Goal: Task Accomplishment & Management: Use online tool/utility

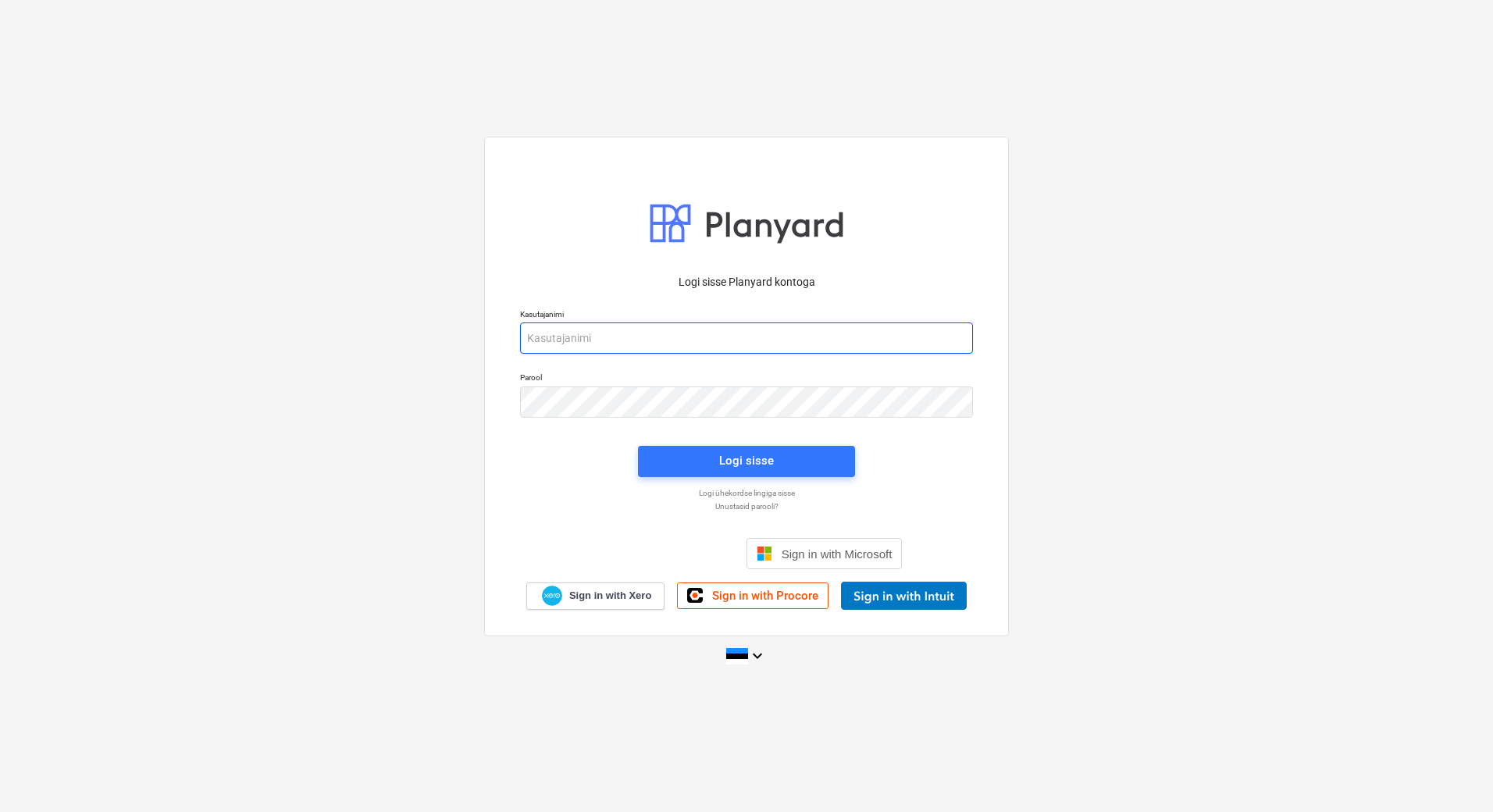
click at [752, 322] on p "Kasutajanimi" at bounding box center [746, 316] width 453 height 13
click at [724, 345] on input "email" at bounding box center [746, 338] width 453 height 31
type input "[PERSON_NAME][EMAIL_ADDRESS][PERSON_NAME][DOMAIN_NAME]"
drag, startPoint x: 148, startPoint y: 279, endPoint x: 193, endPoint y: 282, distance: 45.1
click at [148, 279] on div "Logi sisse Planyard kontoga Kasutajanimi [PERSON_NAME][EMAIL_ADDRESS][PERSON_NA…" at bounding box center [746, 406] width 1493 height 564
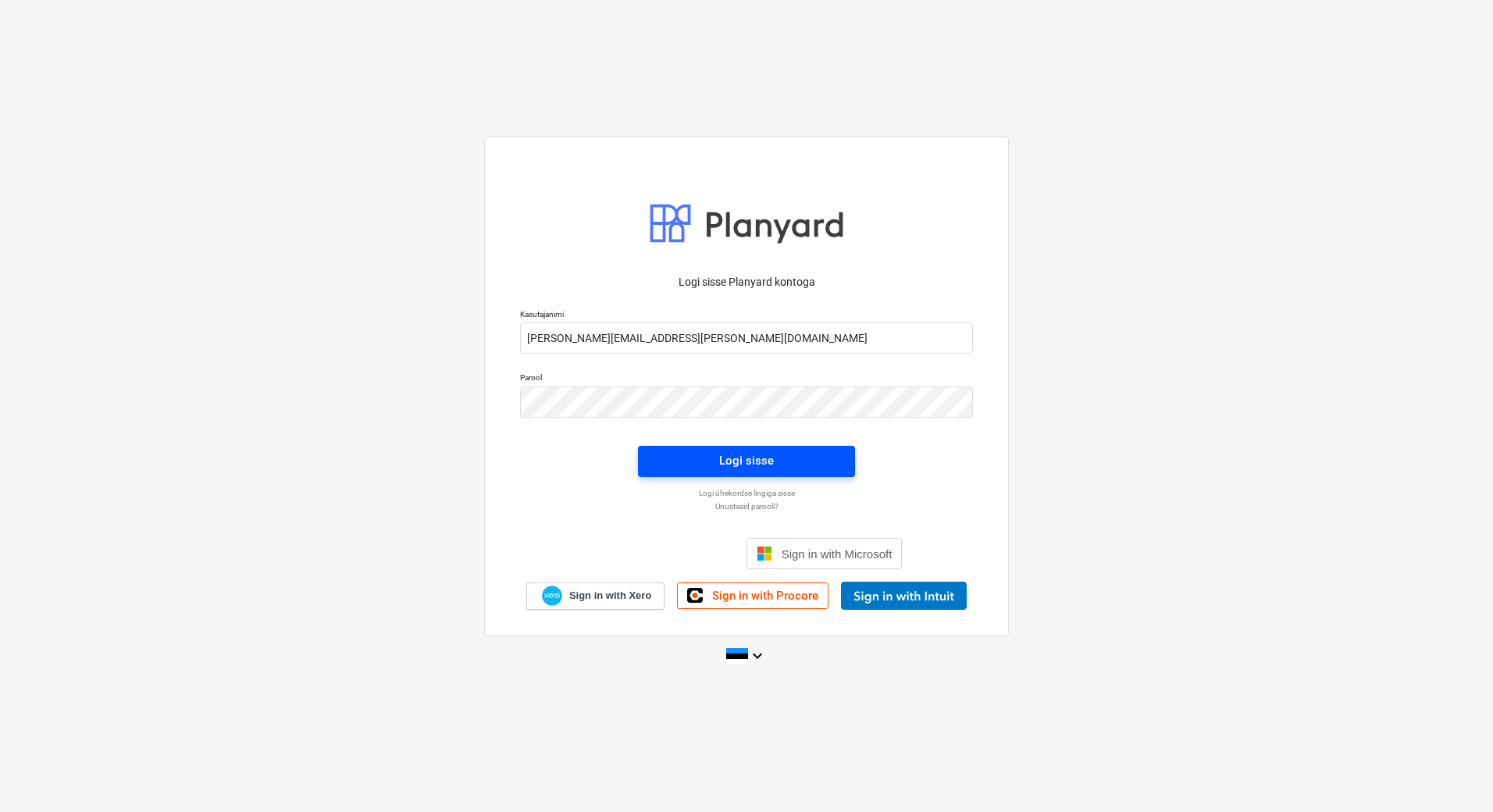
click at [748, 458] on div "Logi sisse" at bounding box center [746, 460] width 54 height 21
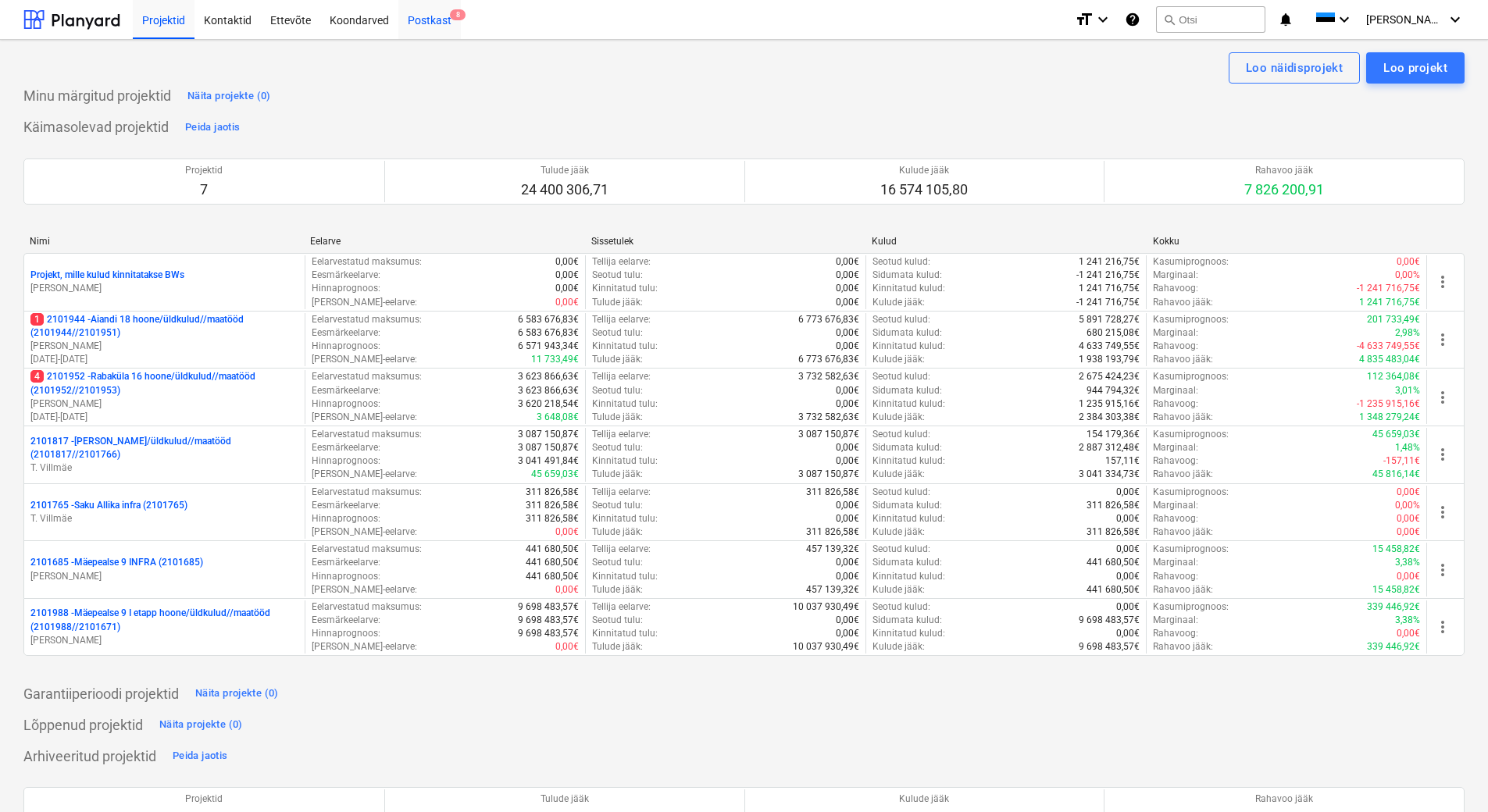
click at [436, 17] on div "Postkast 8" at bounding box center [430, 19] width 63 height 40
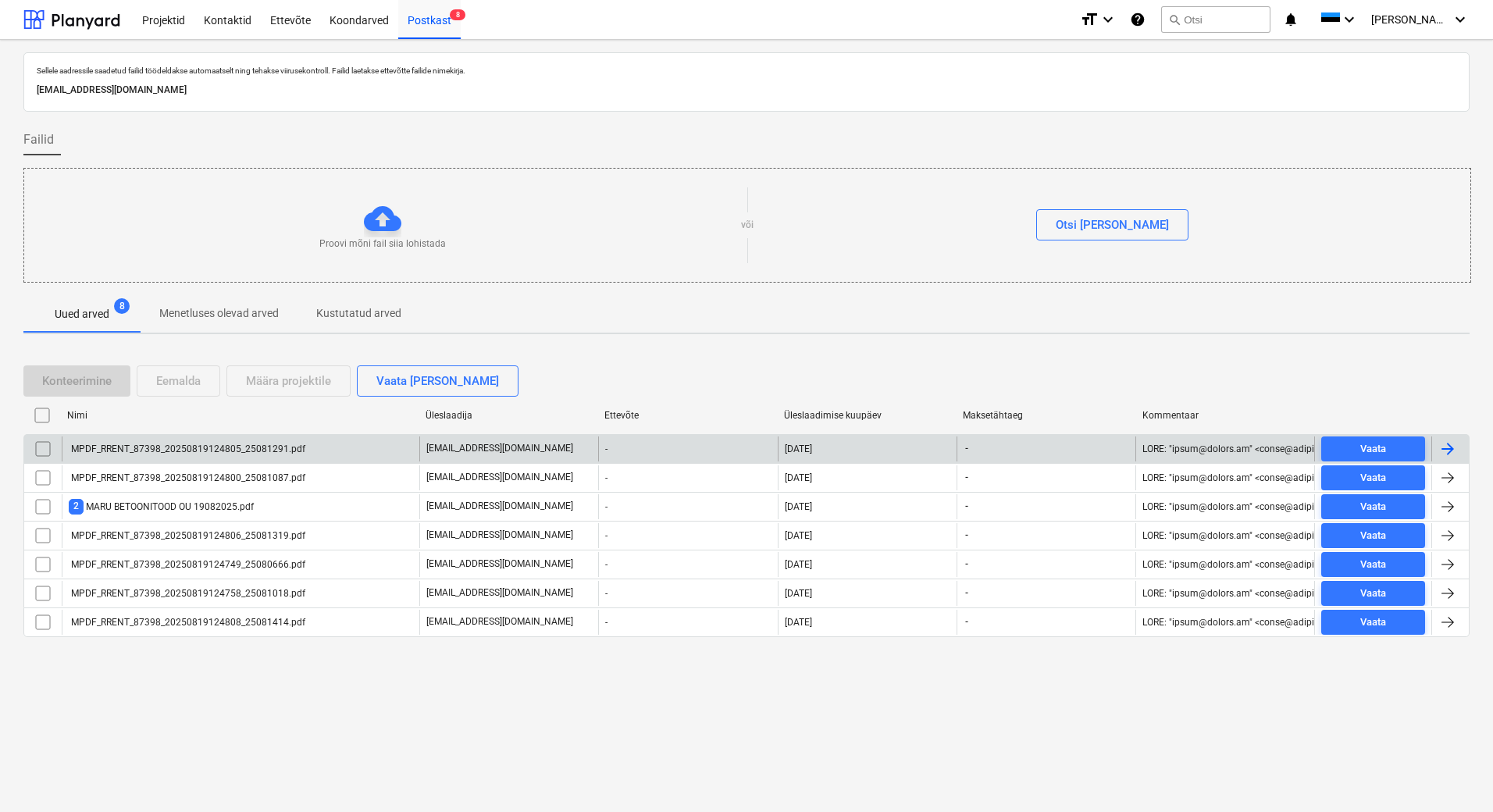
click at [540, 445] on div "[EMAIL_ADDRESS][DOMAIN_NAME]" at bounding box center [509, 448] width 179 height 25
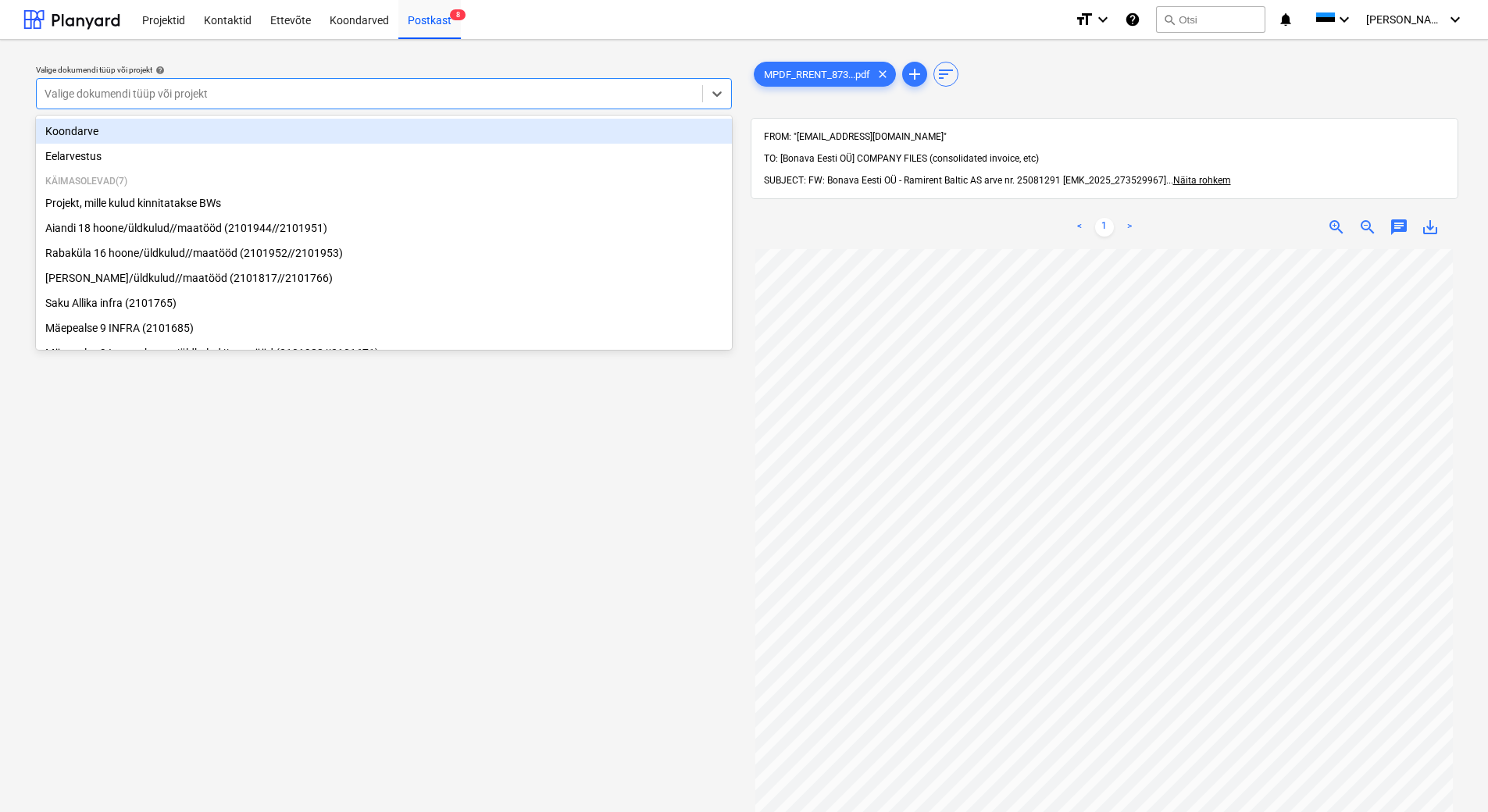
click at [487, 93] on div at bounding box center [370, 93] width 650 height 16
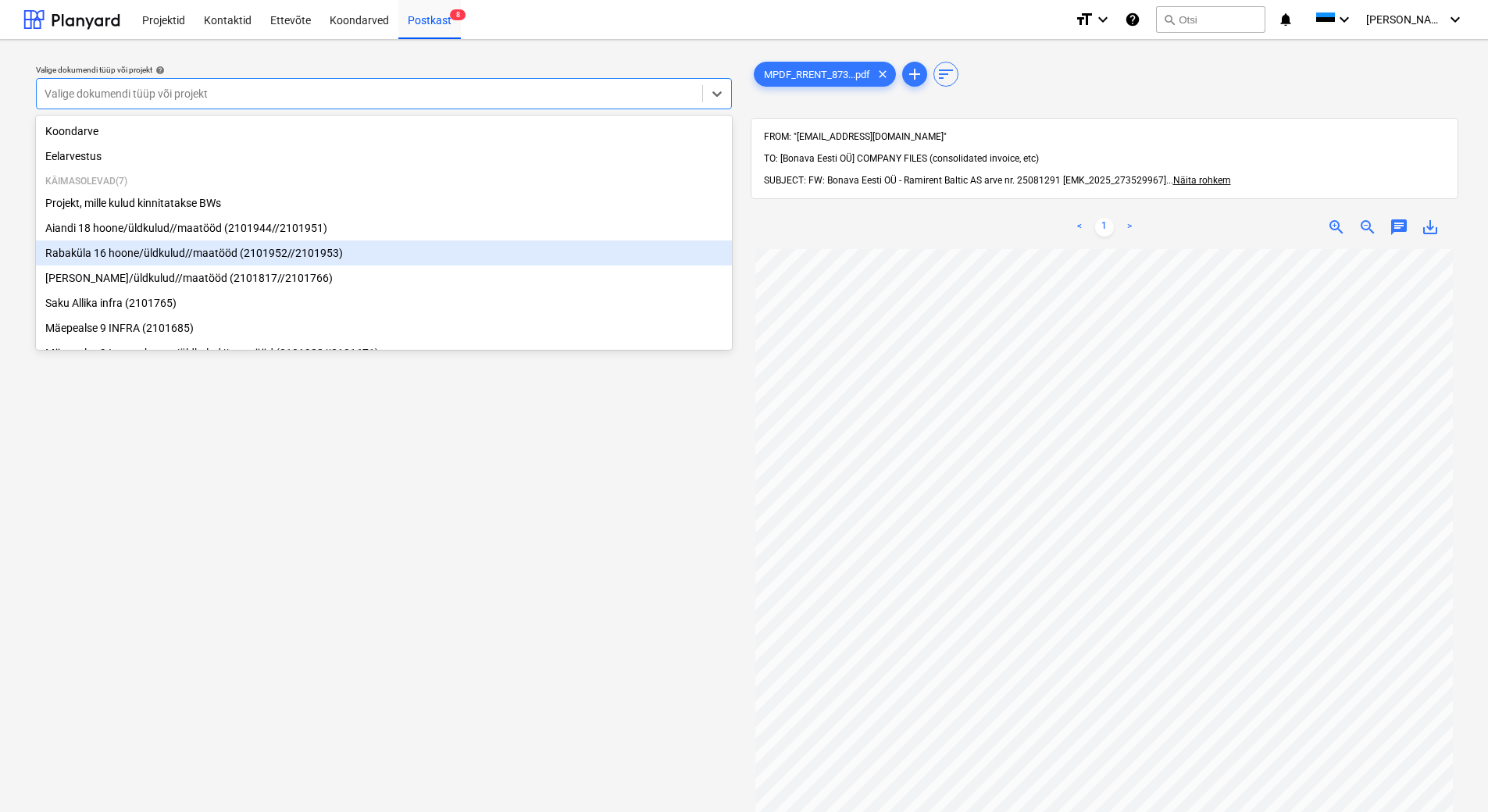
click at [421, 251] on div "Rabaküla 16 hoone/üldkulud//maatööd (2101952//2101953)" at bounding box center [384, 253] width 696 height 25
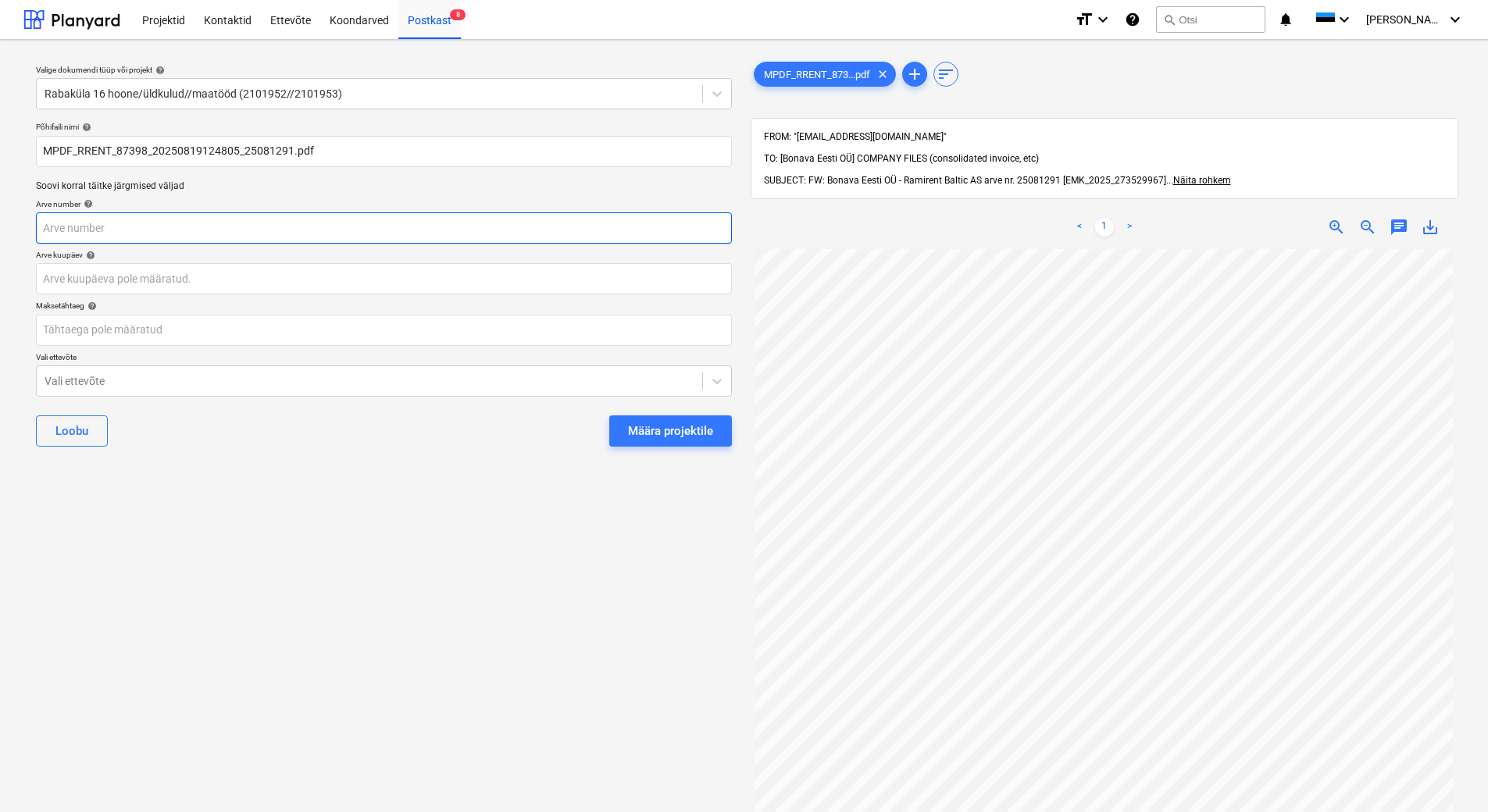
click at [177, 236] on input "text" at bounding box center [384, 228] width 696 height 31
type input "25081291"
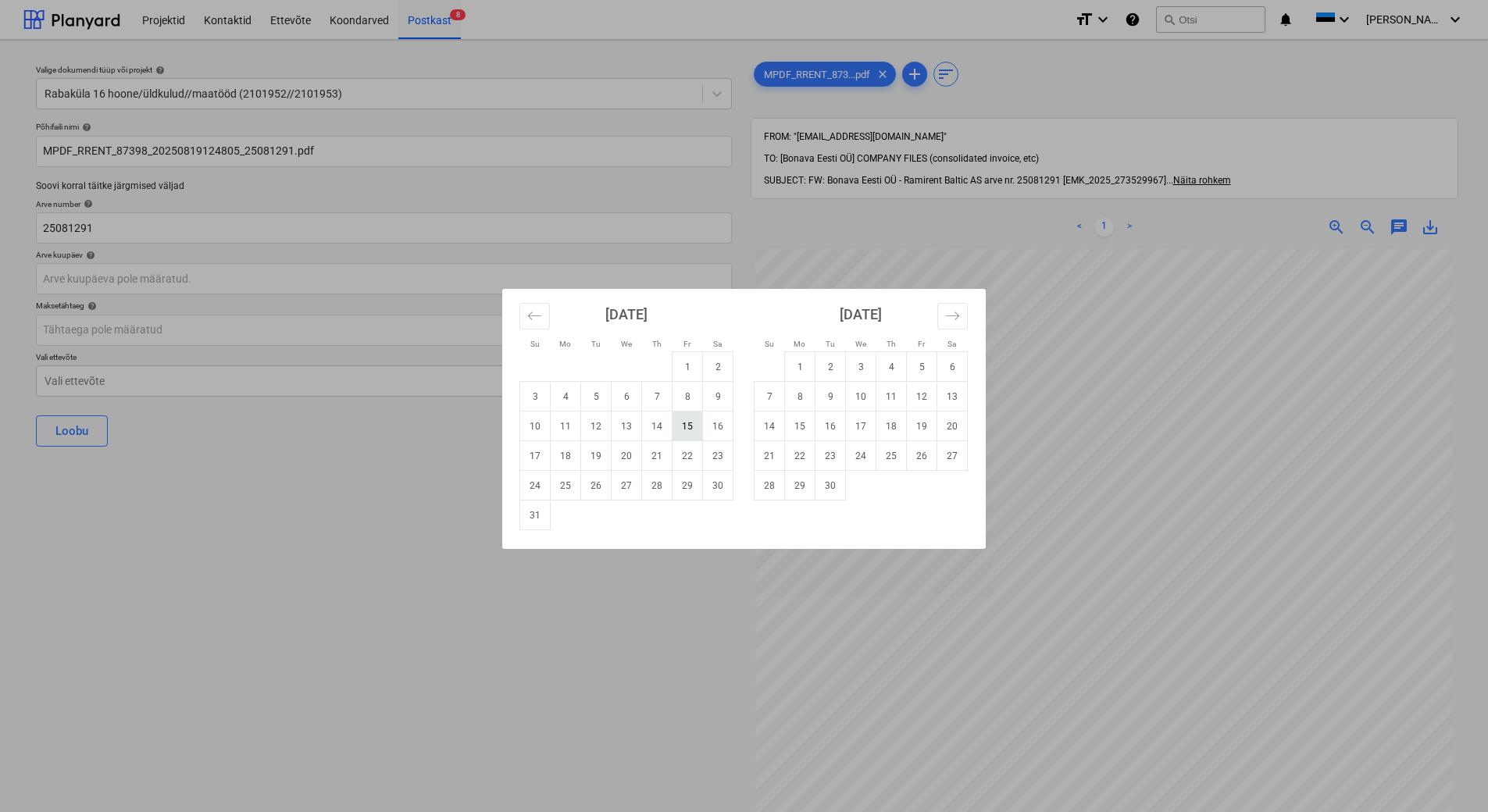
click at [680, 426] on td "15" at bounding box center [687, 426] width 31 height 30
type input "[DATE]"
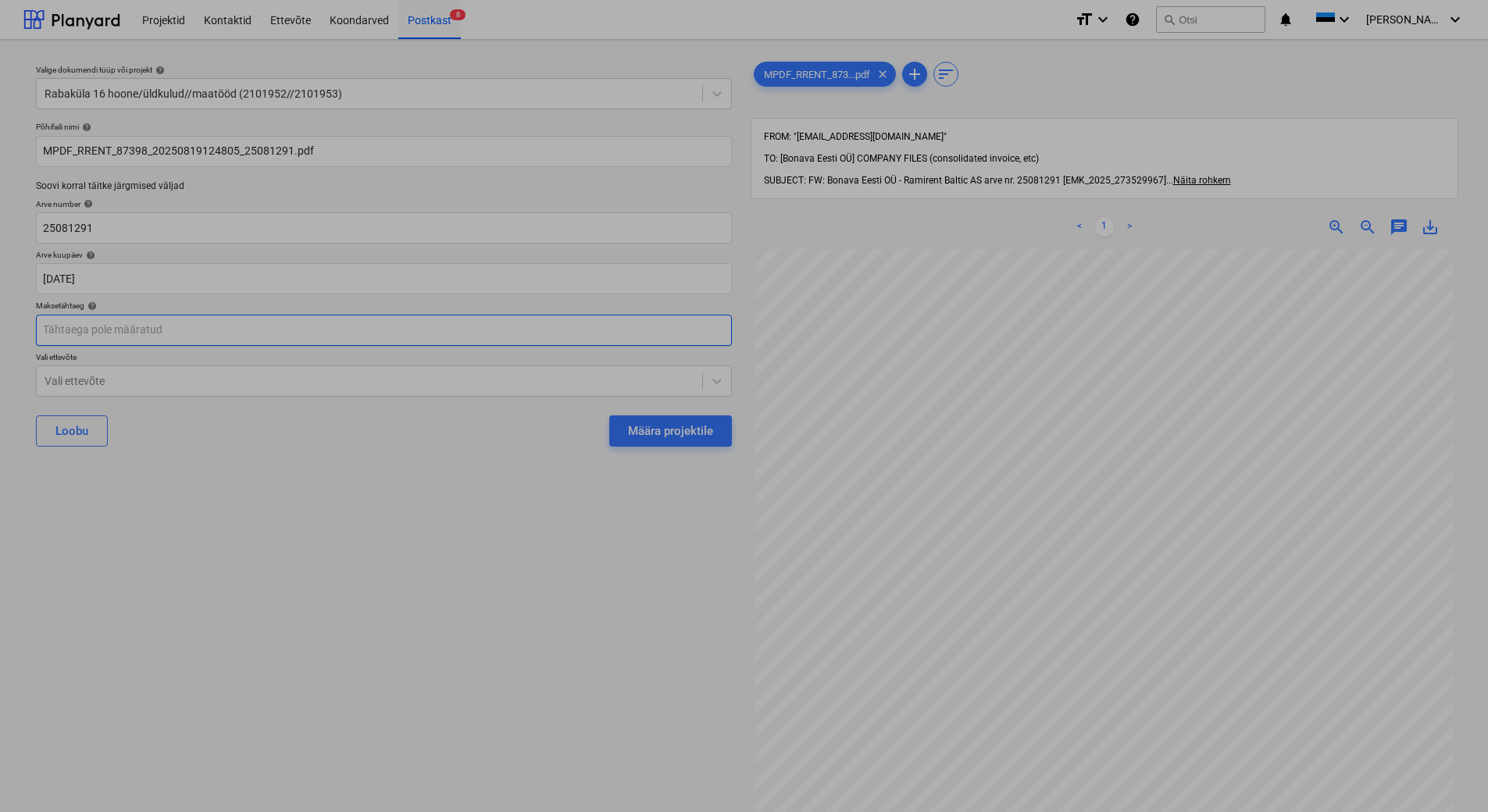
click at [170, 320] on body "Projektid Kontaktid Ettevõte Koondarved Postkast 8 format_size keyboard_arrow_d…" at bounding box center [744, 406] width 1488 height 812
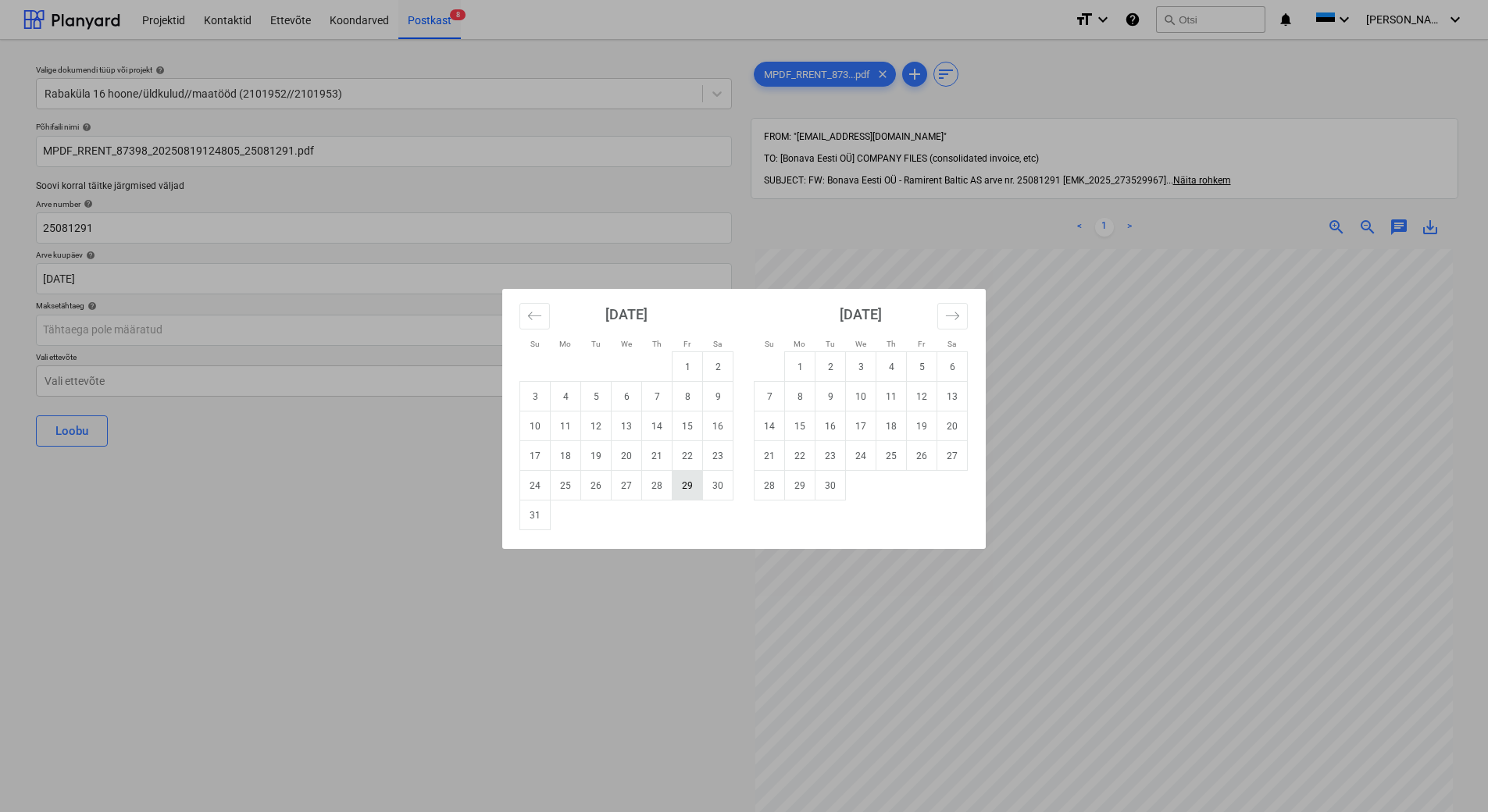
click at [679, 486] on td "29" at bounding box center [687, 486] width 31 height 30
type input "[DATE]"
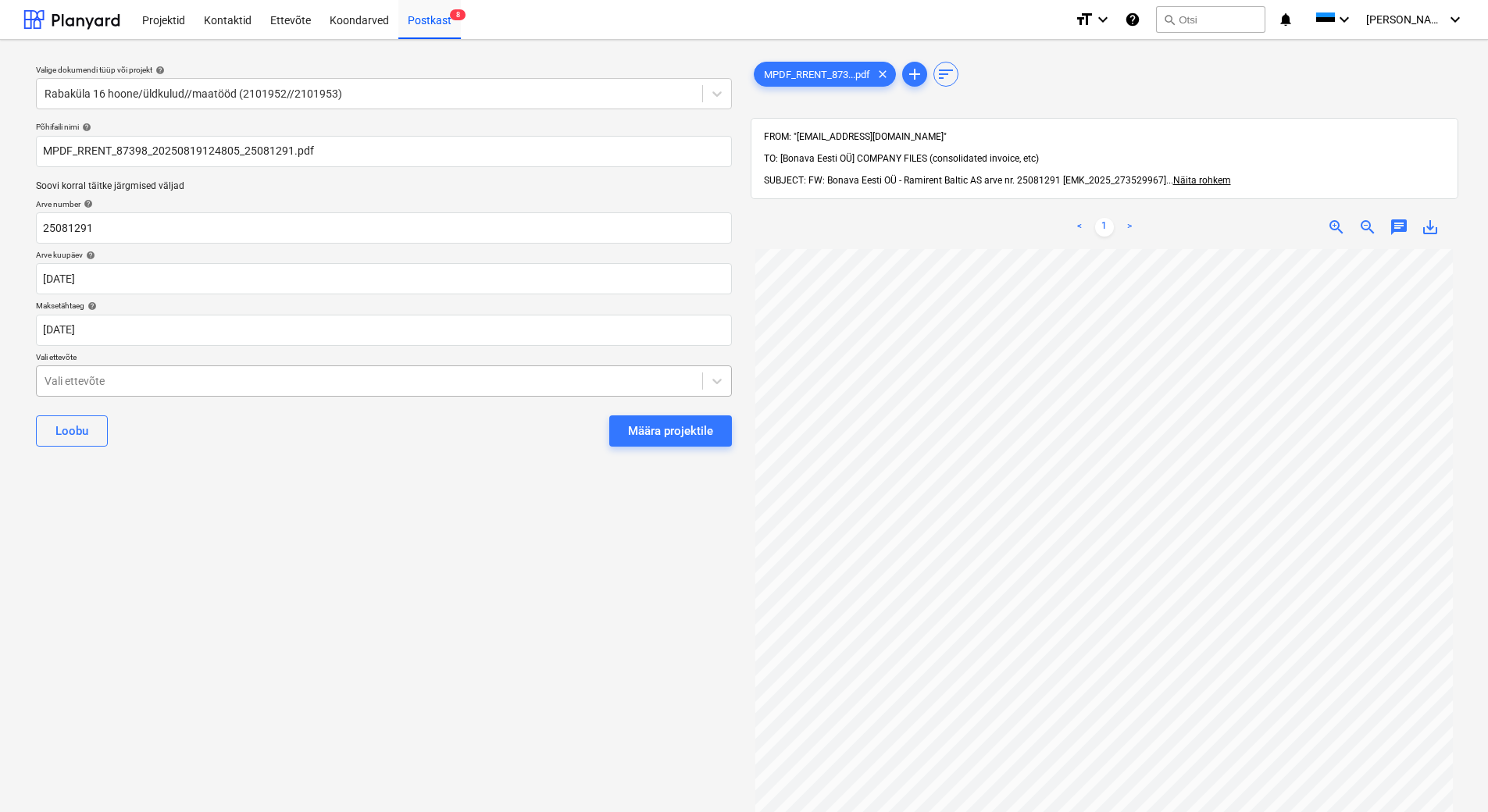
click at [249, 388] on div at bounding box center [370, 381] width 650 height 16
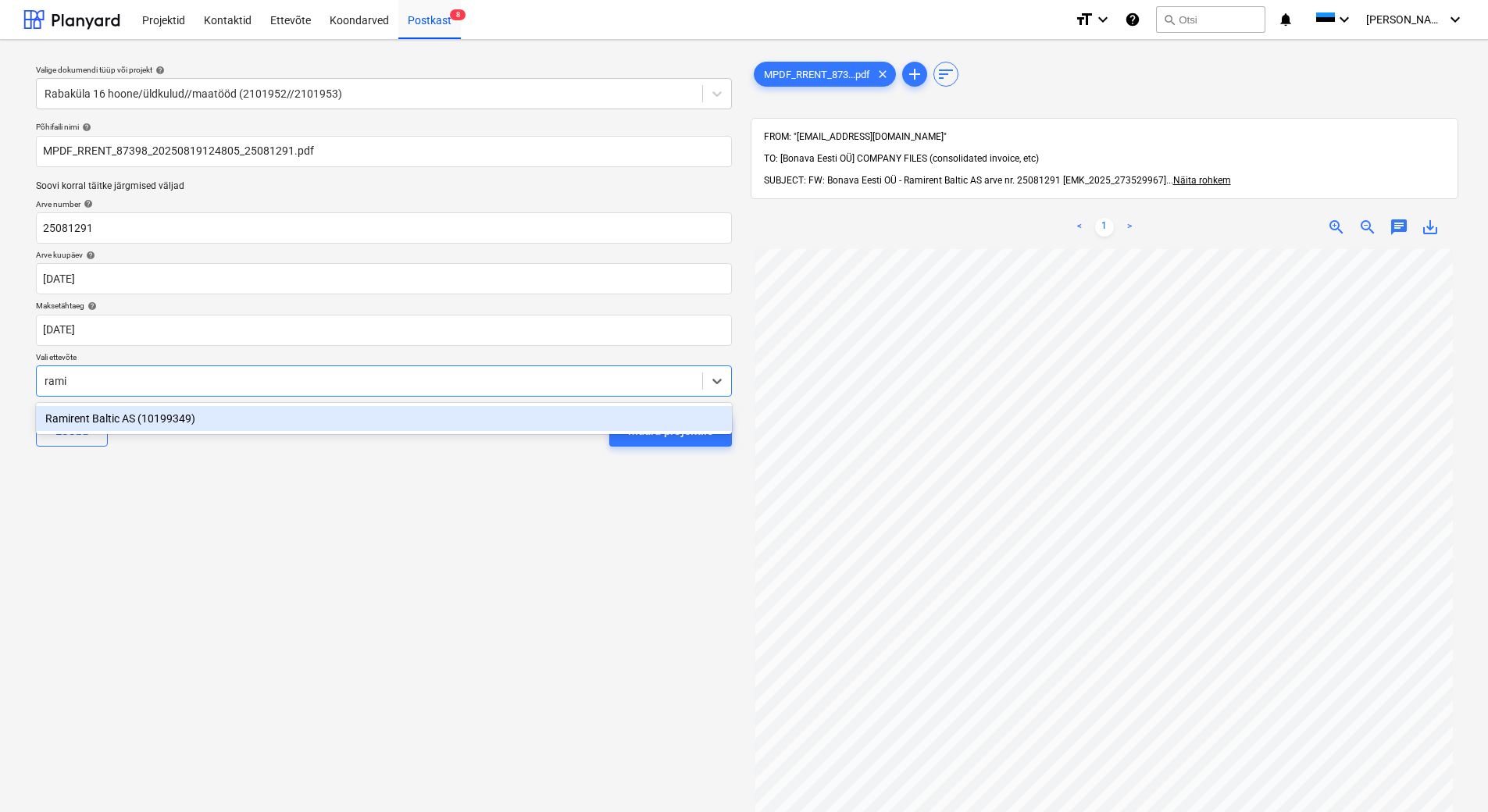
type input "ramir"
click at [241, 413] on div "Ramirent Baltic AS (10199349)" at bounding box center [384, 418] width 696 height 25
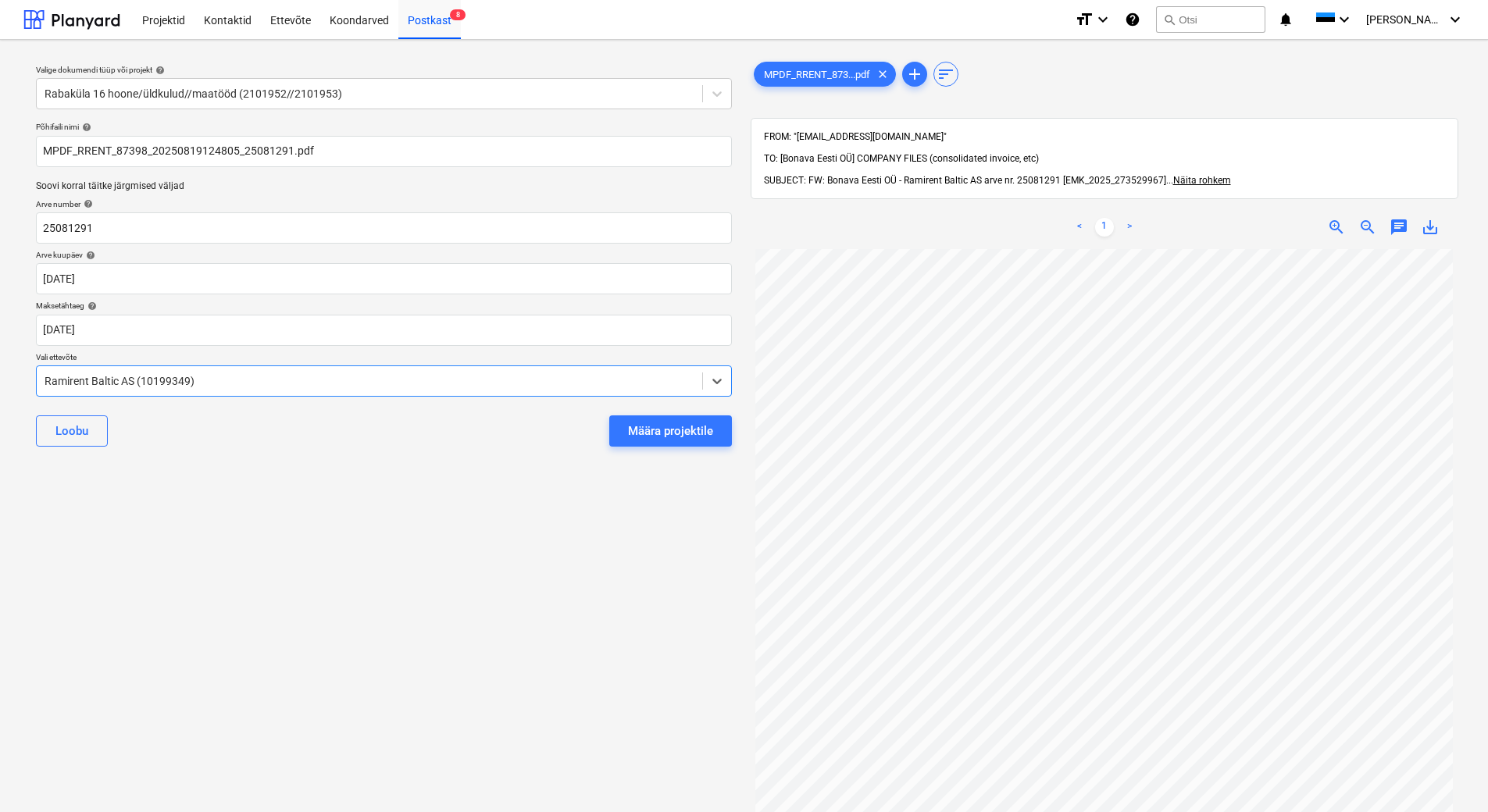
click at [328, 503] on div "Valige dokumendi tüüp või projekt help Rabaküla 16 hoone/üldkulud//maatööd (210…" at bounding box center [384, 537] width 721 height 971
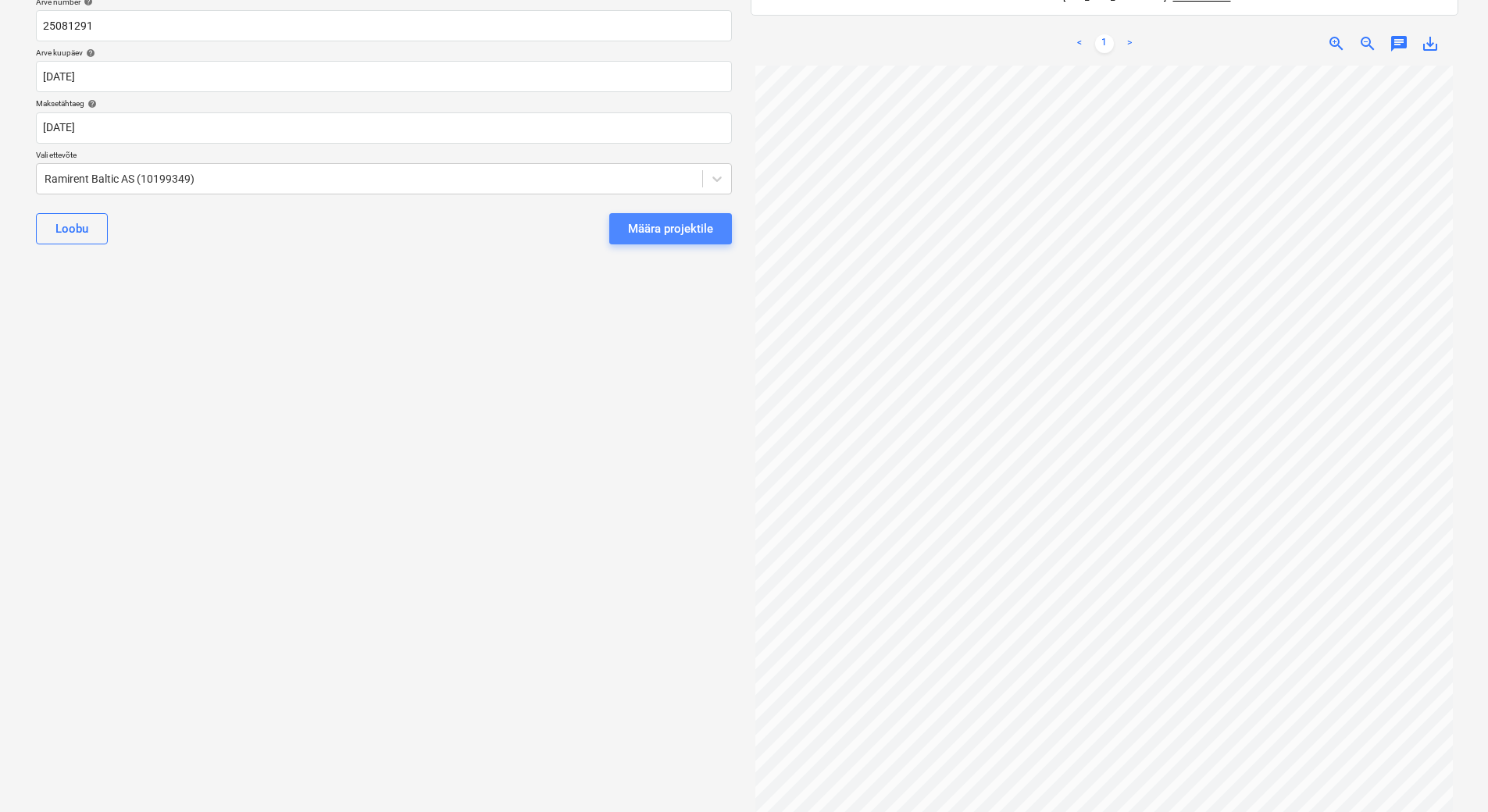
click at [669, 230] on div "Määra projektile" at bounding box center [670, 228] width 85 height 21
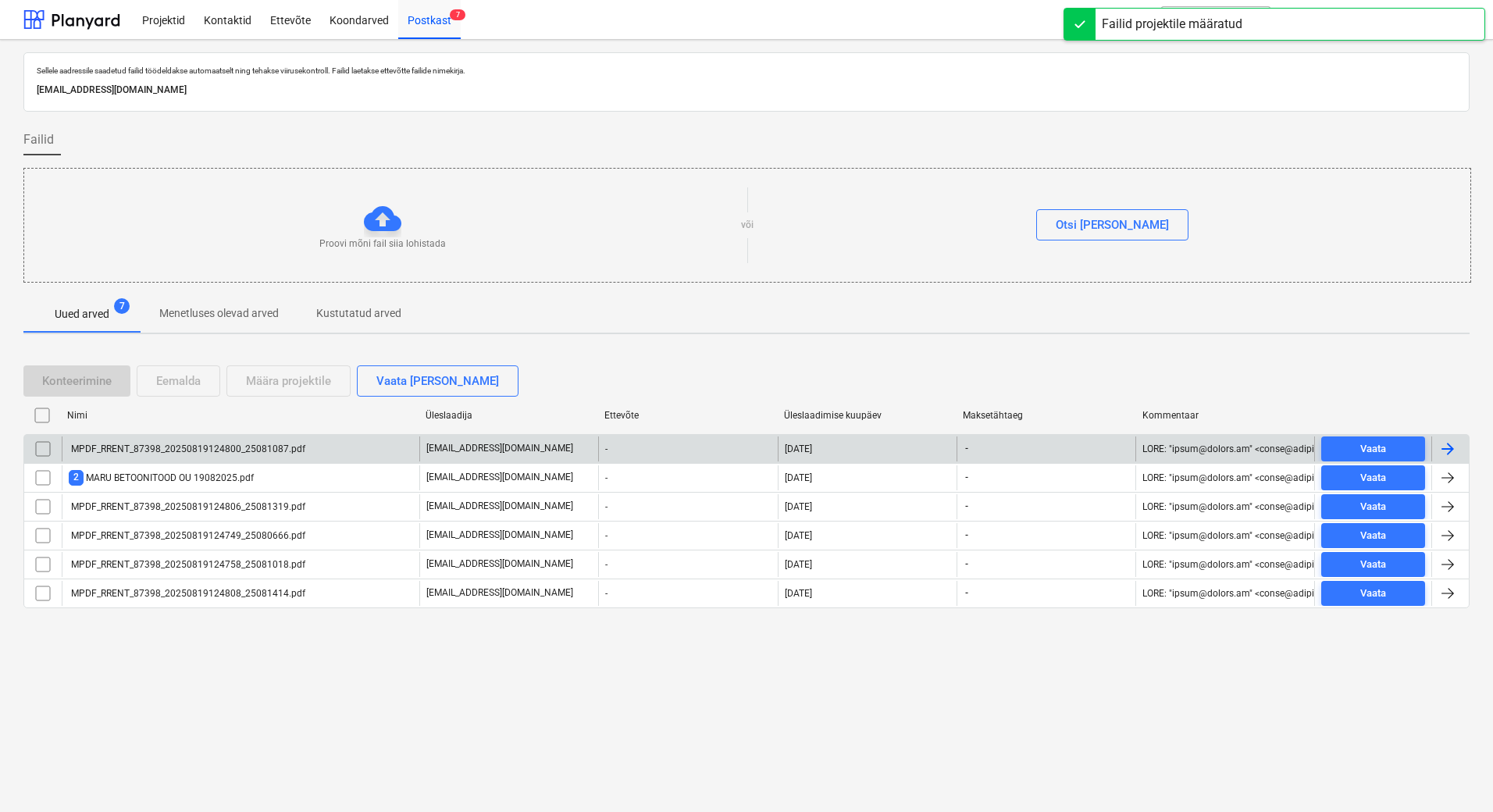
click at [1453, 454] on div at bounding box center [1447, 448] width 19 height 19
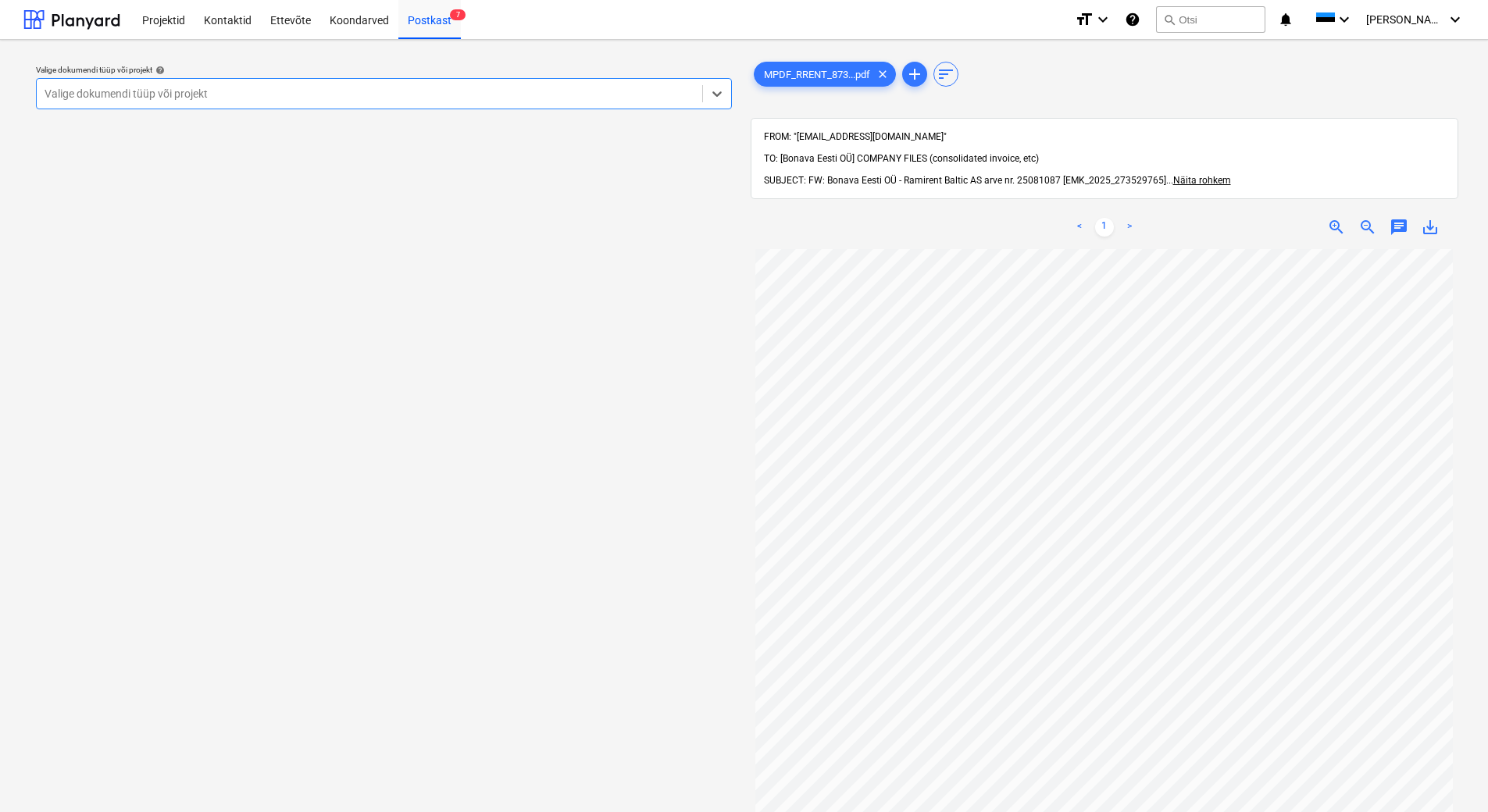
click at [484, 97] on div at bounding box center [370, 93] width 650 height 16
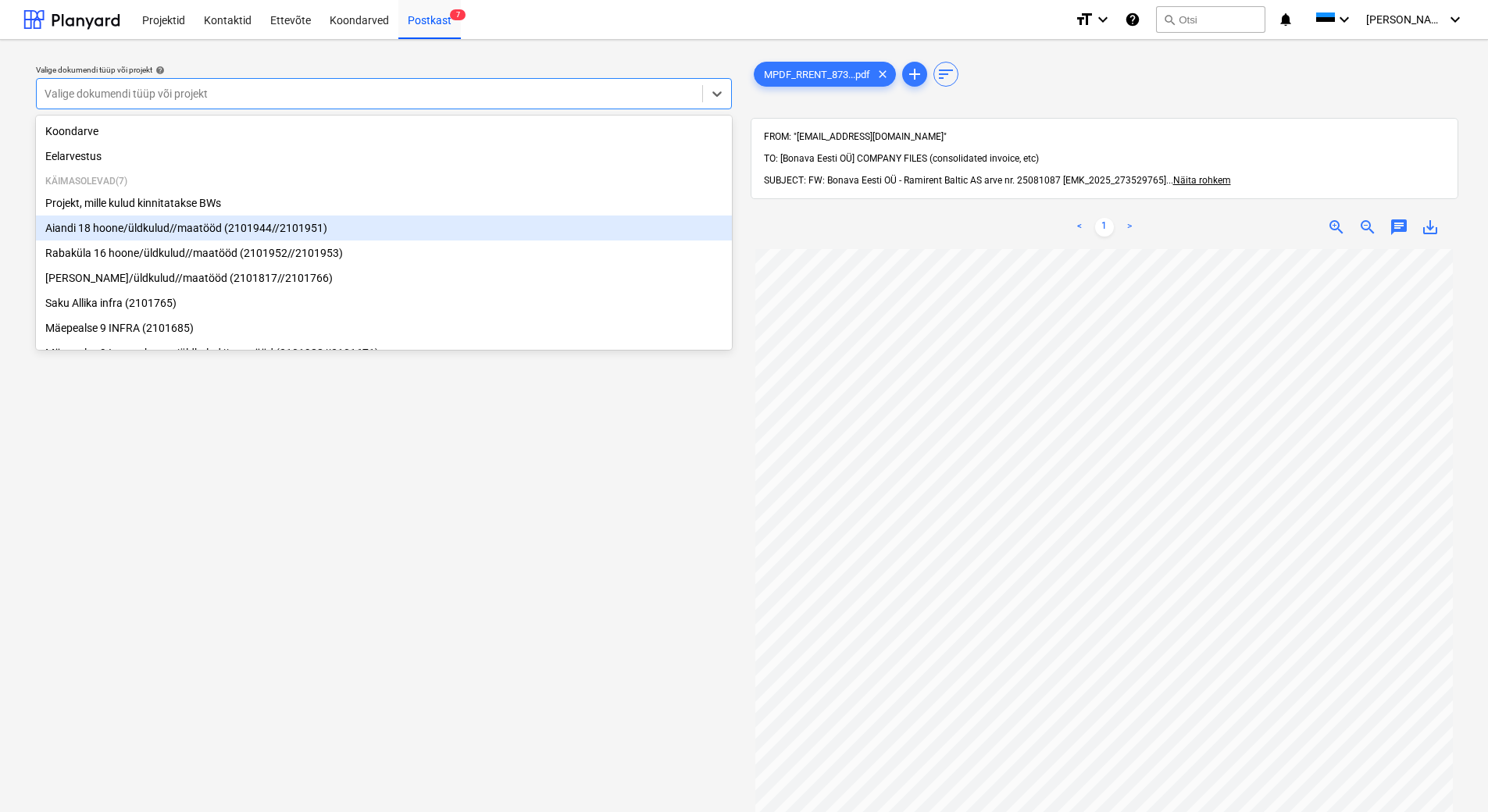
click at [448, 228] on div "Aiandi 18 hoone/üldkulud//maatööd (2101944//2101951)" at bounding box center [384, 228] width 696 height 25
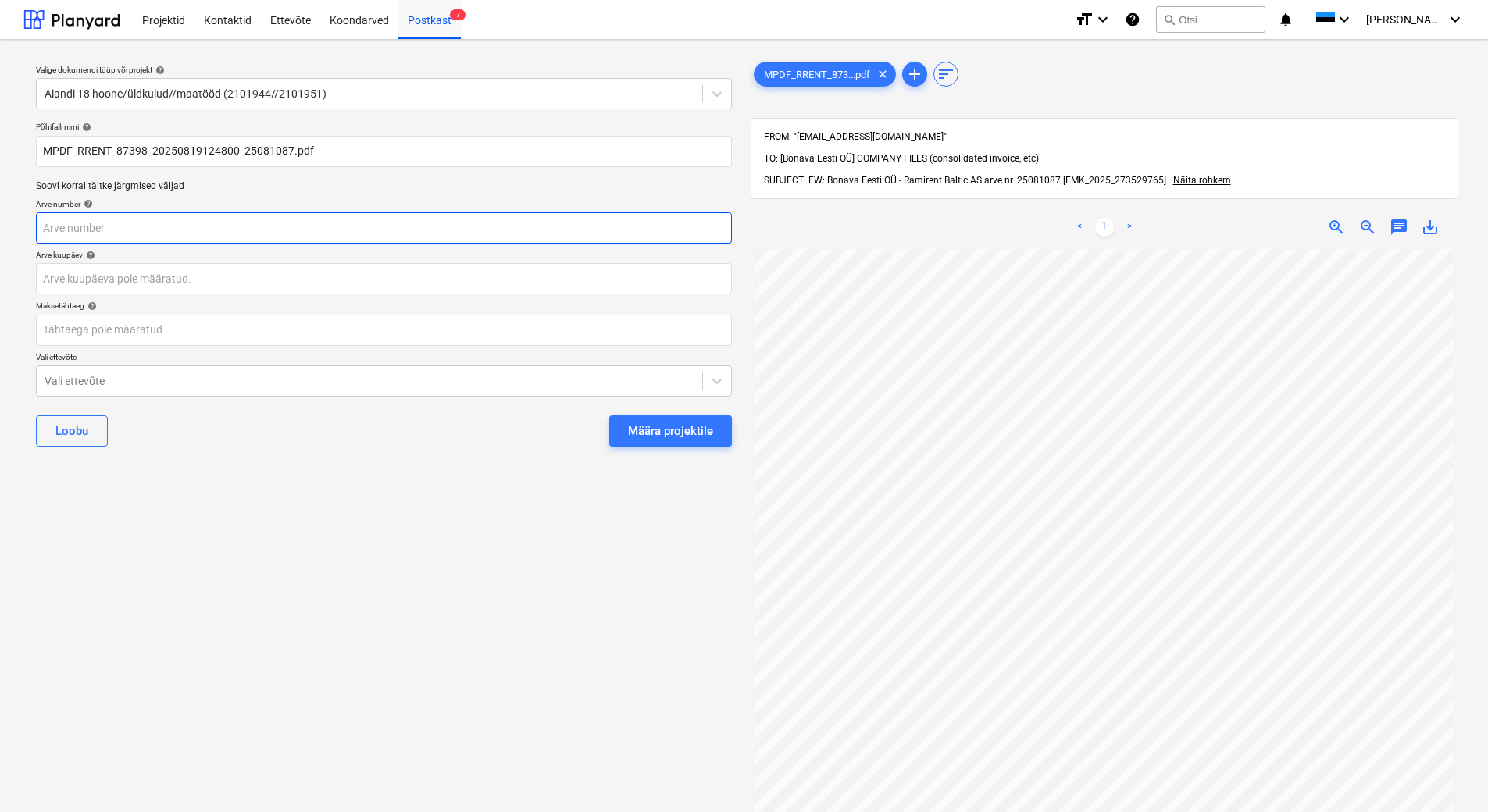
click at [258, 232] on input "text" at bounding box center [384, 228] width 696 height 31
type input "25081087"
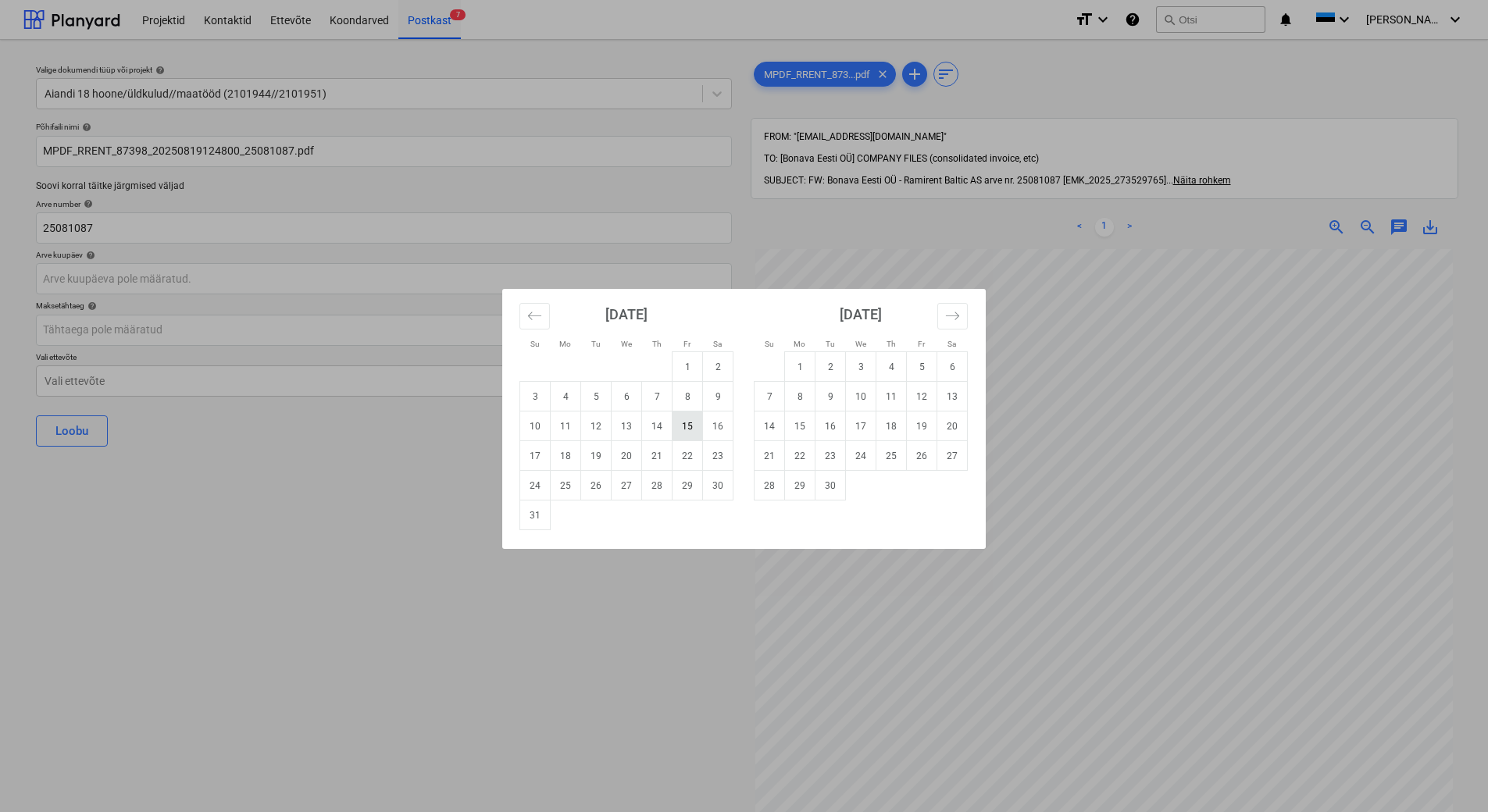
click at [682, 429] on td "15" at bounding box center [687, 426] width 31 height 30
type input "[DATE]"
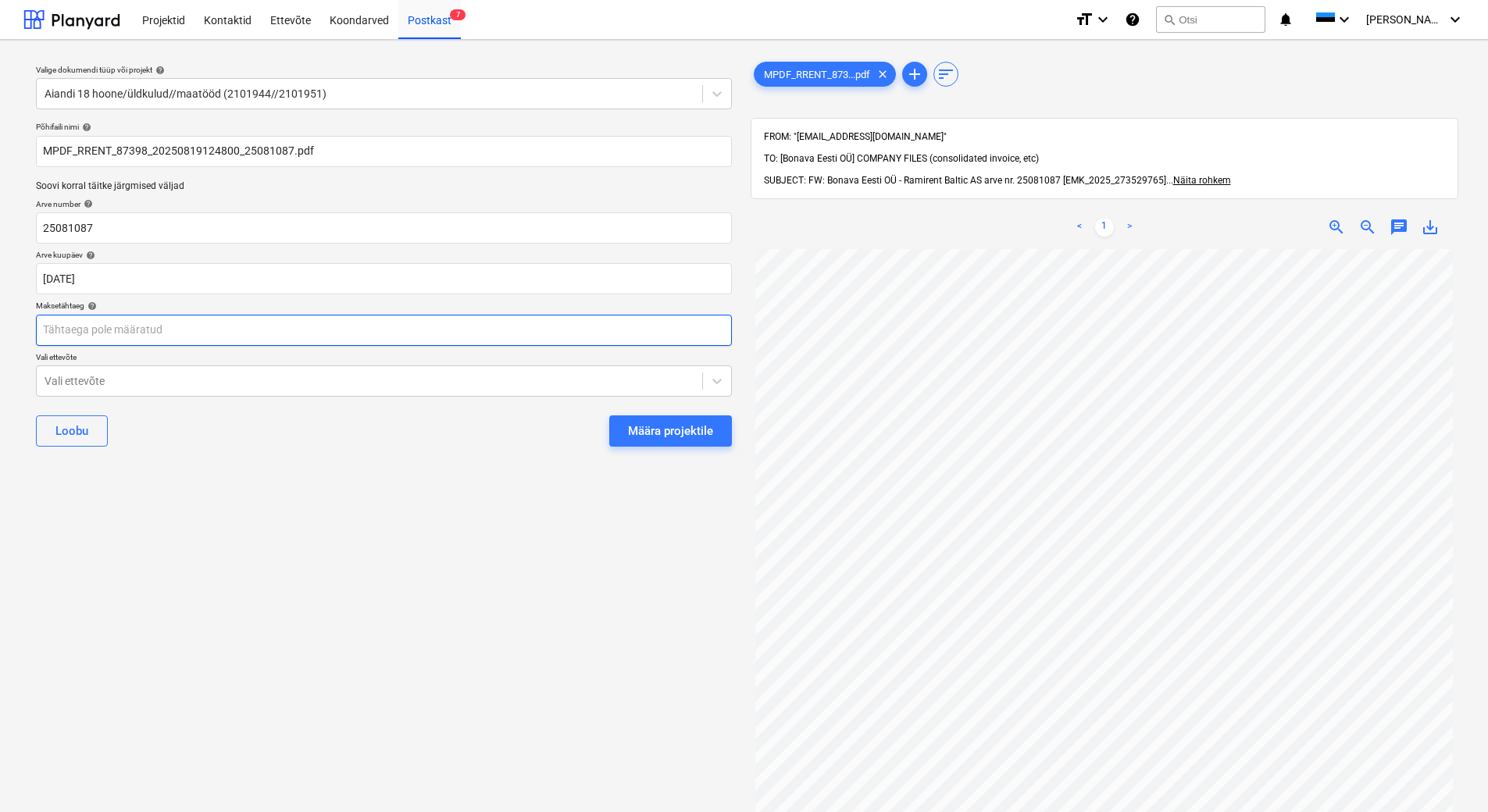
click at [282, 325] on body "Projektid Kontaktid Ettevõte Koondarved Postkast 7 format_size keyboard_arrow_d…" at bounding box center [744, 406] width 1488 height 812
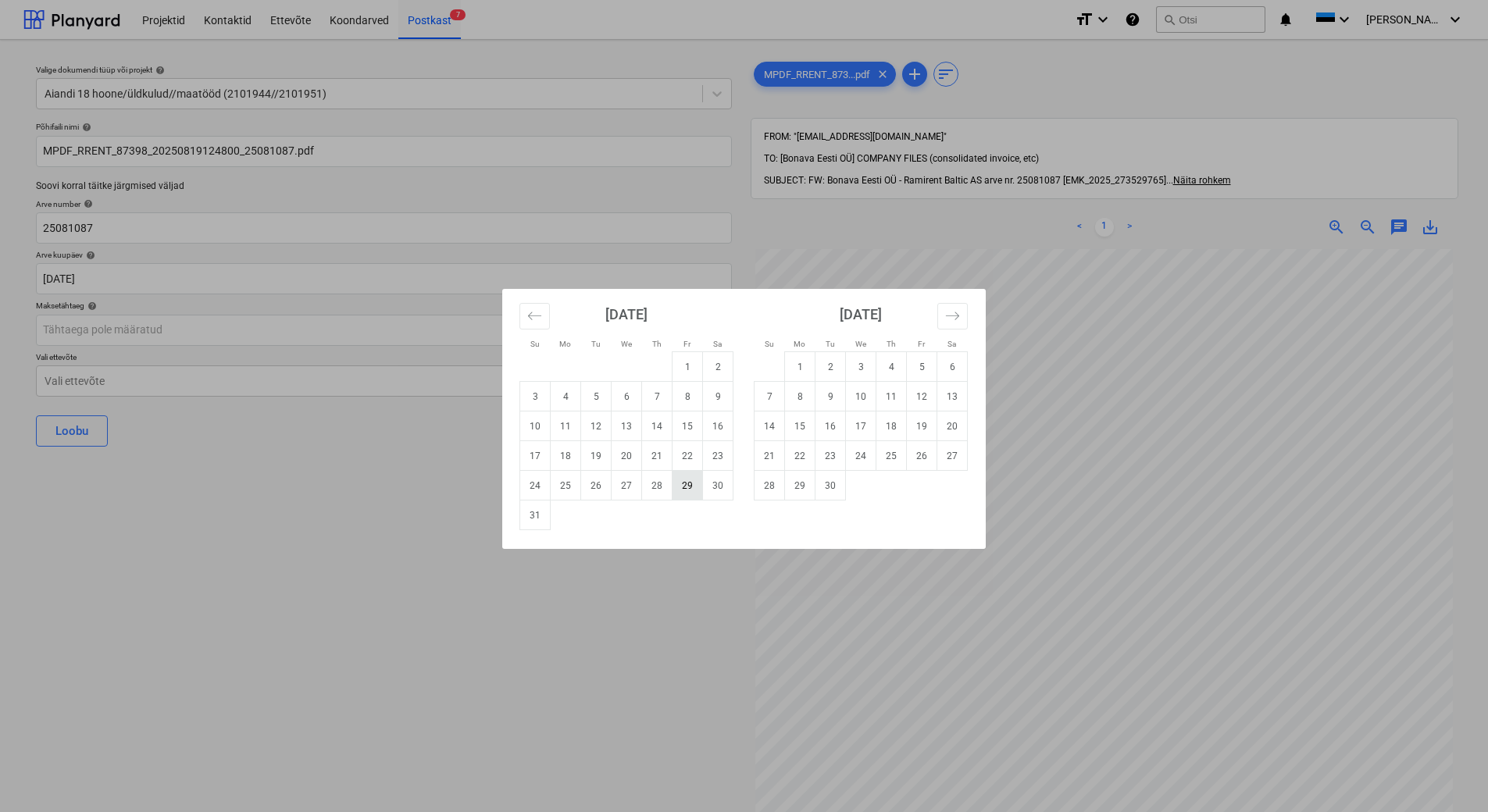
click at [686, 481] on td "29" at bounding box center [687, 486] width 31 height 30
type input "[DATE]"
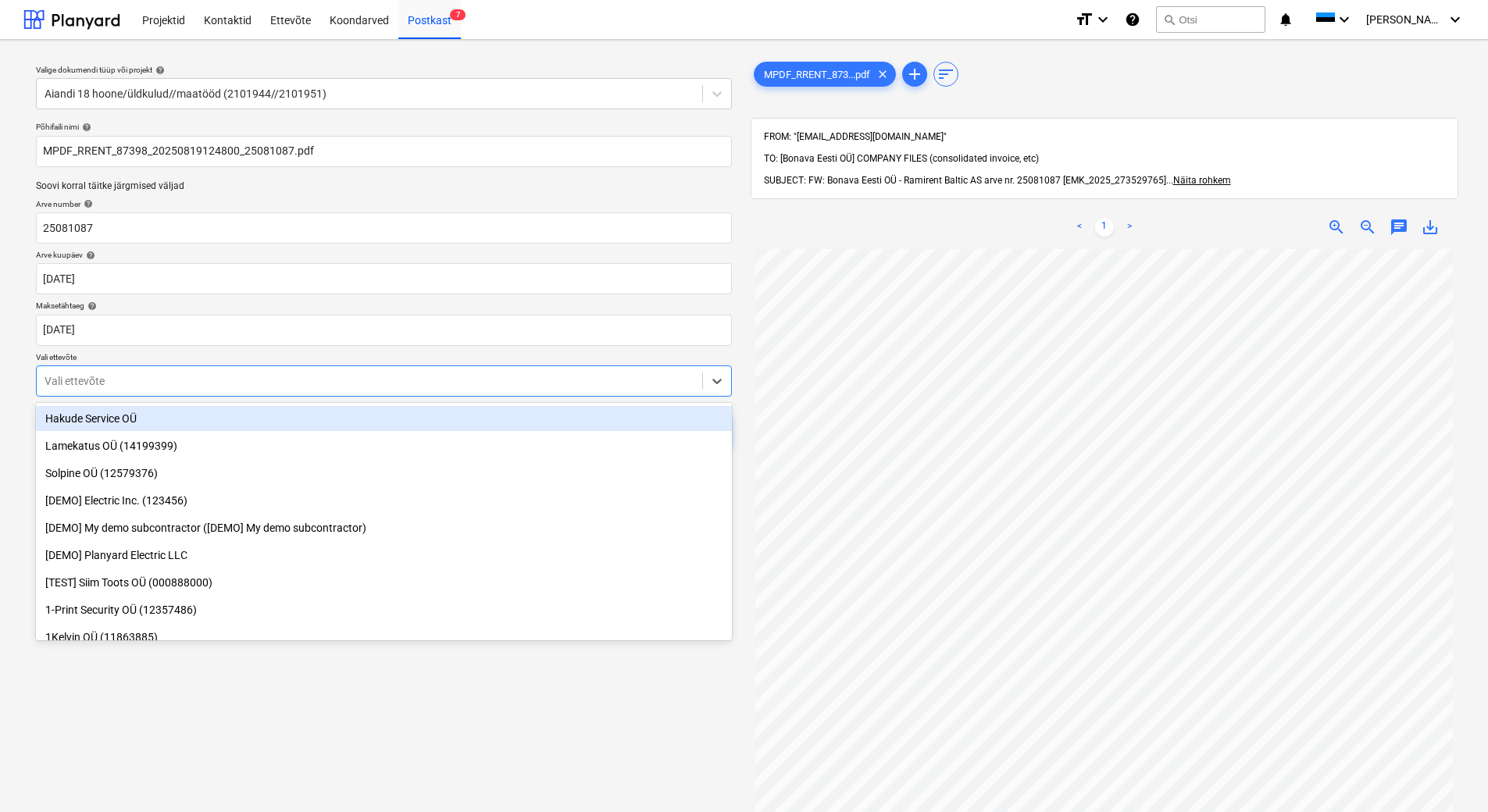
click at [388, 382] on div at bounding box center [370, 381] width 650 height 16
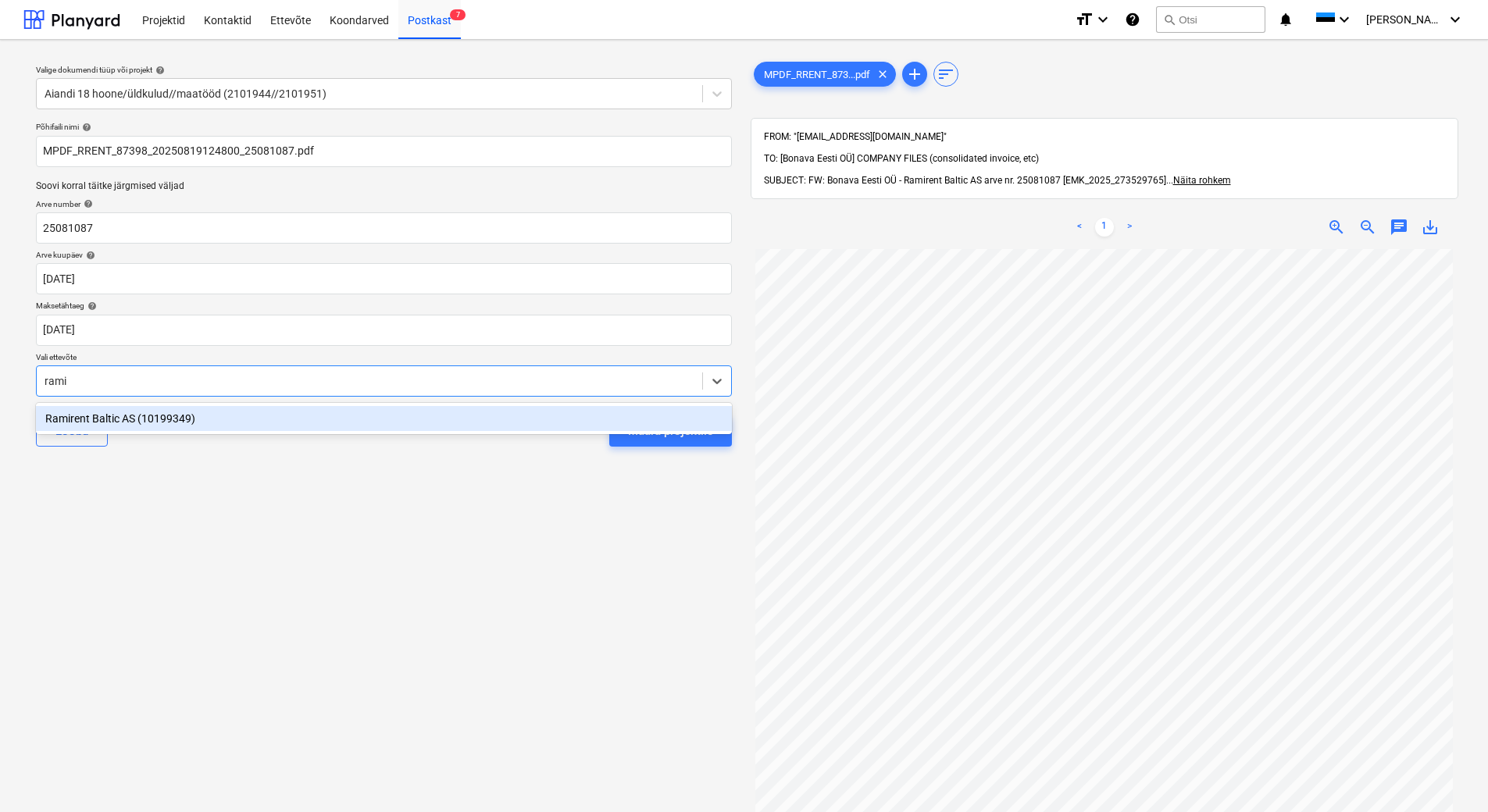
type input "ramir"
click at [374, 415] on div "Ramirent Baltic AS (10199349)" at bounding box center [384, 418] width 696 height 25
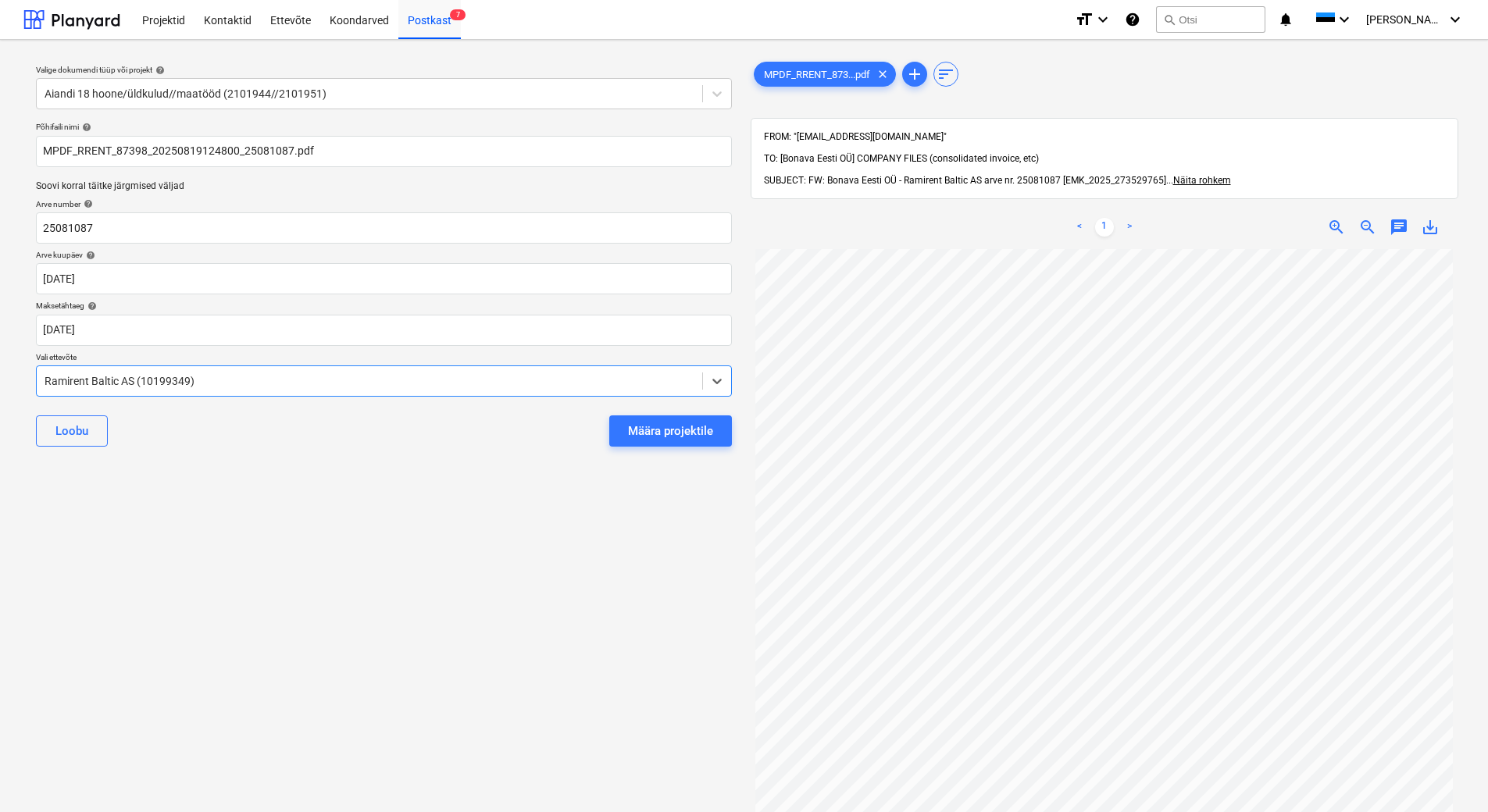
drag, startPoint x: 392, startPoint y: 527, endPoint x: 423, endPoint y: 514, distance: 33.6
click at [393, 528] on div "Valige dokumendi tüüp või projekt help Aiandi 18 hoone/üldkulud//maatööd (21019…" at bounding box center [384, 537] width 721 height 971
click at [666, 433] on div "Määra projektile" at bounding box center [670, 430] width 85 height 21
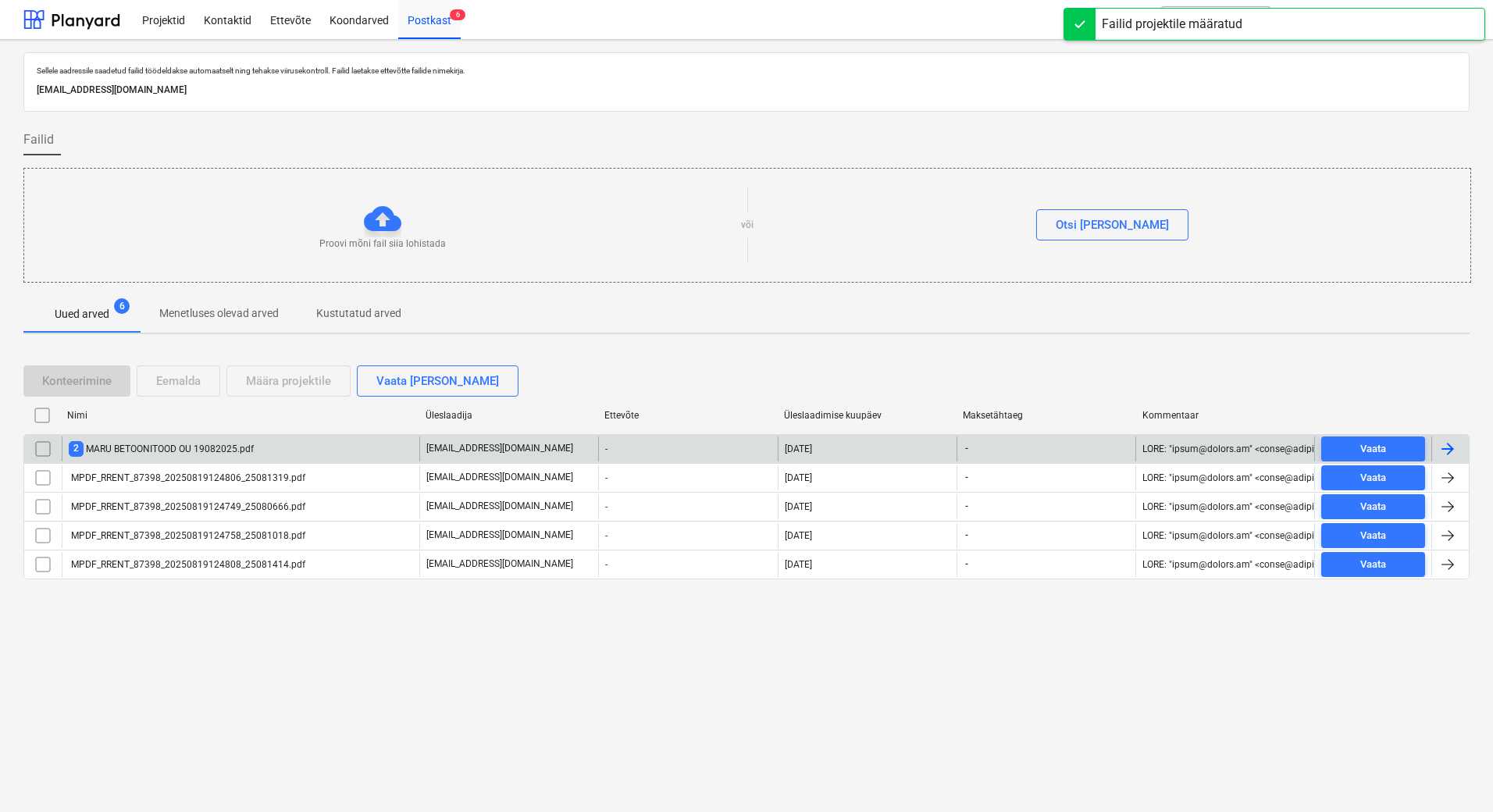
click at [172, 456] on div "2 MARU BETOONITOOD OU 19082025.pdf" at bounding box center [161, 448] width 185 height 15
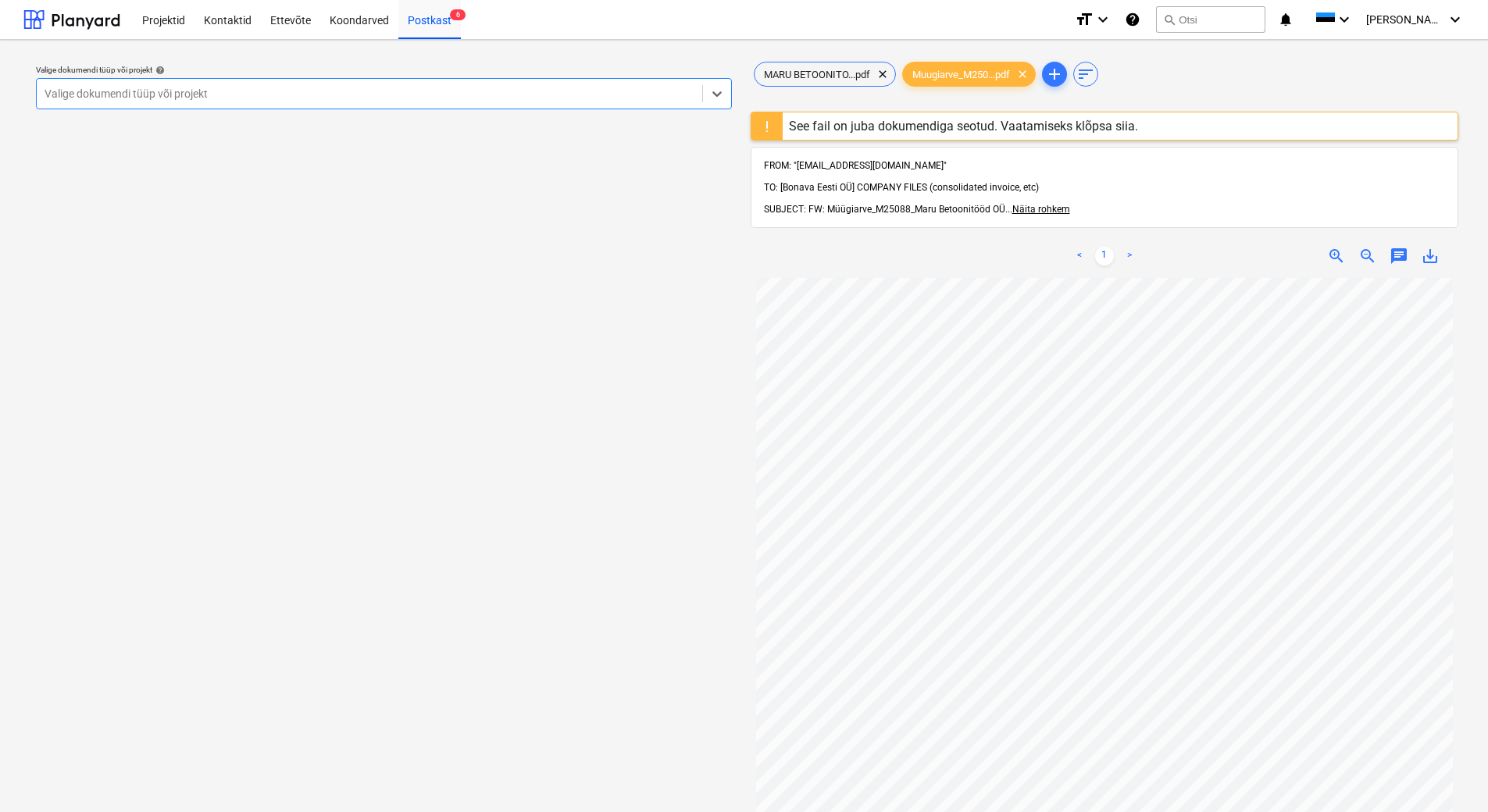
click at [968, 124] on div "See fail on juba dokumendiga seotud. Vaatamiseks klõpsa siia." at bounding box center [963, 126] width 349 height 15
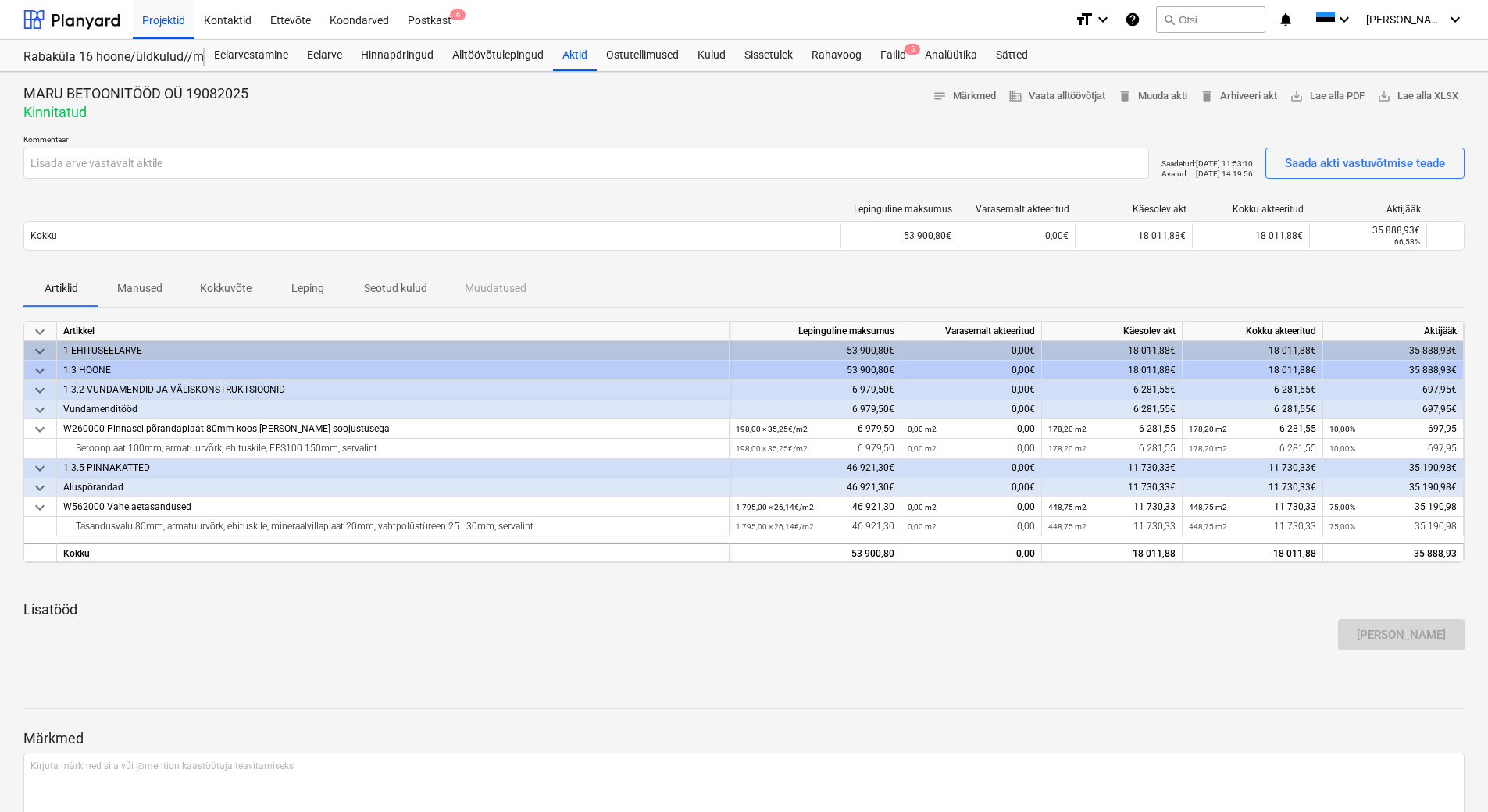
click at [401, 295] on p "Seotud kulud" at bounding box center [395, 289] width 64 height 16
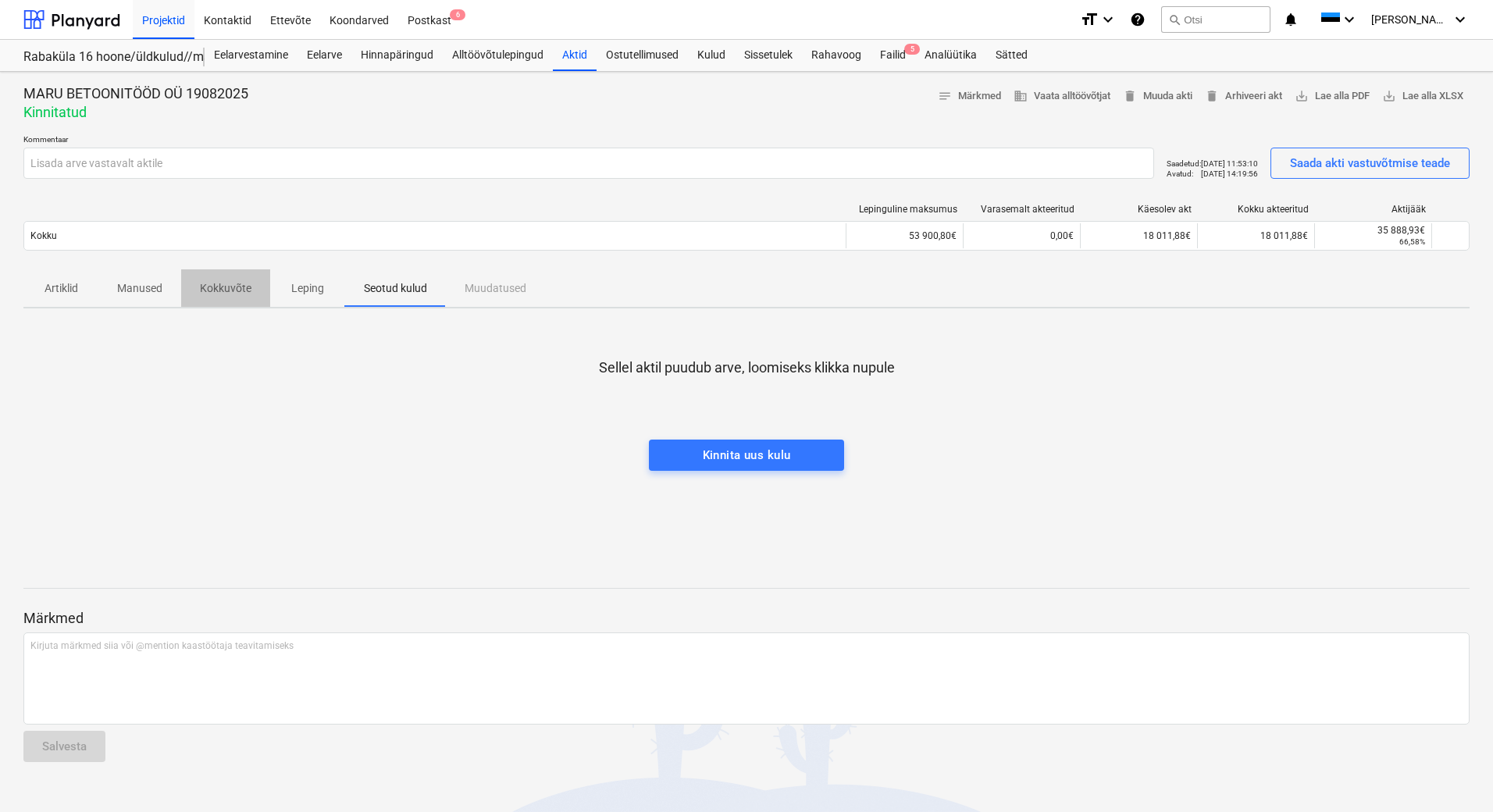
click at [214, 293] on p "Kokkuvõte" at bounding box center [225, 289] width 52 height 16
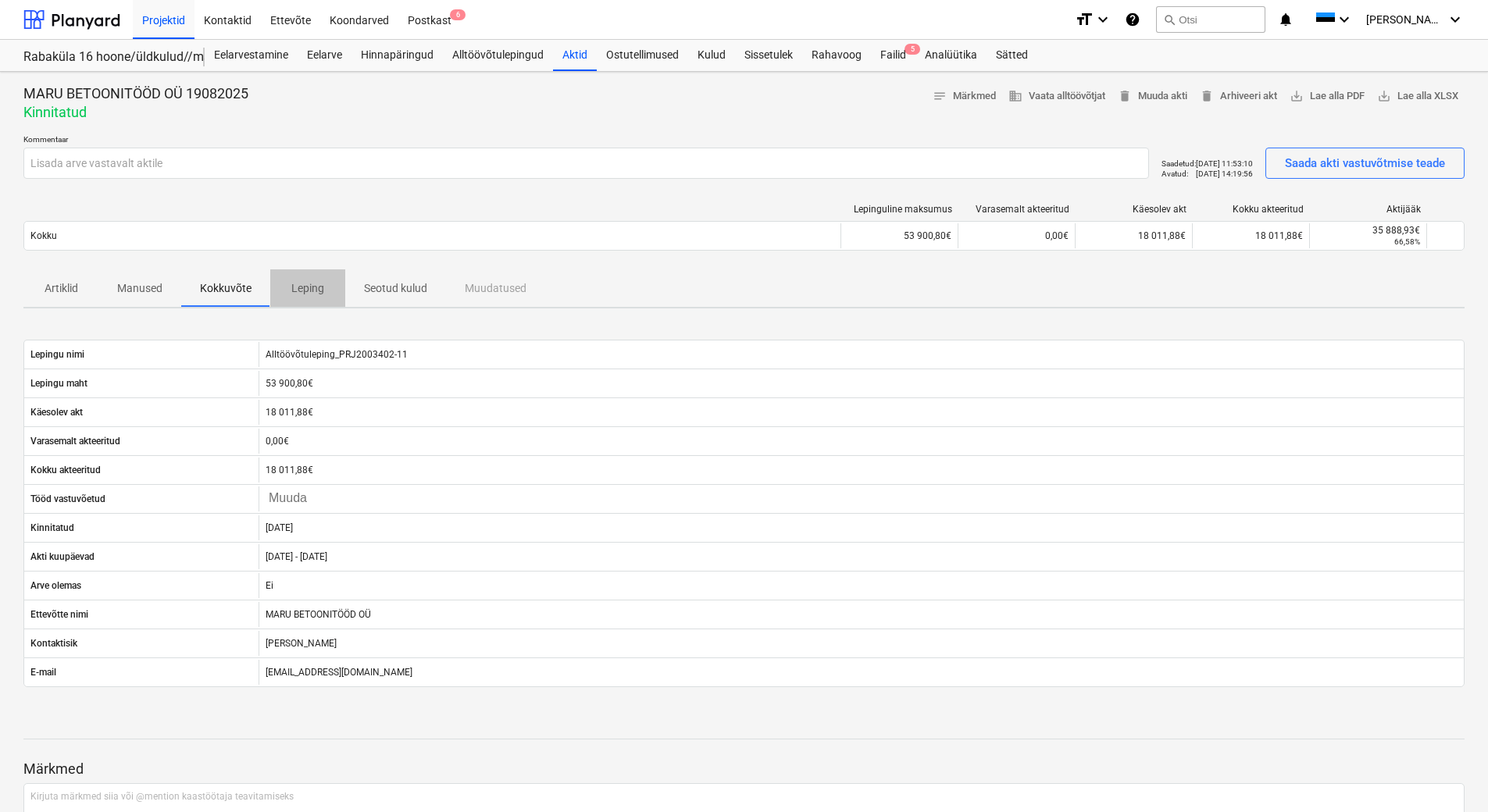
click at [305, 289] on p "Leping" at bounding box center [307, 289] width 37 height 16
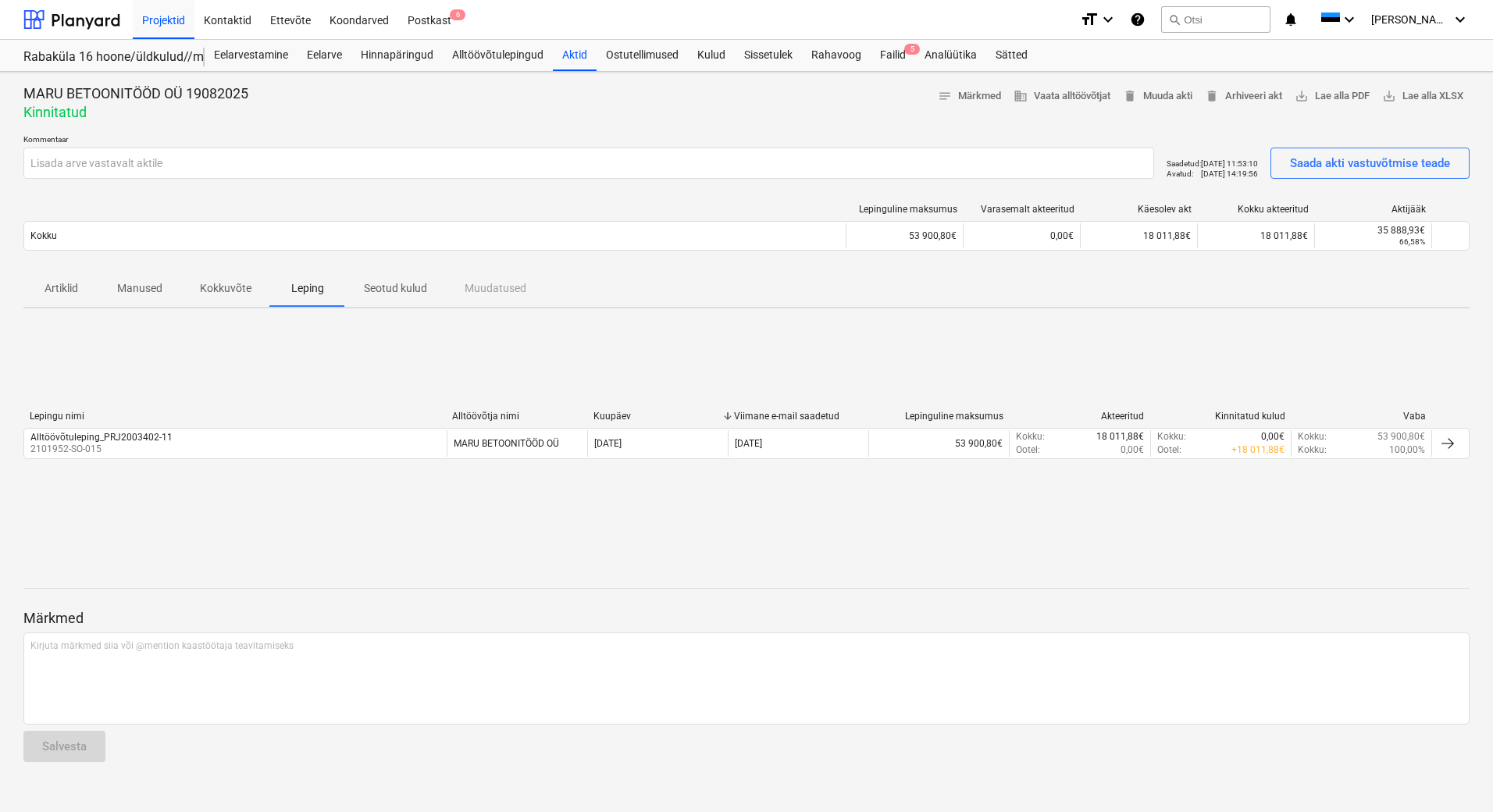
click at [388, 288] on p "Seotud kulud" at bounding box center [395, 289] width 63 height 16
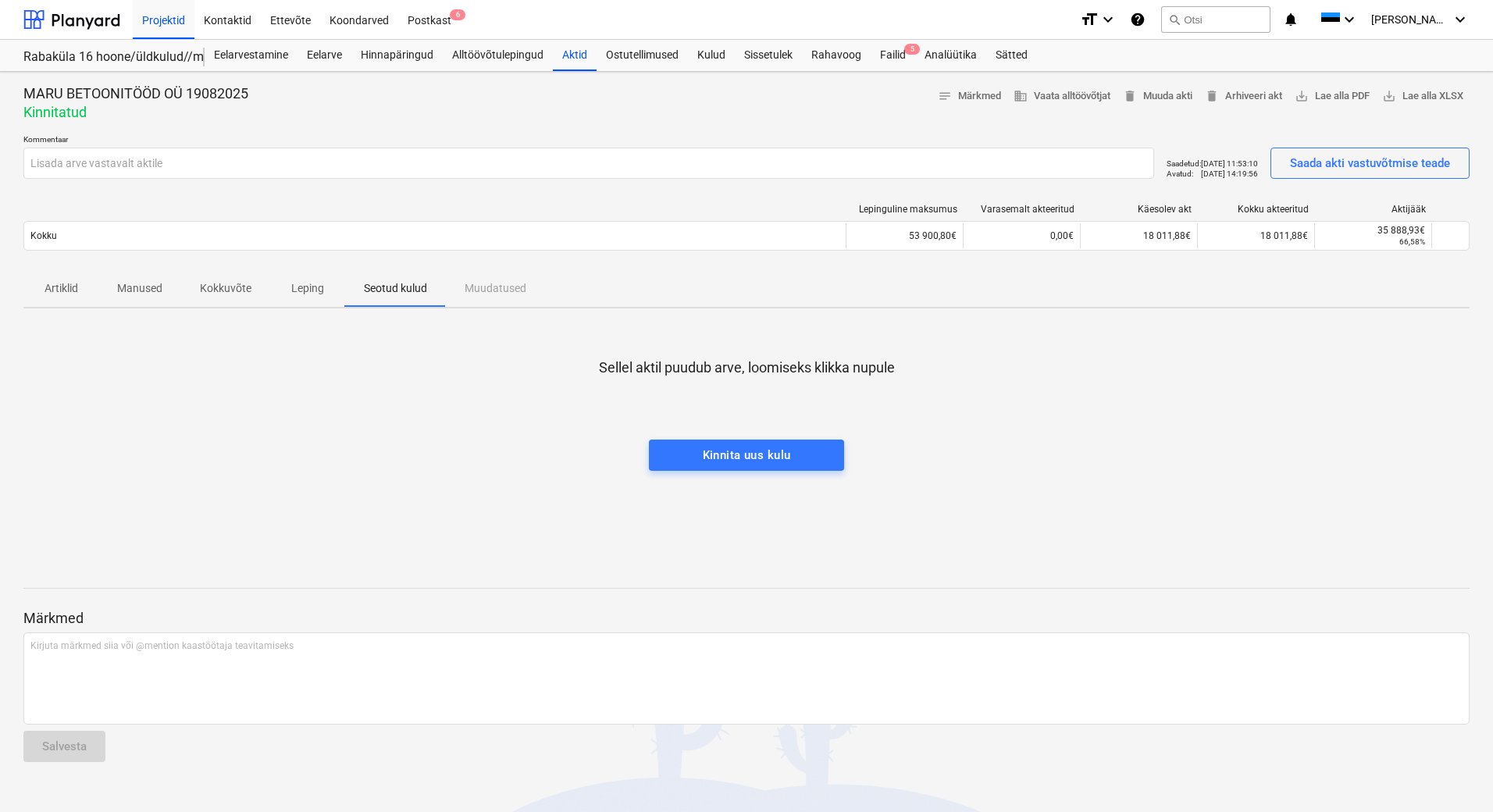
click at [142, 291] on p "Manused" at bounding box center [139, 289] width 45 height 16
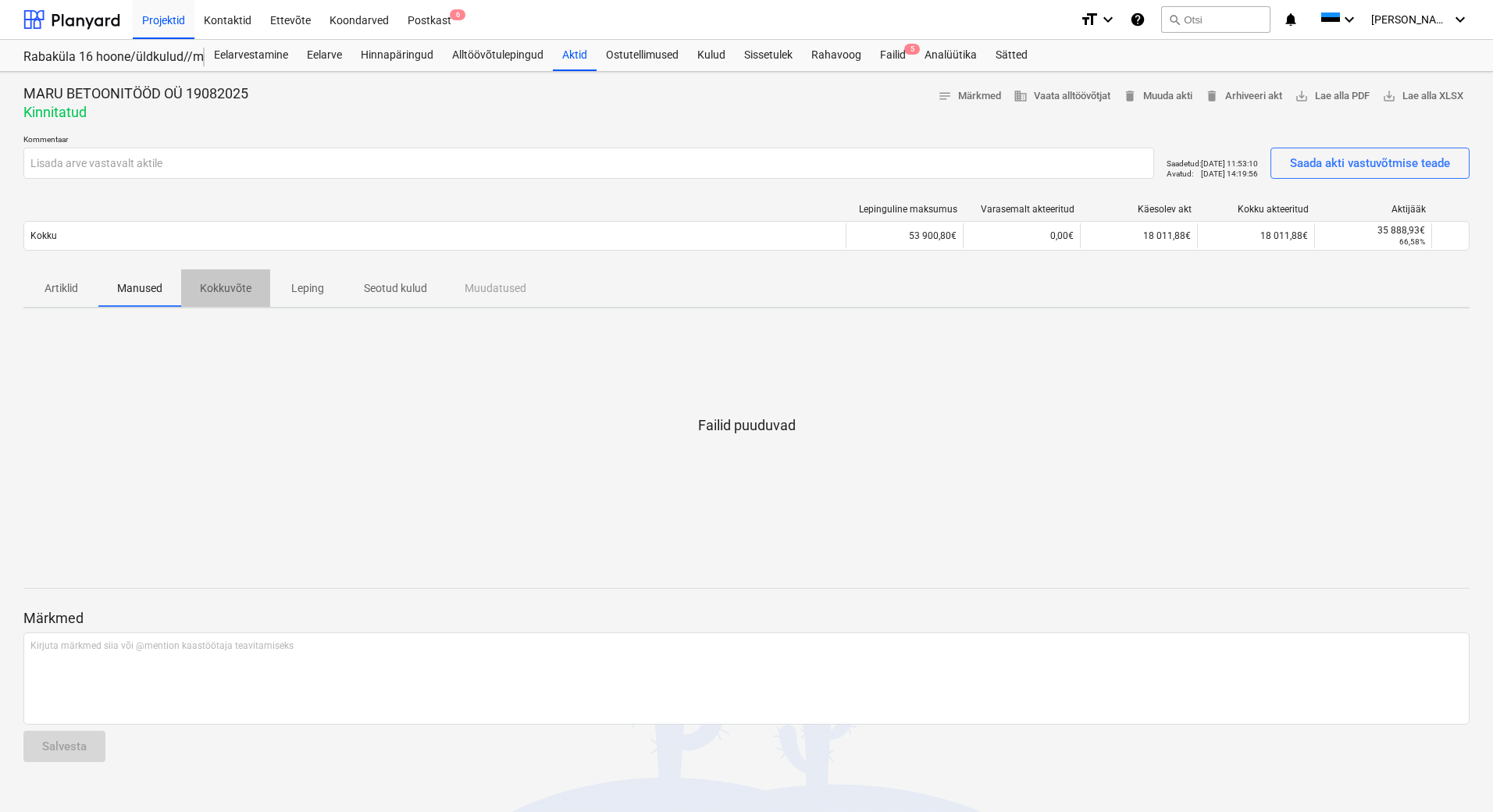
click at [210, 288] on p "Kokkuvõte" at bounding box center [225, 289] width 52 height 16
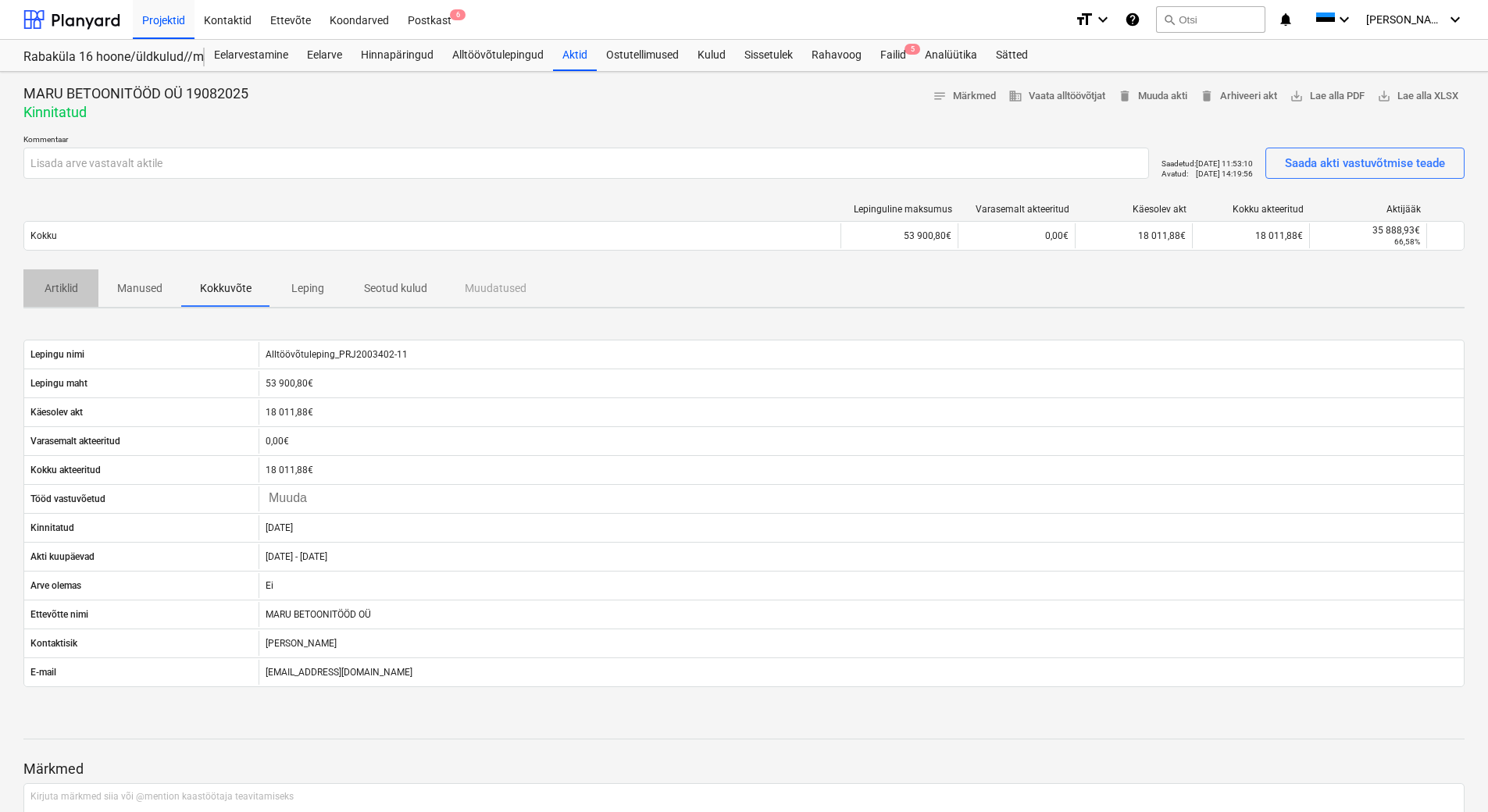
click at [76, 289] on p "Artiklid" at bounding box center [60, 289] width 37 height 16
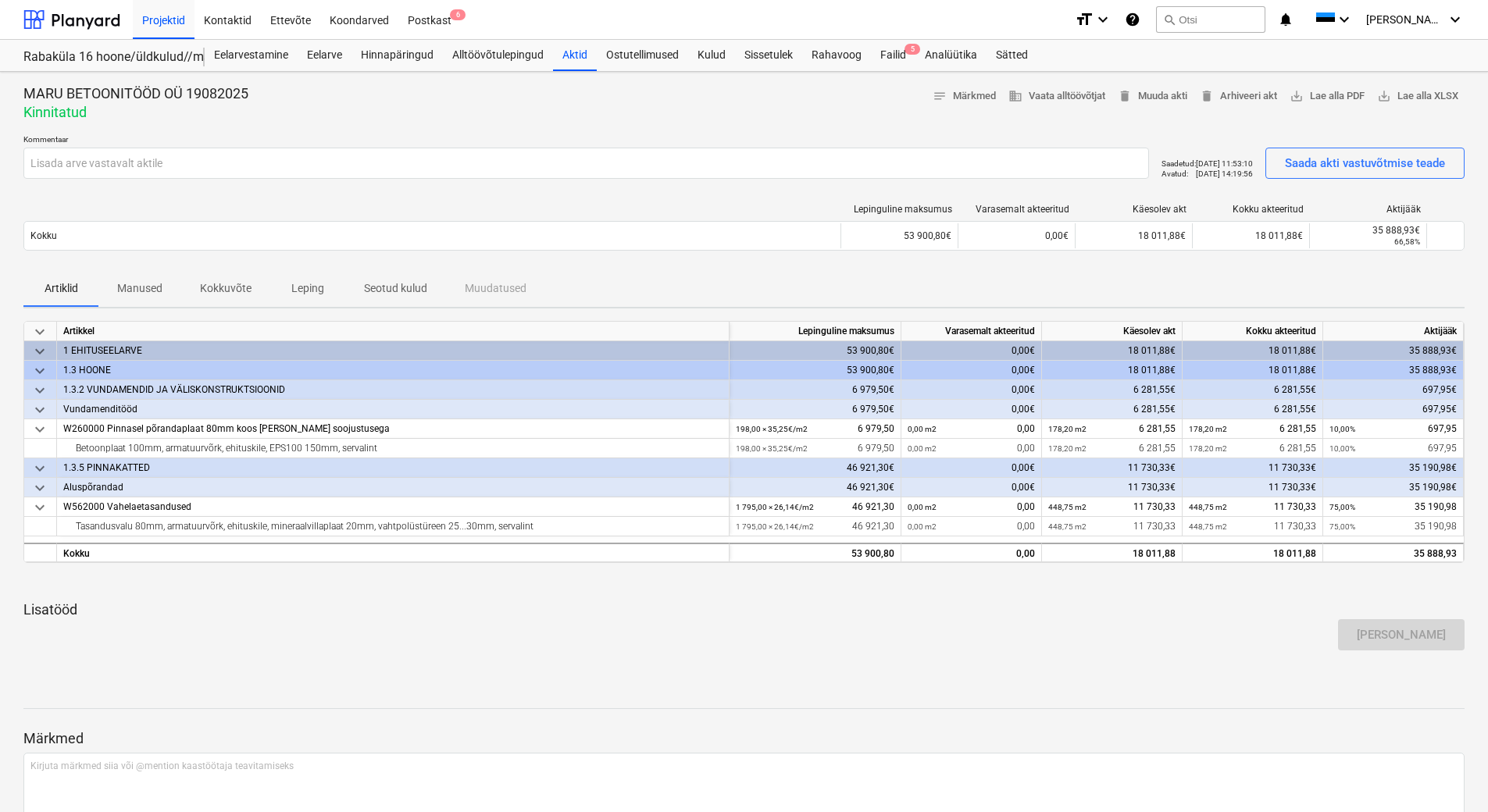
click at [141, 290] on p "Manused" at bounding box center [139, 289] width 45 height 16
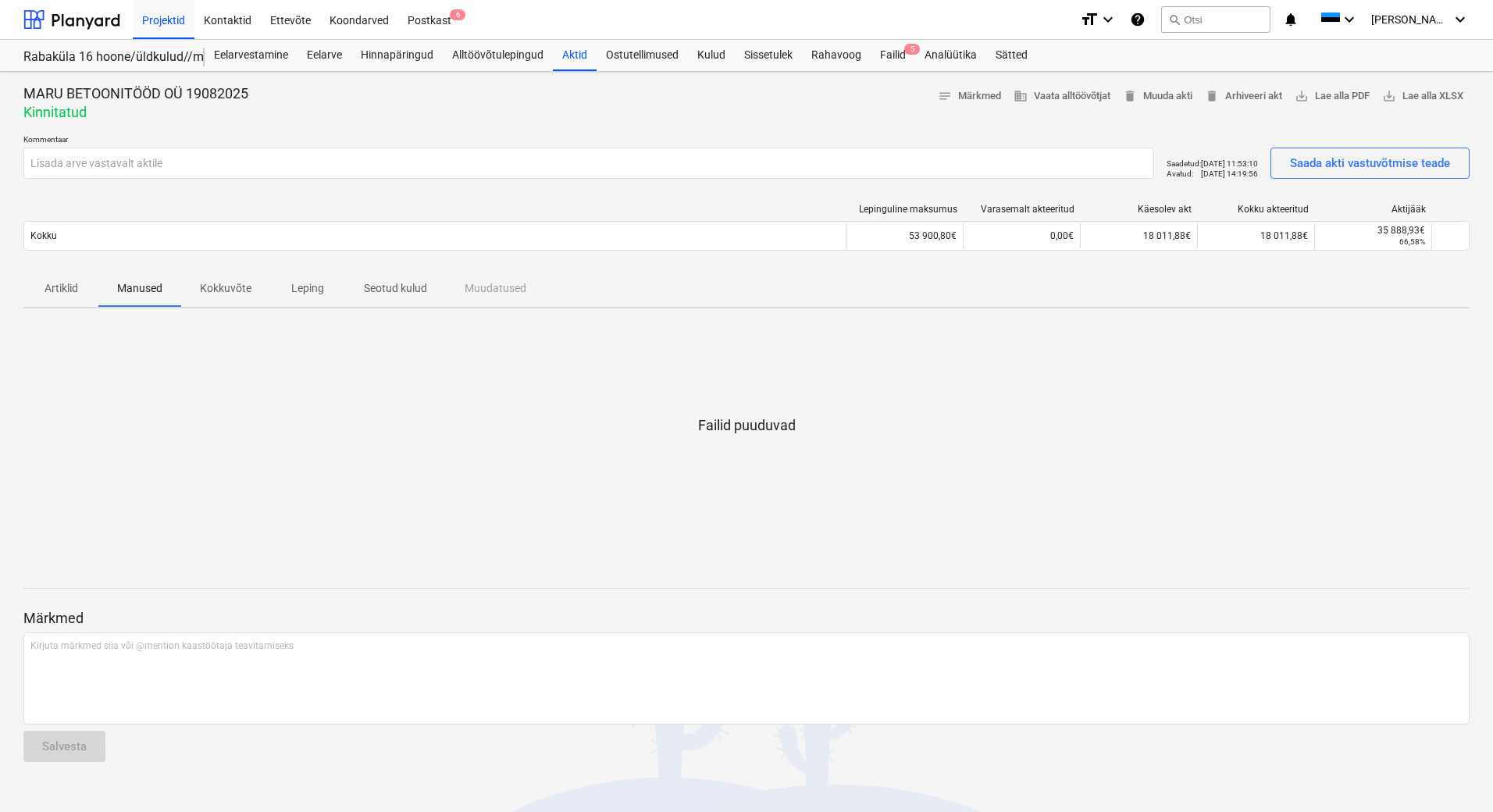
click at [215, 291] on p "Kokkuvõte" at bounding box center [225, 289] width 52 height 16
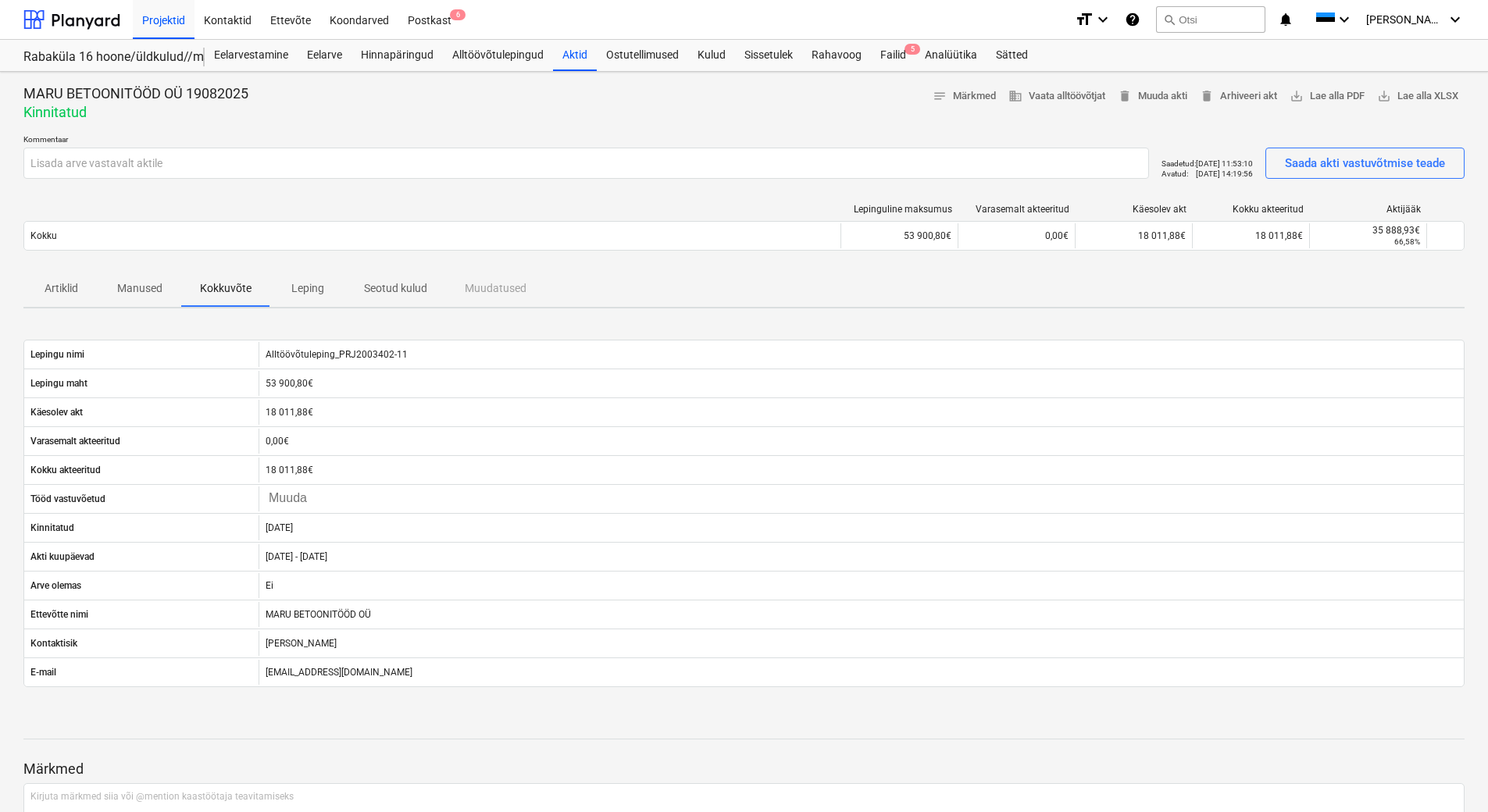
click at [305, 290] on p "Leping" at bounding box center [307, 289] width 37 height 16
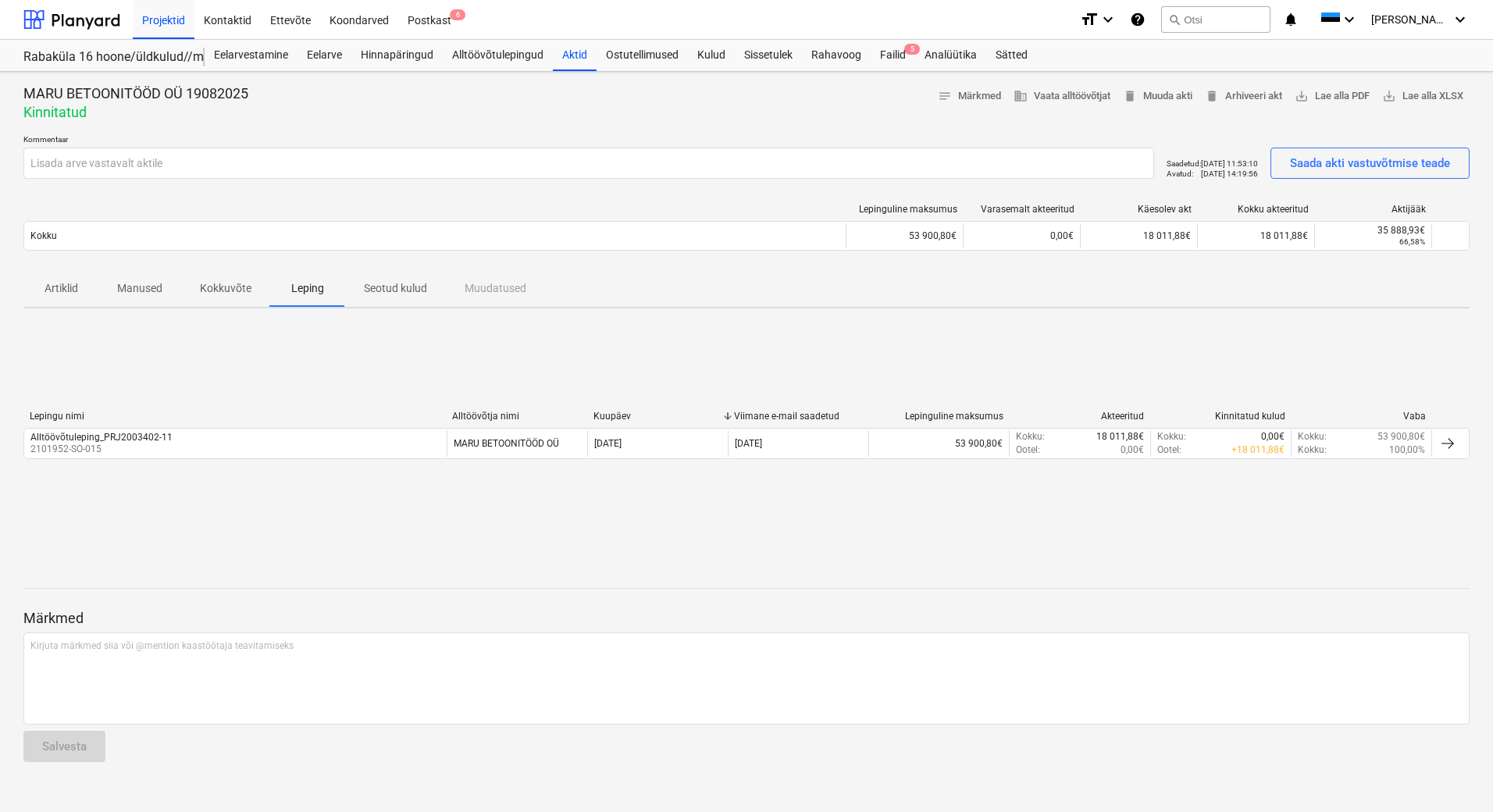
click at [372, 292] on p "Seotud kulud" at bounding box center [395, 289] width 63 height 16
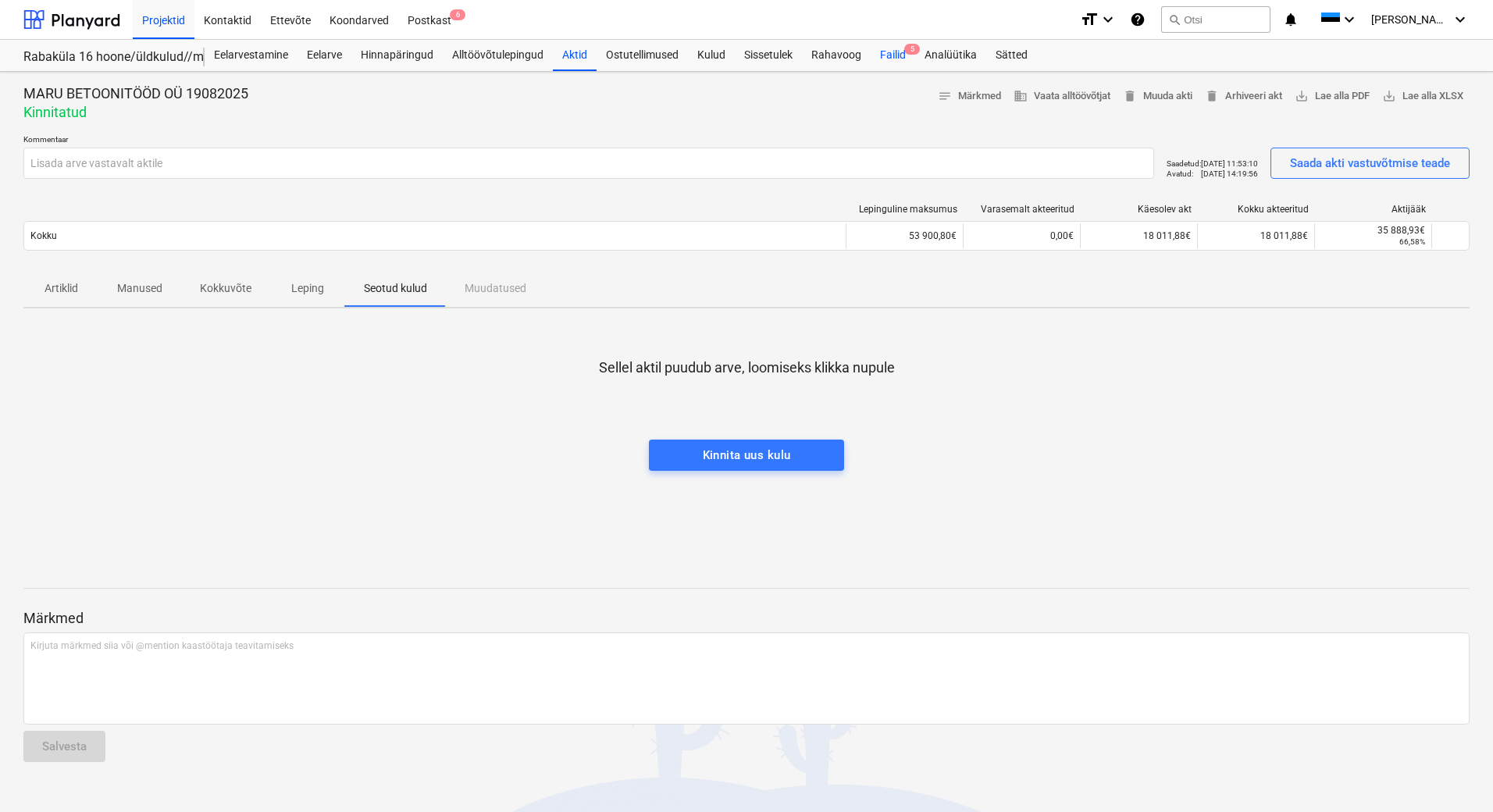
click at [890, 54] on div "Failid 5" at bounding box center [893, 55] width 45 height 31
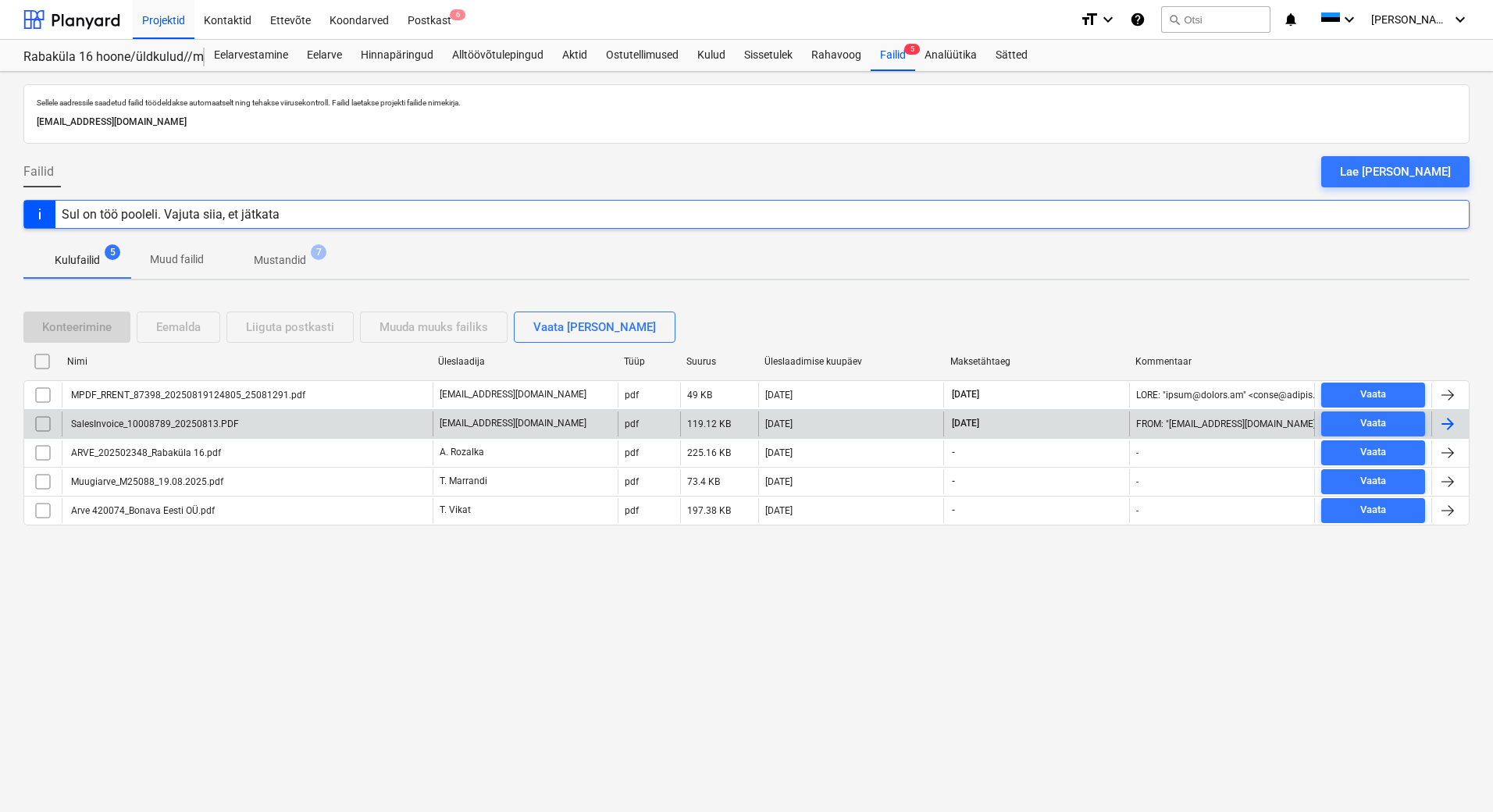
click at [179, 412] on div "SalesInvoice_10008789_20250813.PDF" at bounding box center [247, 424] width 371 height 25
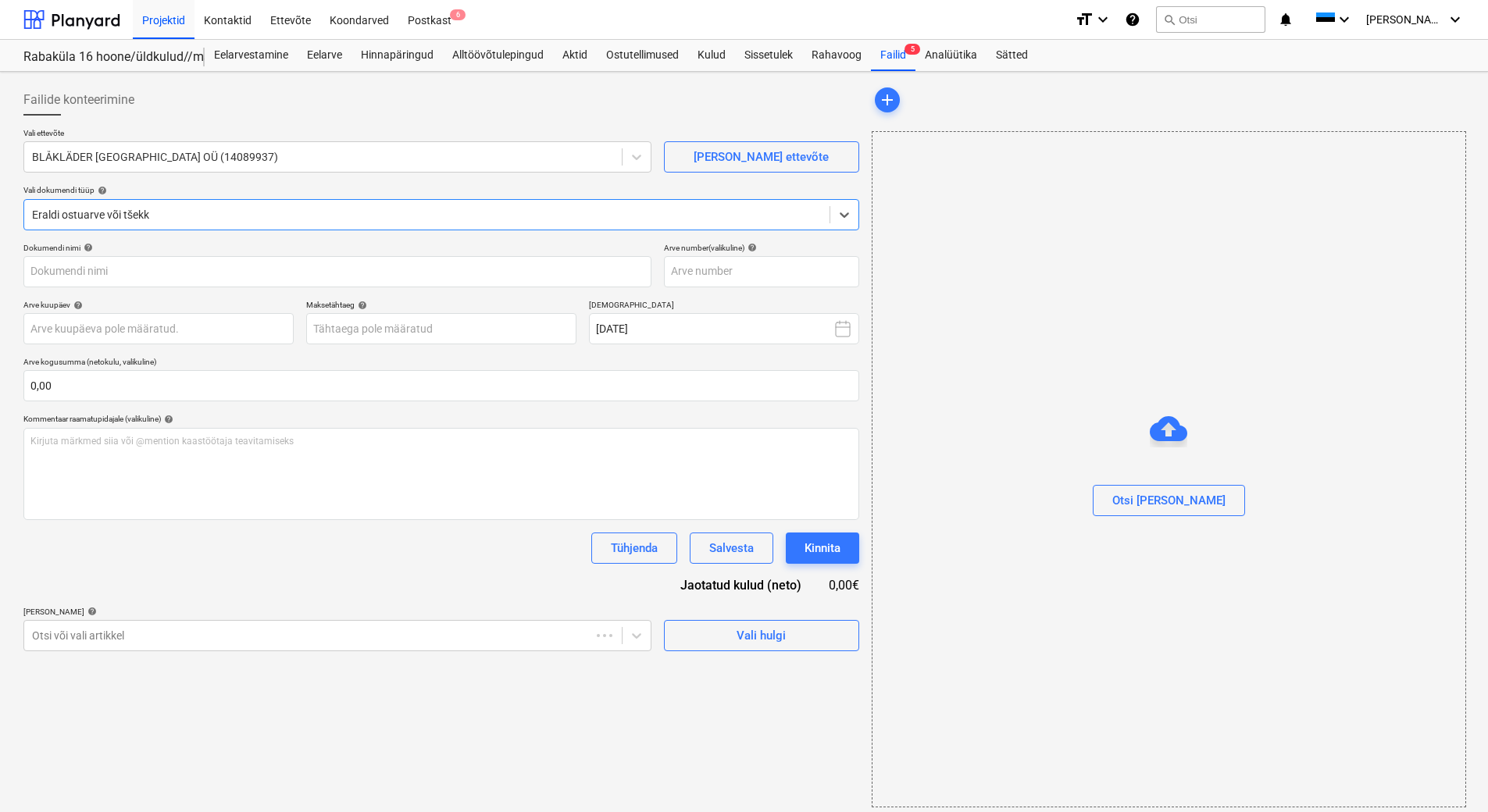
type input "10008789"
type input "[DATE]"
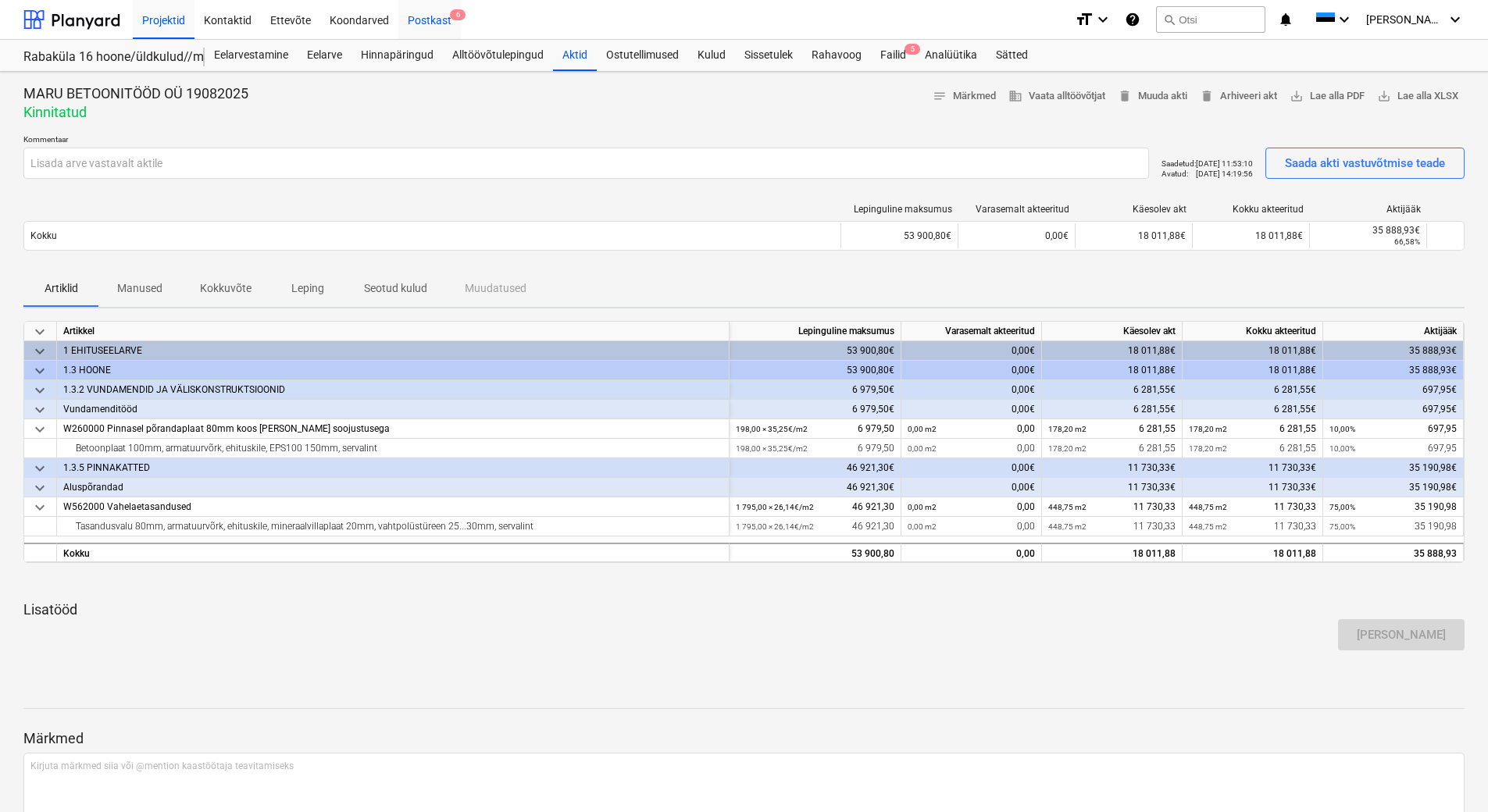
click at [440, 21] on div "Postkast 6" at bounding box center [430, 19] width 63 height 40
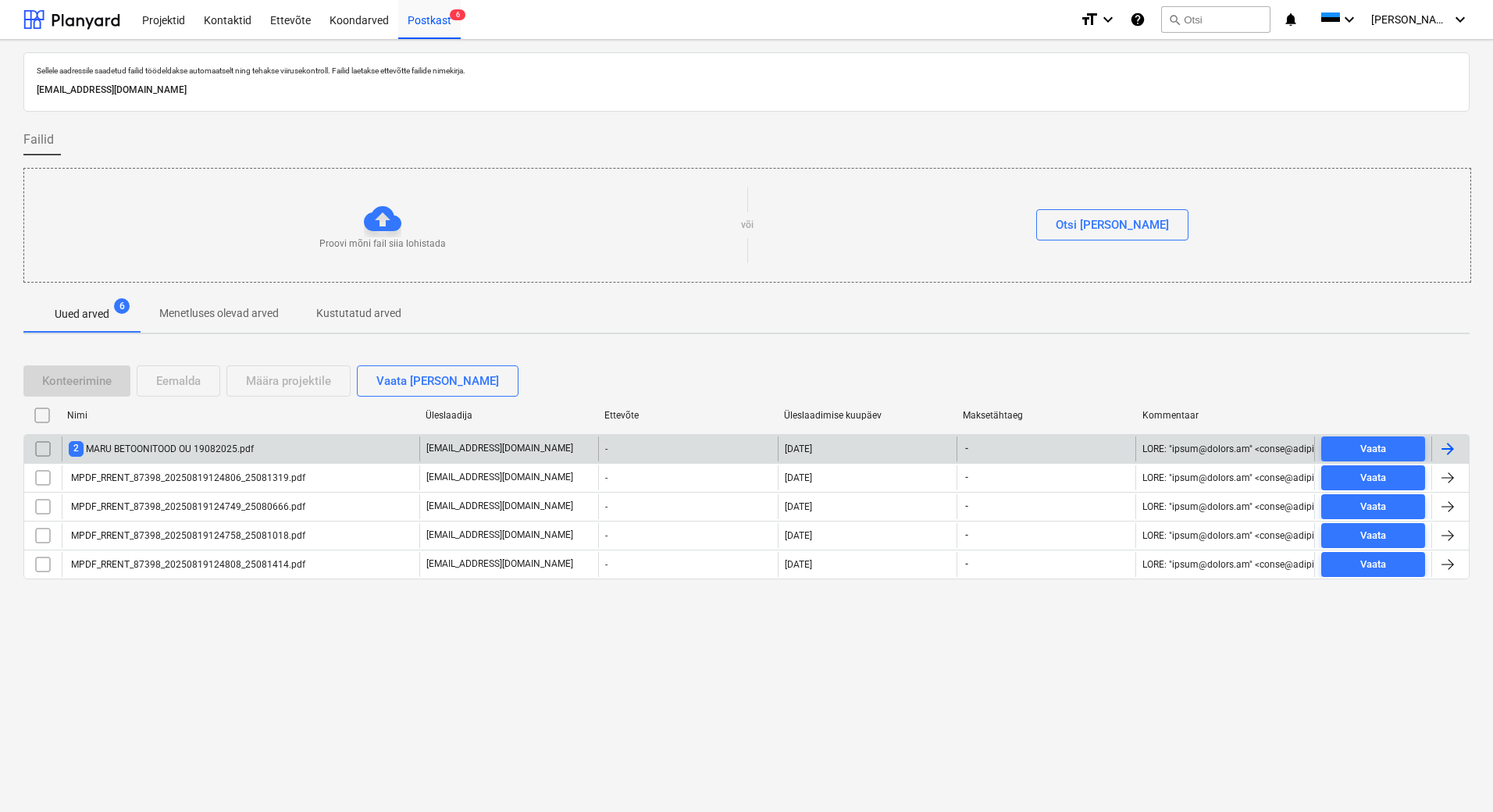
click at [376, 455] on div "2 MARU BETOONITOOD OU 19082025.pdf" at bounding box center [241, 448] width 358 height 25
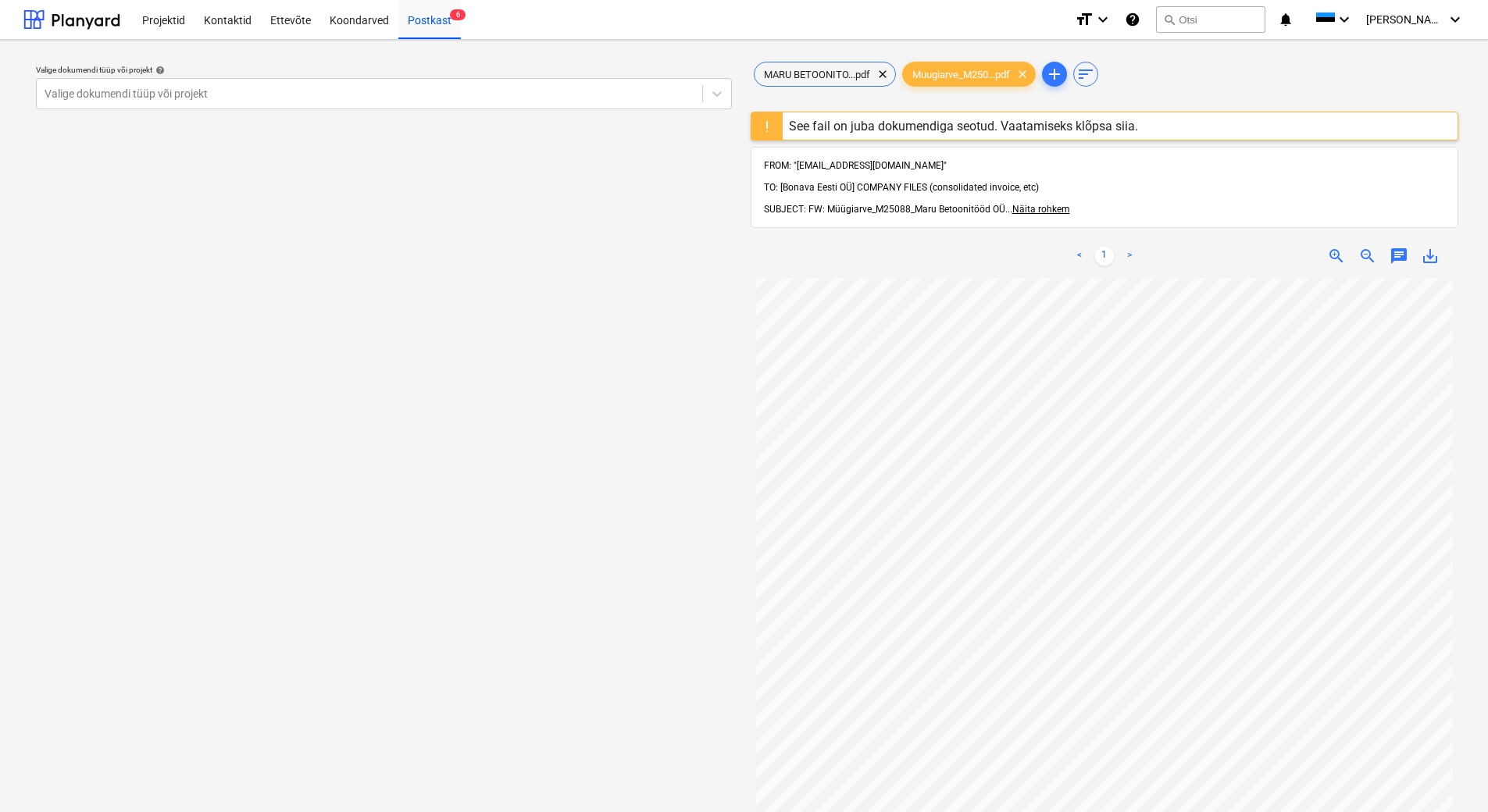
click at [969, 122] on div "See fail on juba dokumendiga seotud. Vaatamiseks klõpsa siia." at bounding box center [963, 126] width 349 height 15
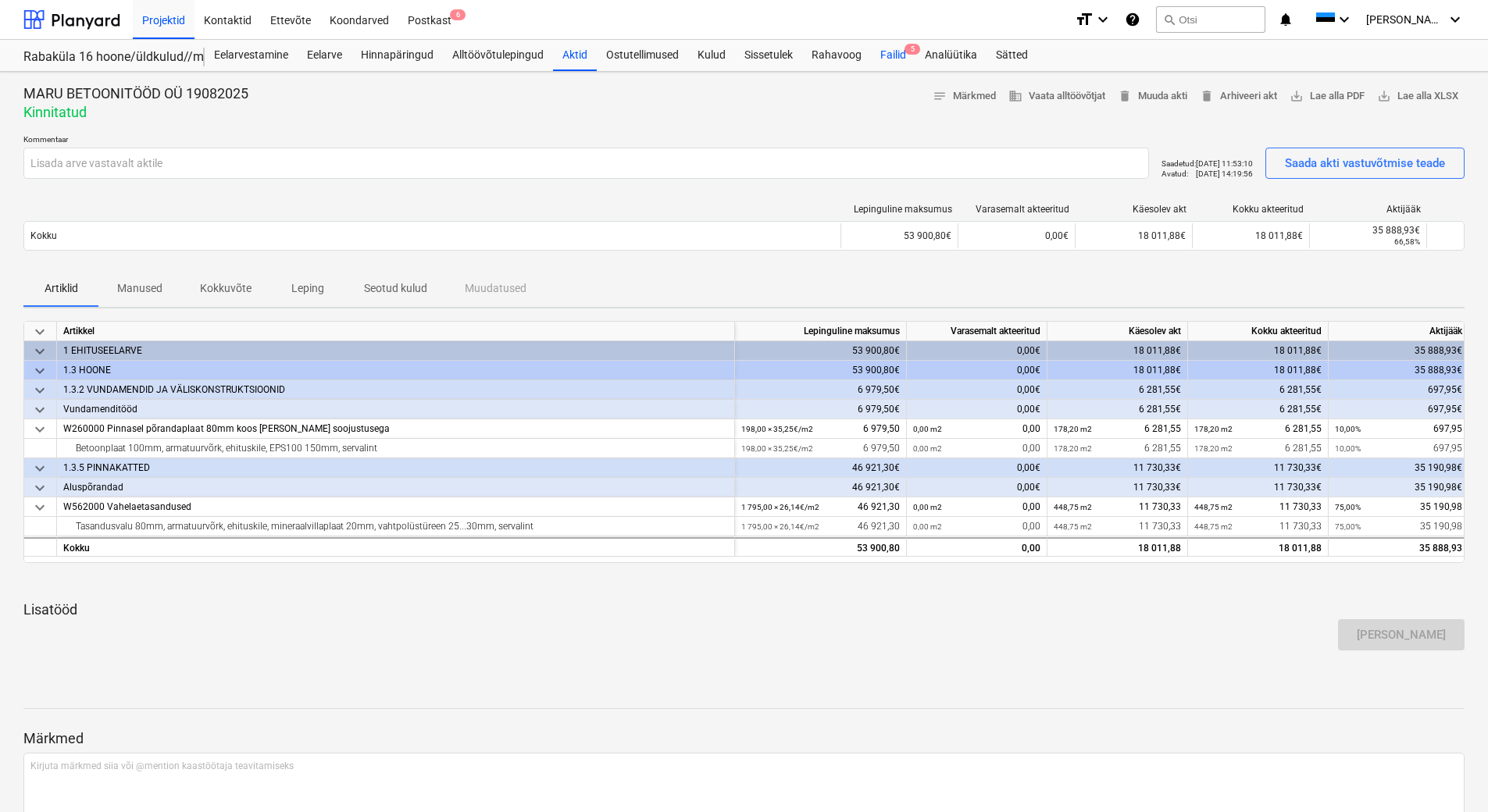
click at [900, 58] on div "Failid 5" at bounding box center [893, 55] width 45 height 31
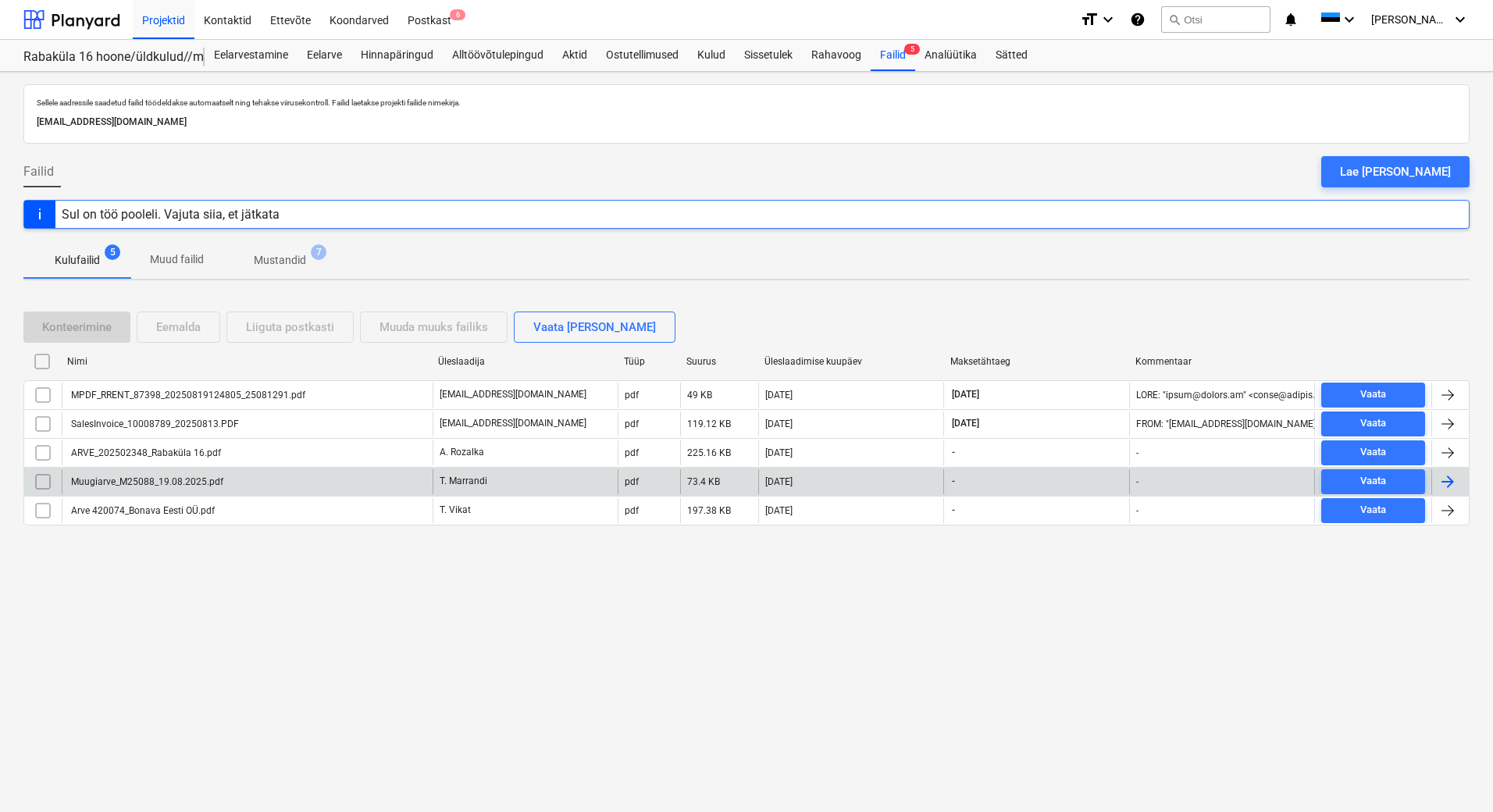
click at [133, 486] on div "Muugiarve_M25088_19.08.2025.pdf" at bounding box center [146, 481] width 155 height 11
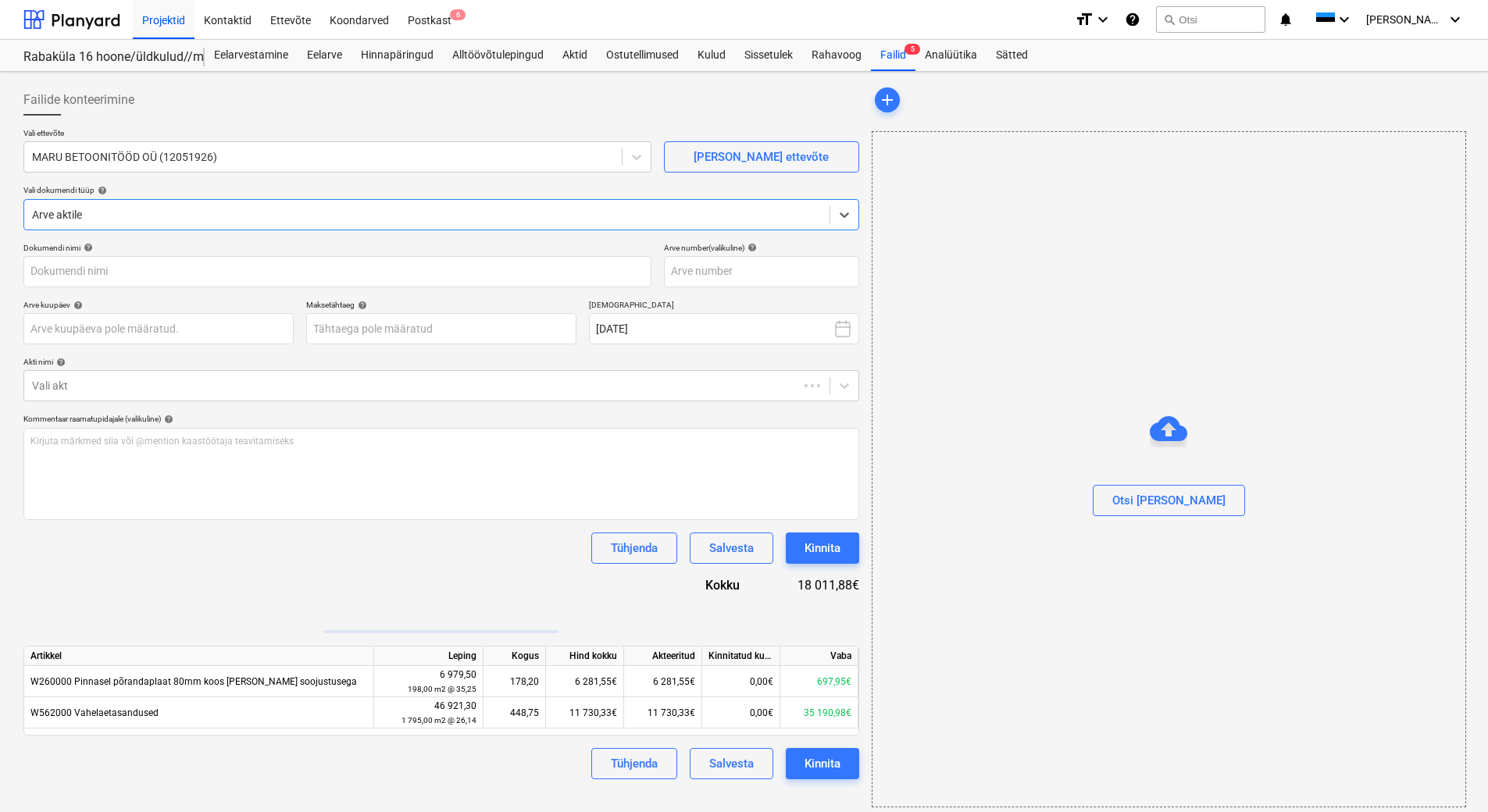
type input "Muugiarve_M25088_19.08.2025.pdf"
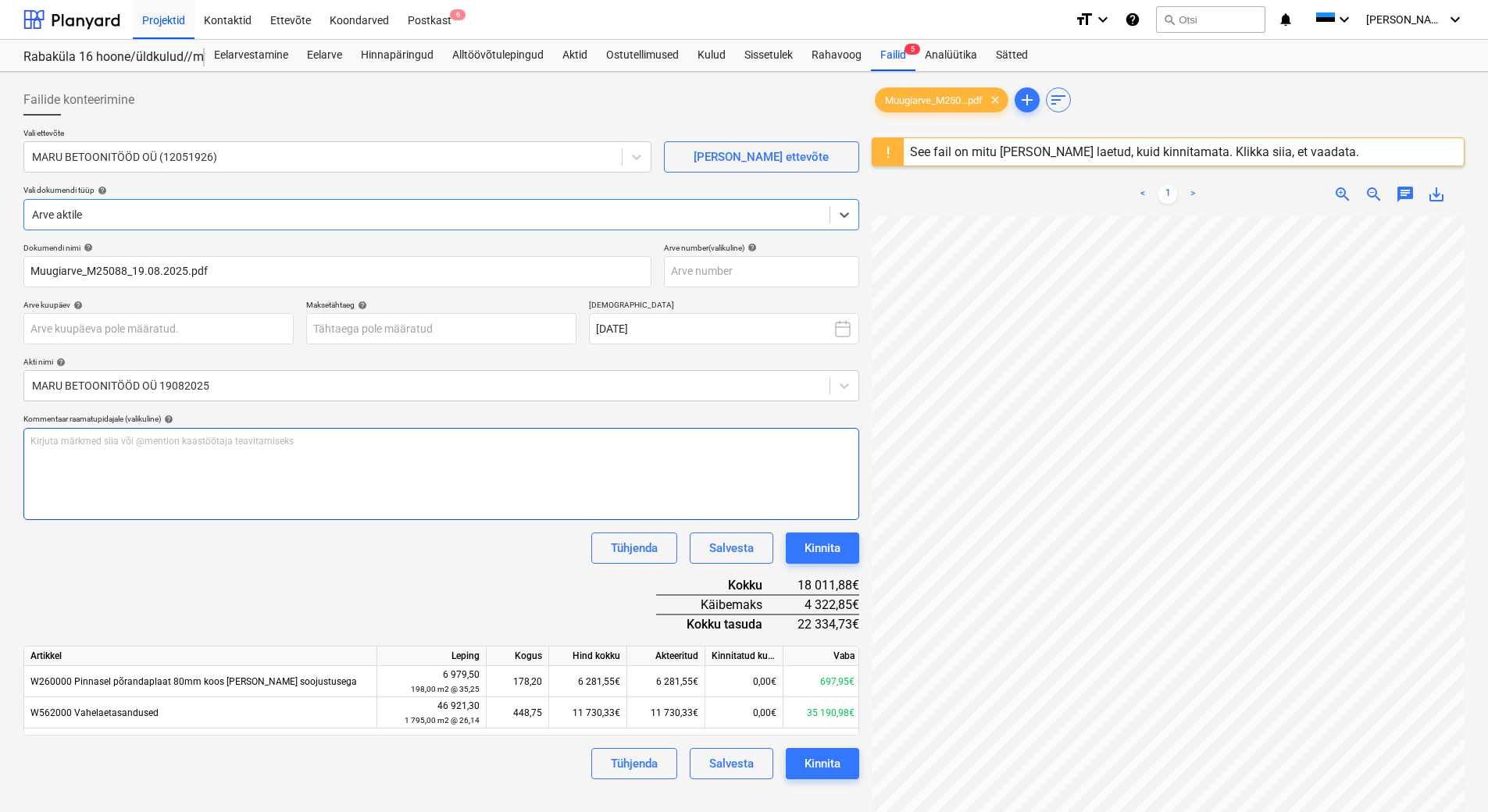
scroll to position [228, 0]
click at [438, 23] on div "Postkast 6" at bounding box center [430, 19] width 63 height 40
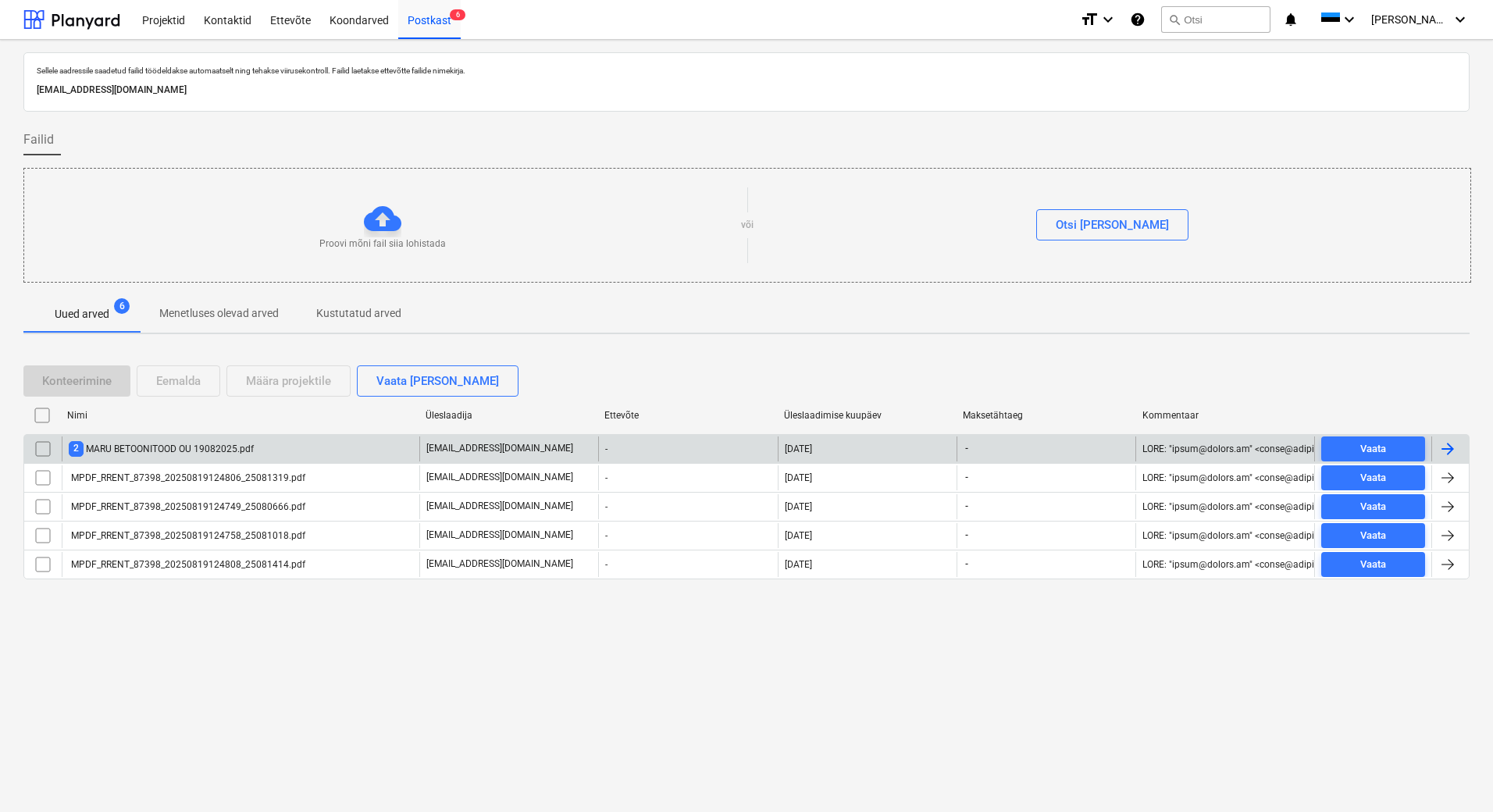
click at [44, 453] on input "checkbox" at bounding box center [43, 448] width 25 height 25
click at [45, 449] on input "checkbox" at bounding box center [43, 448] width 25 height 25
click at [123, 451] on div "2 MARU BETOONITOOD OU 19082025.pdf" at bounding box center [161, 448] width 185 height 15
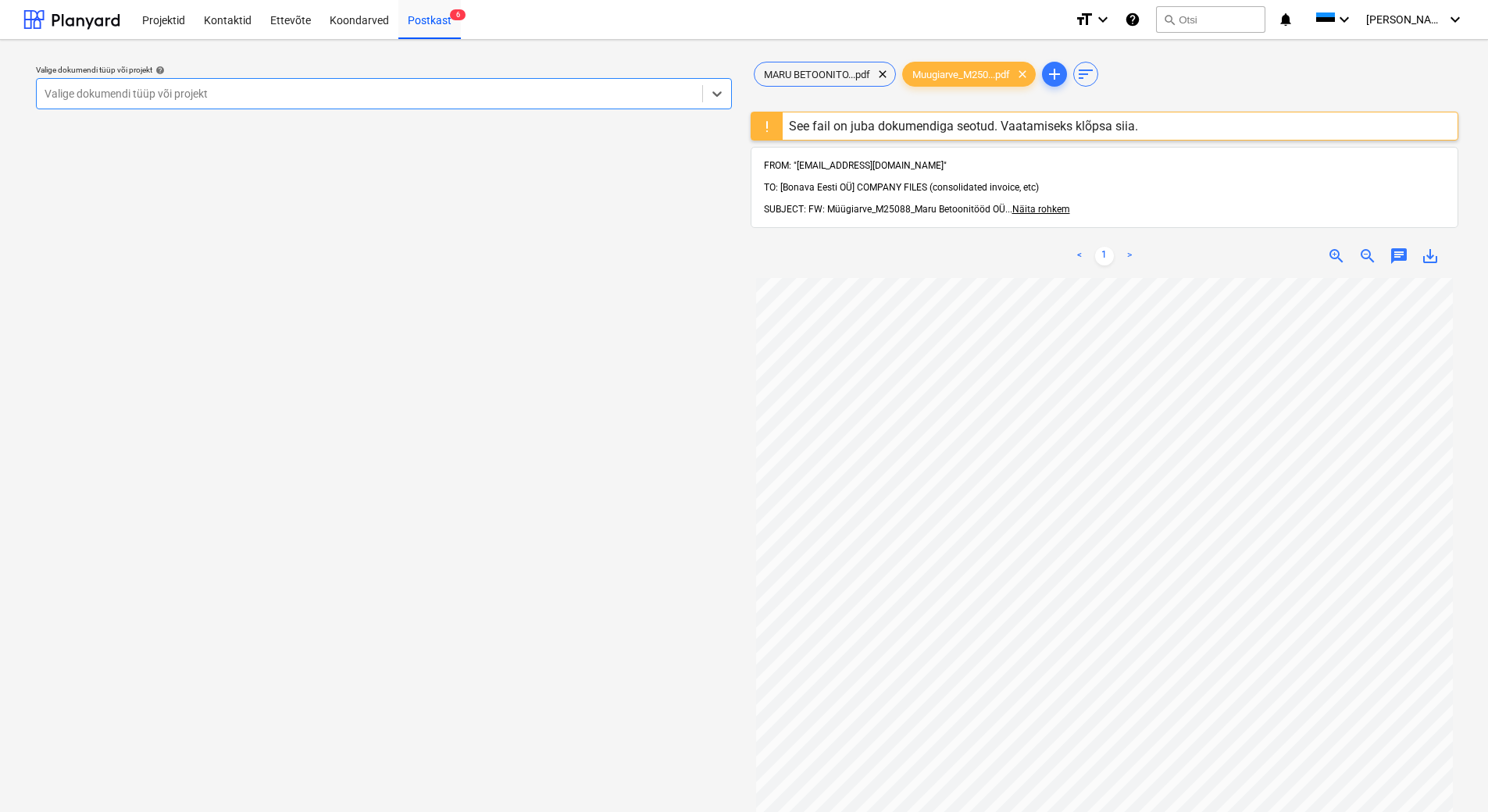
click at [1005, 127] on div "See fail on juba dokumendiga seotud. Vaatamiseks klõpsa siia." at bounding box center [963, 126] width 349 height 15
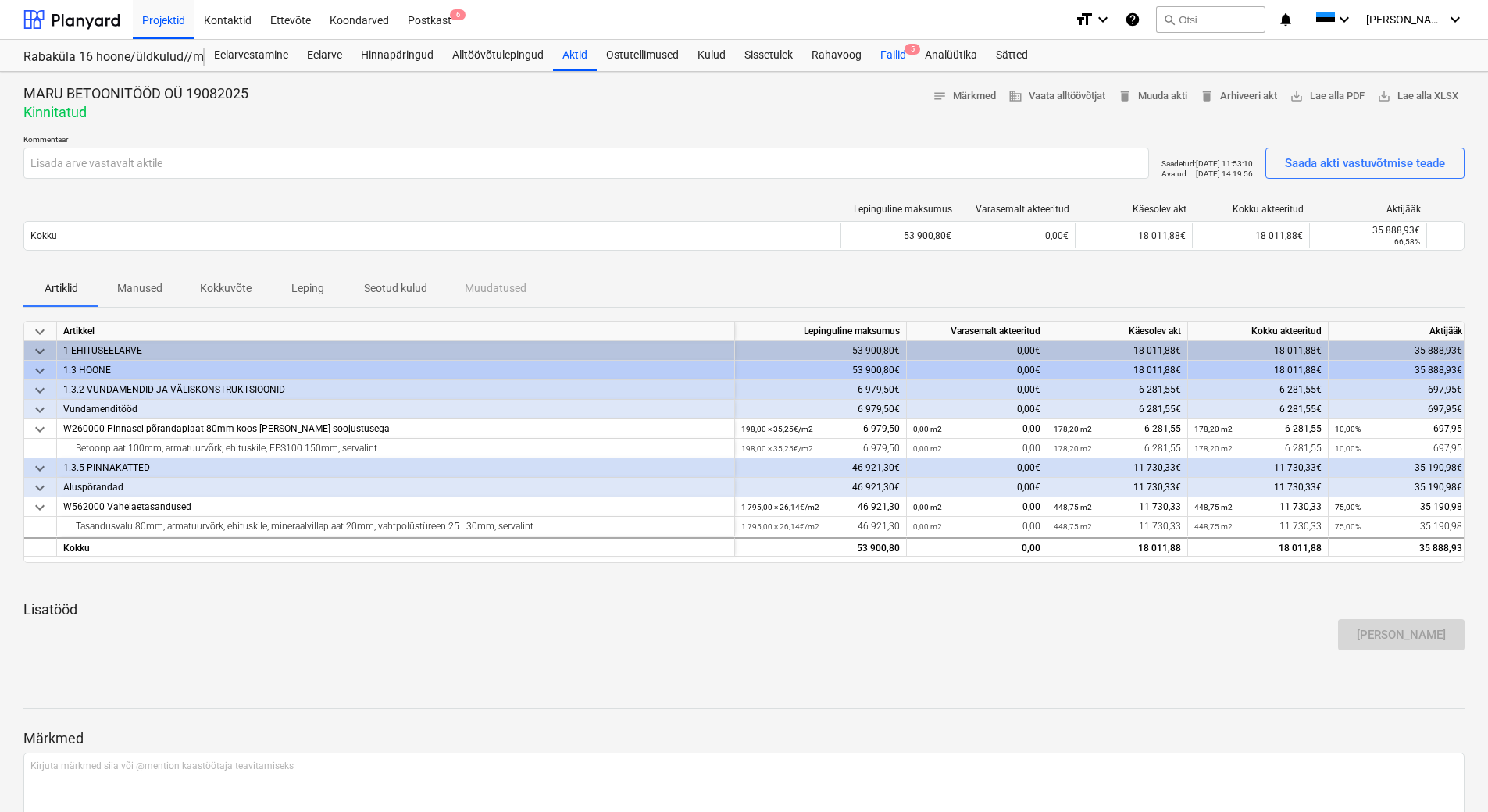
click at [888, 52] on div "Failid 5" at bounding box center [893, 55] width 45 height 31
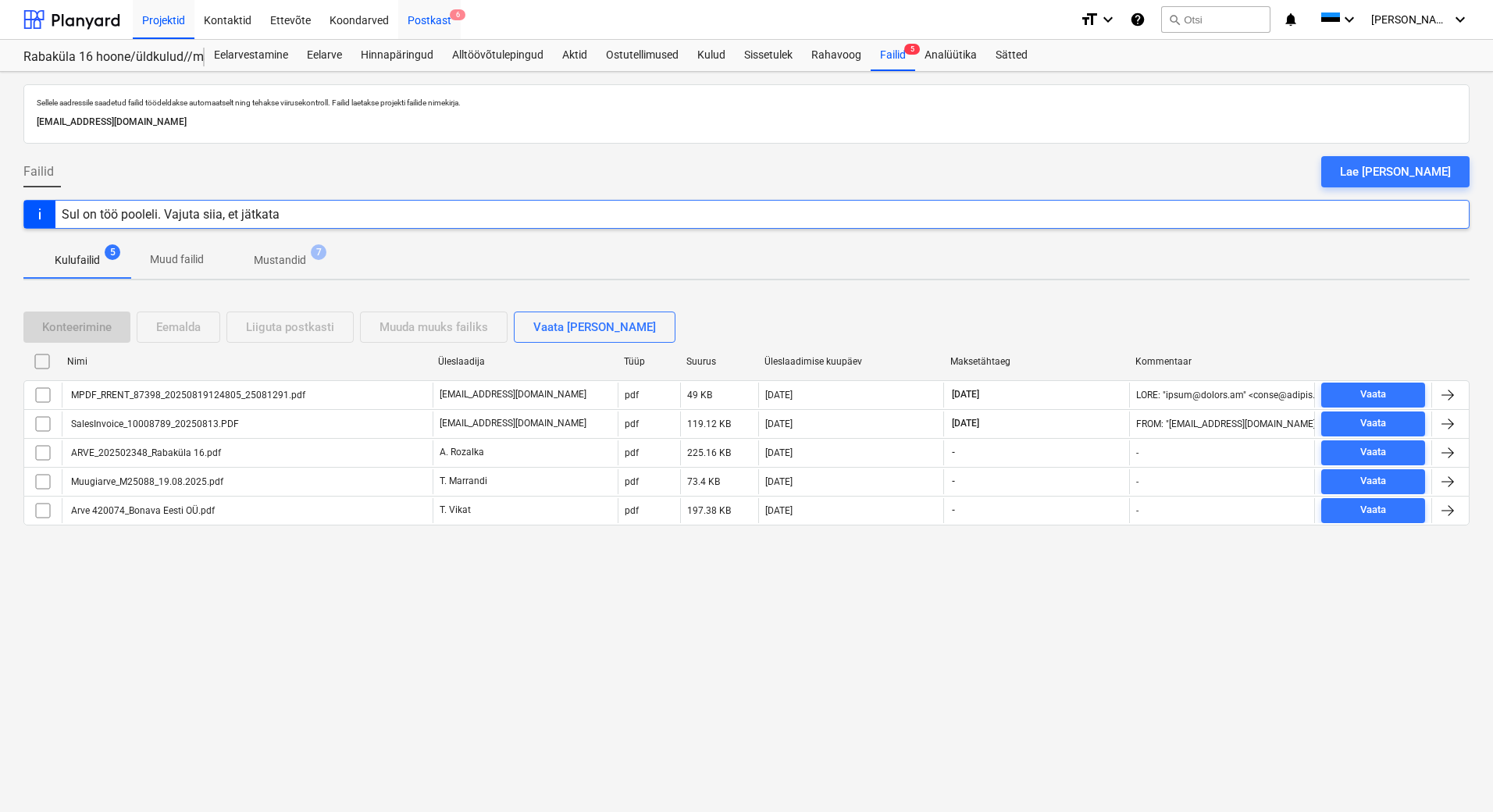
click at [443, 27] on div "Postkast 6" at bounding box center [430, 19] width 63 height 40
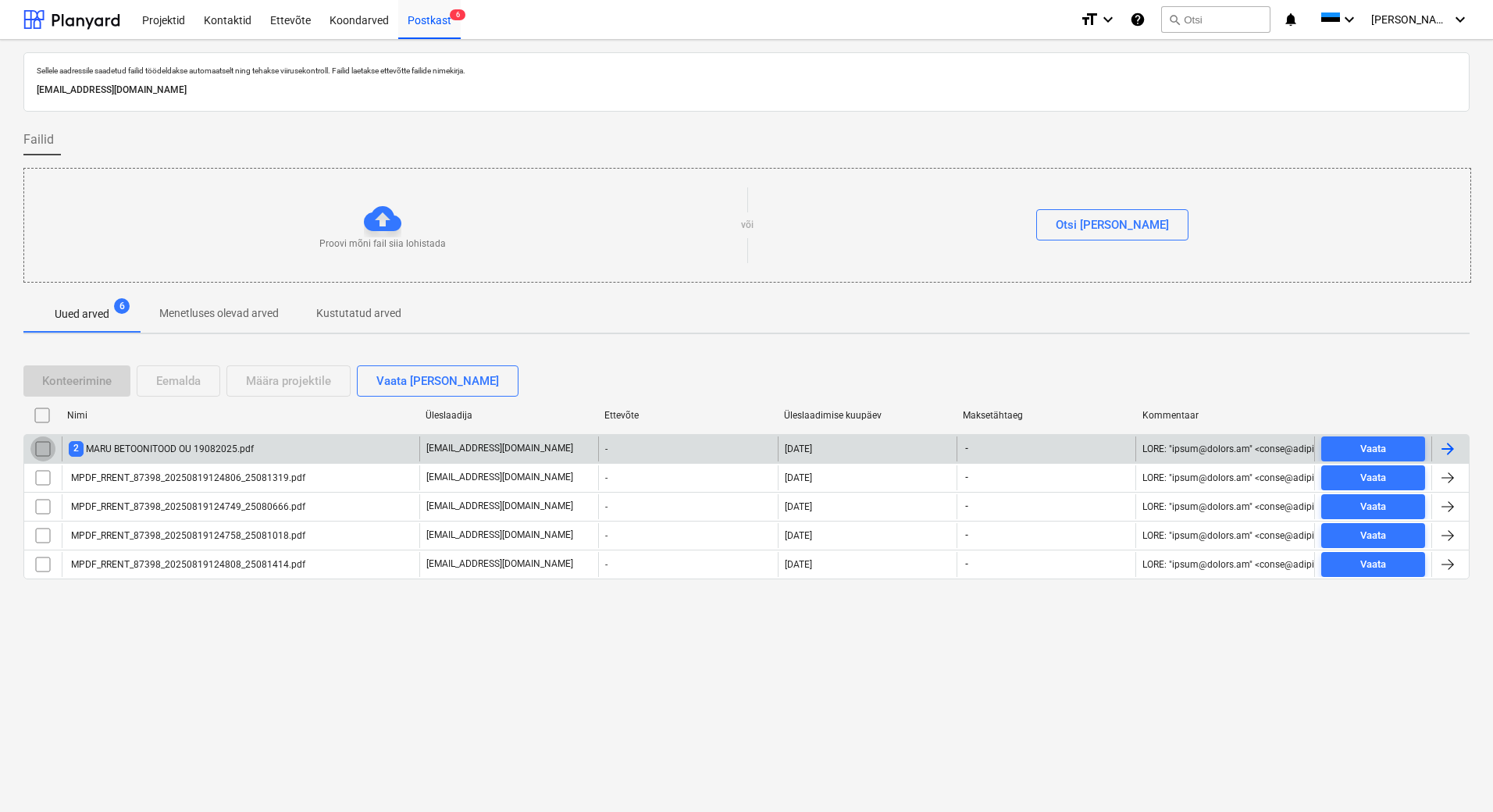
click at [46, 450] on input "checkbox" at bounding box center [43, 448] width 25 height 25
click at [176, 388] on div "Eemalda" at bounding box center [178, 381] width 45 height 21
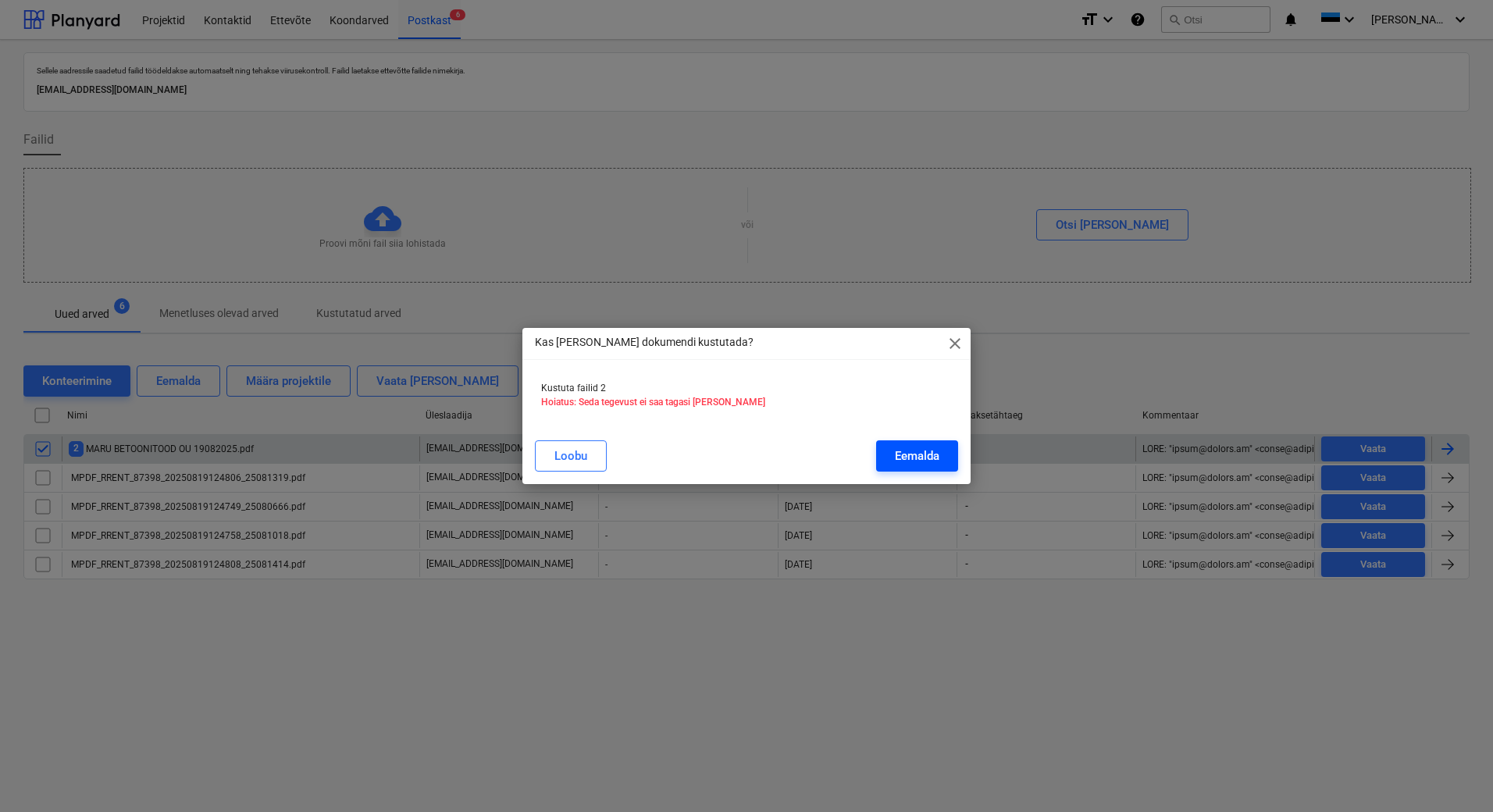
click at [911, 460] on div "Eemalda" at bounding box center [917, 456] width 45 height 21
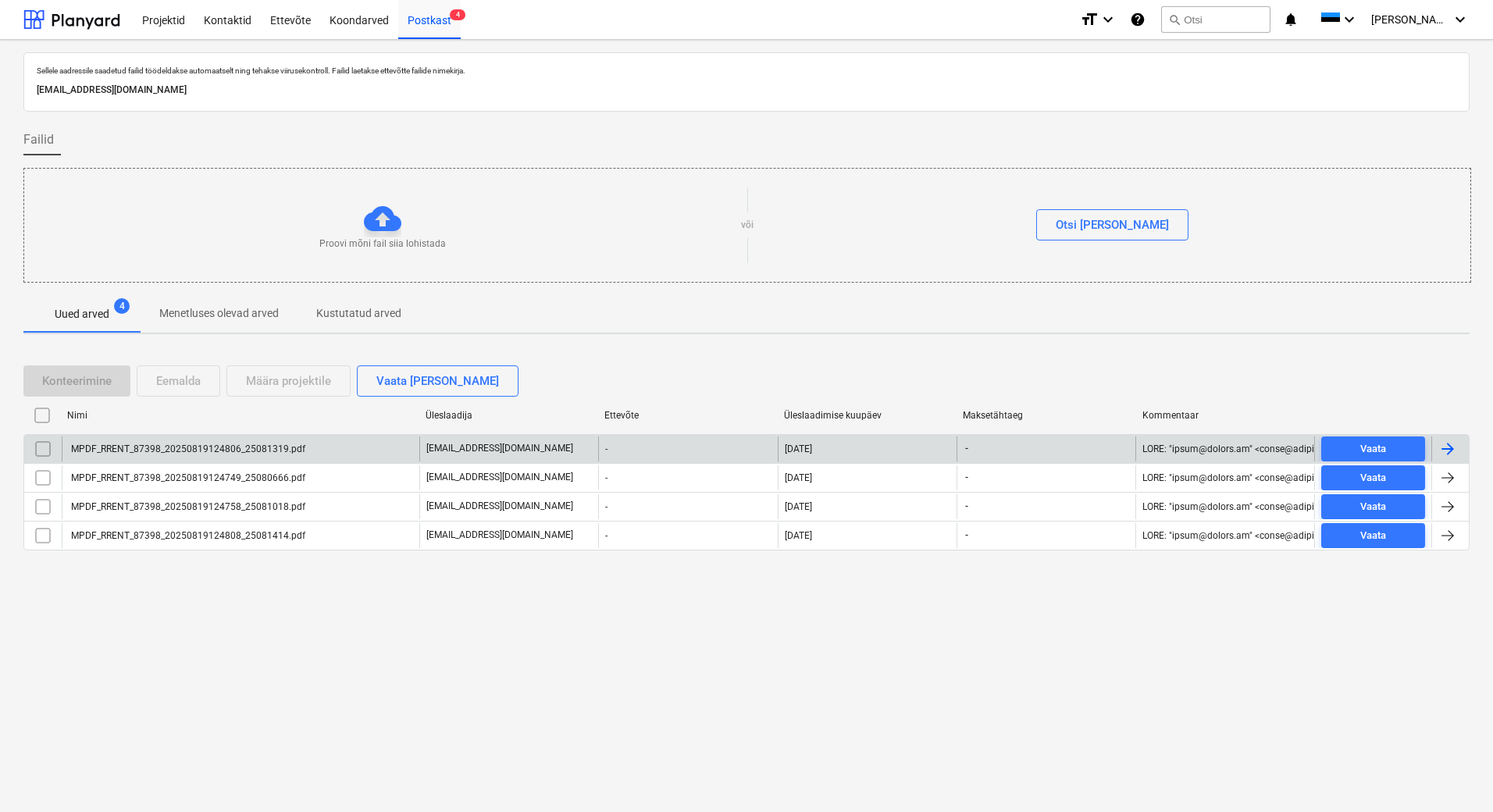
click at [1448, 451] on div at bounding box center [1447, 448] width 19 height 19
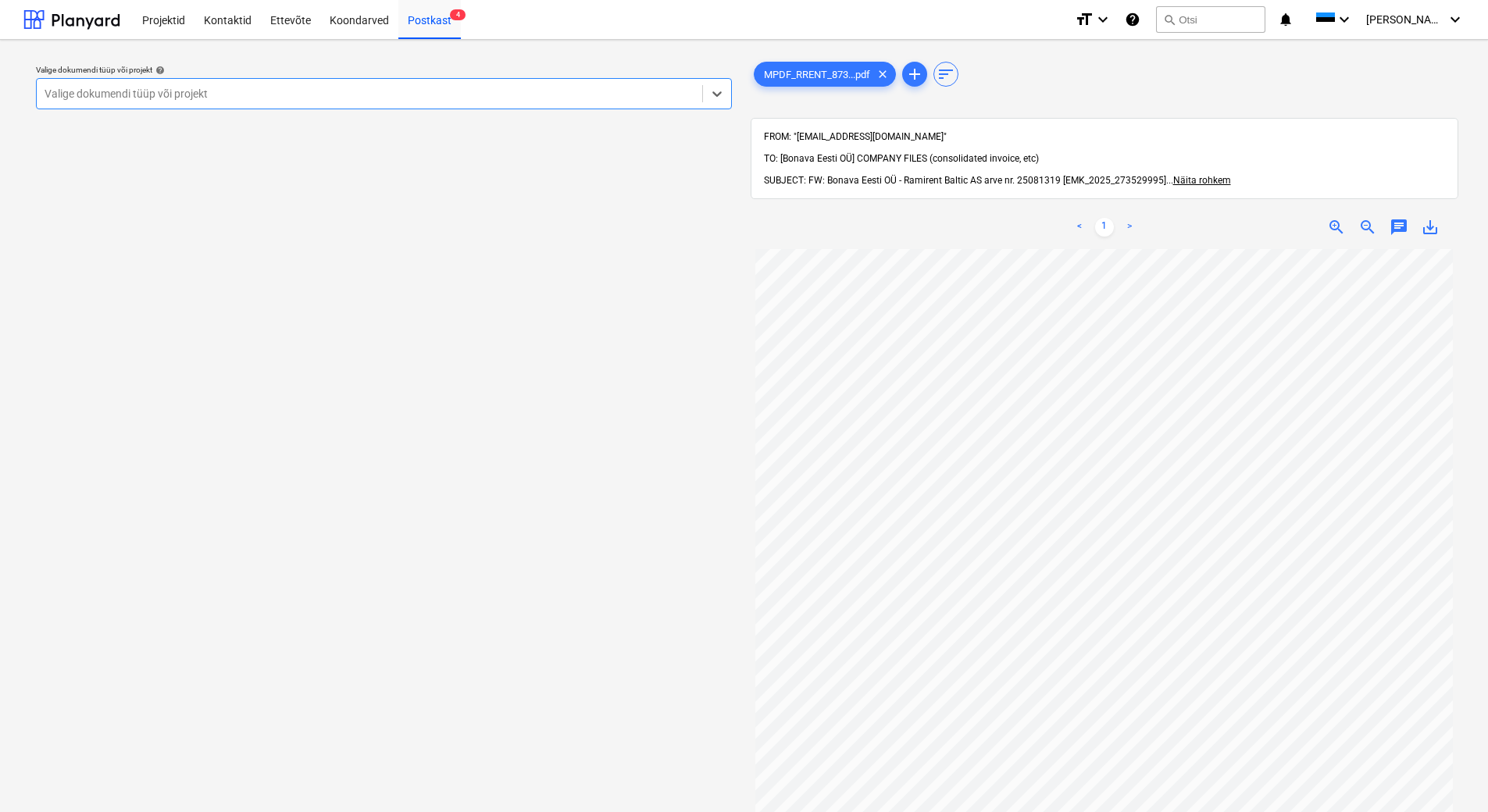
click at [456, 100] on div at bounding box center [370, 93] width 650 height 16
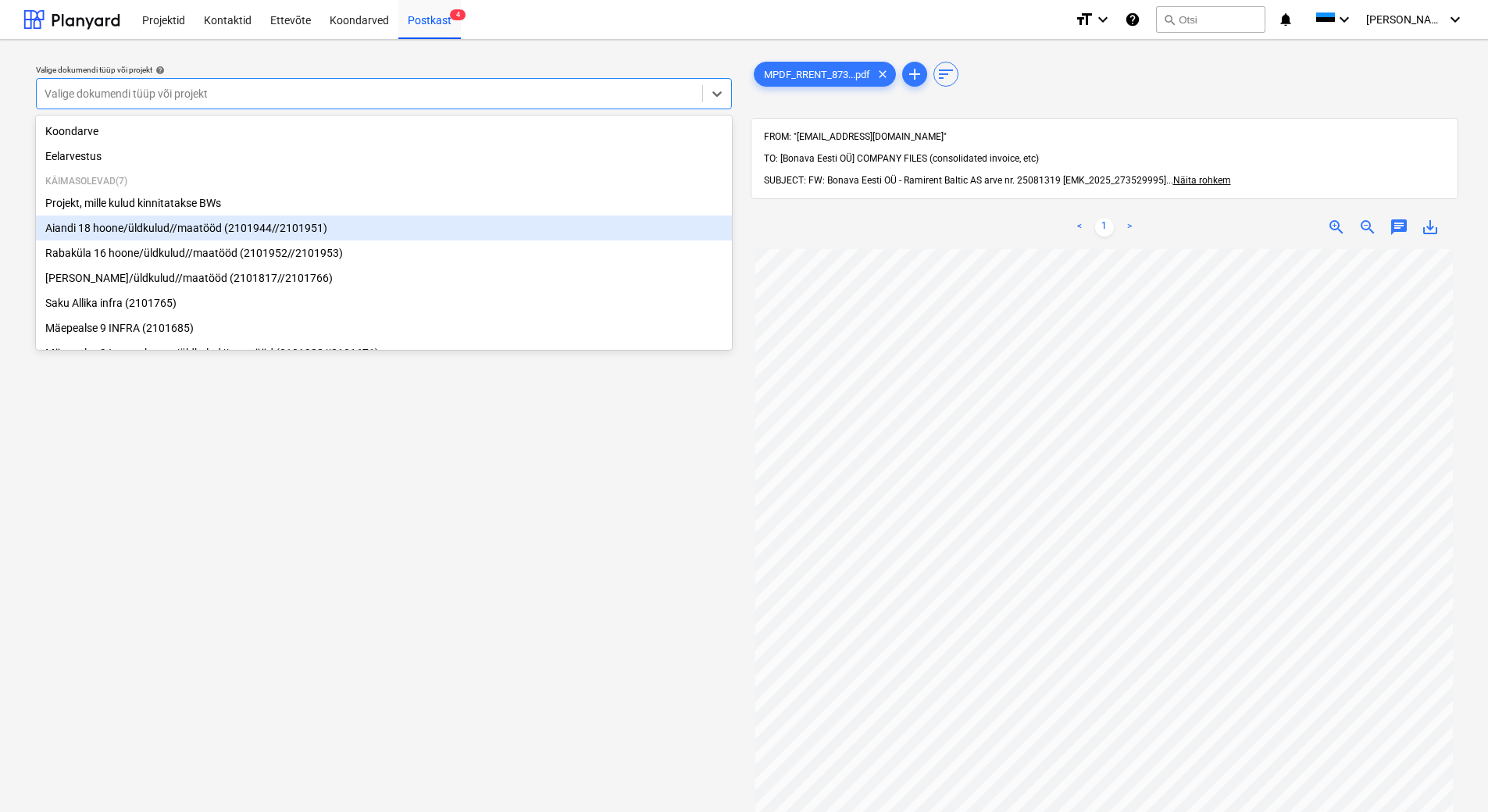
click at [380, 228] on div "Aiandi 18 hoone/üldkulud//maatööd (2101944//2101951)" at bounding box center [384, 228] width 696 height 25
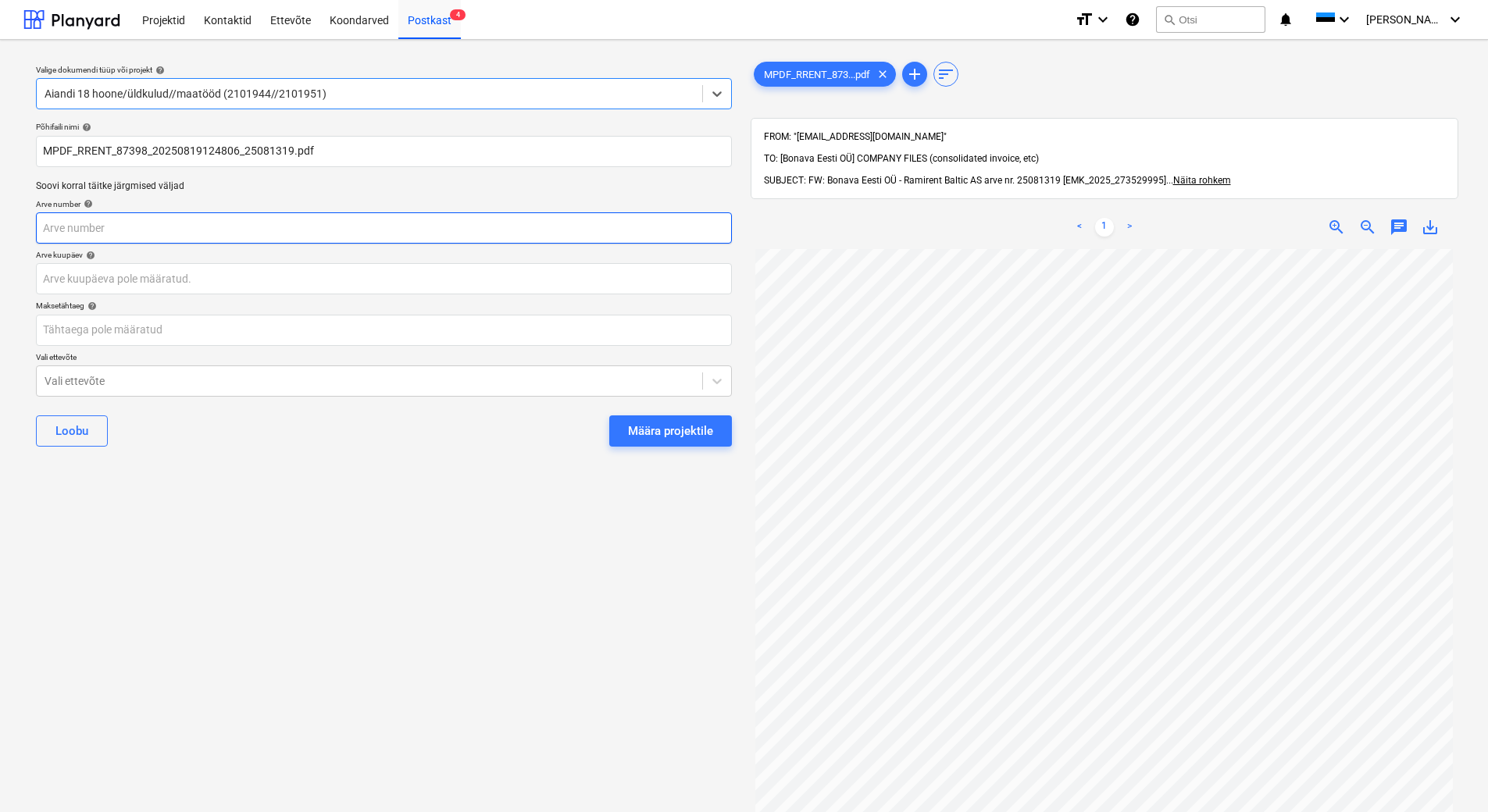
click at [378, 226] on input "text" at bounding box center [384, 228] width 696 height 31
type input "25081319"
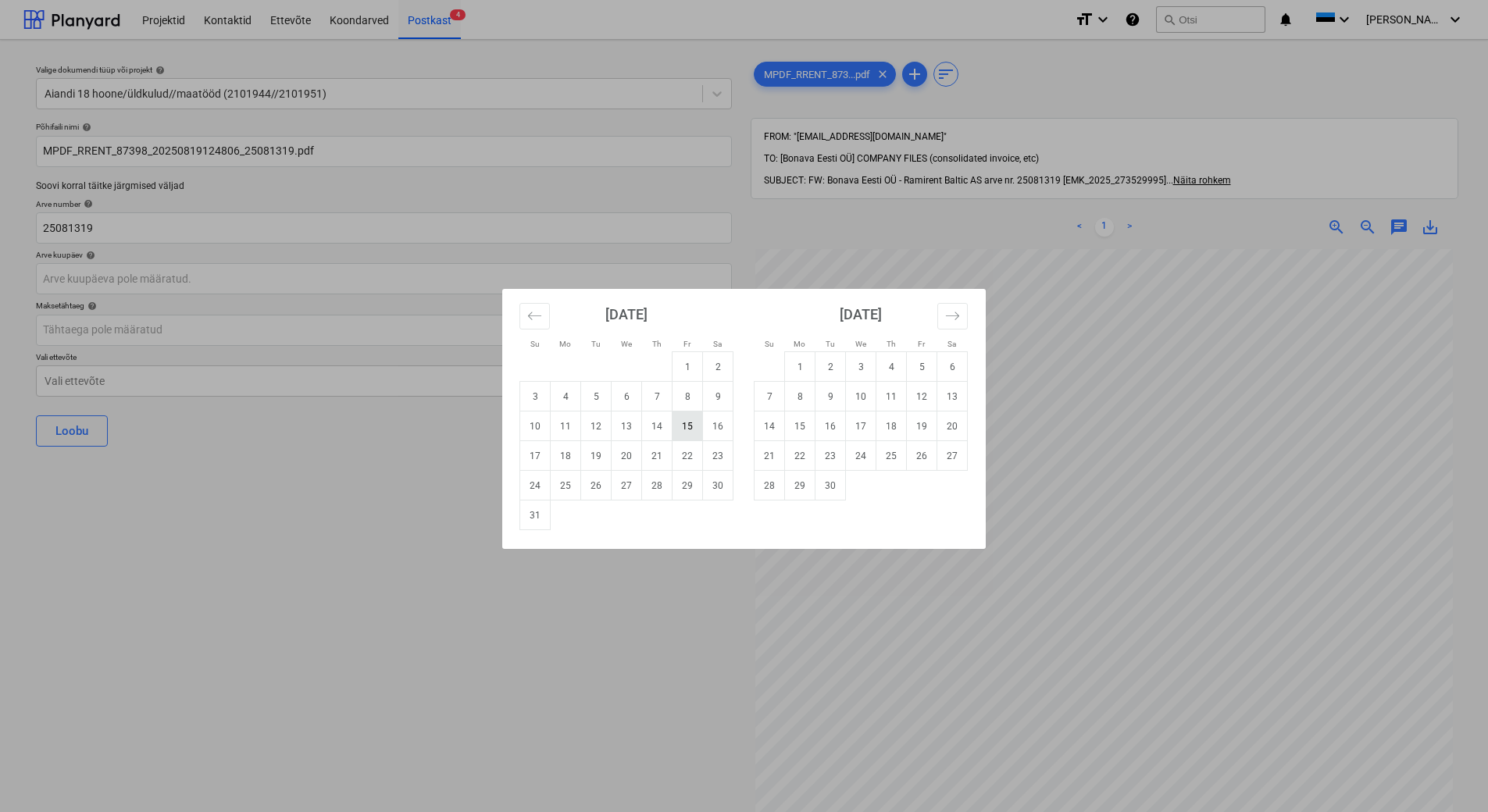
click at [684, 428] on td "15" at bounding box center [687, 426] width 31 height 30
type input "[DATE]"
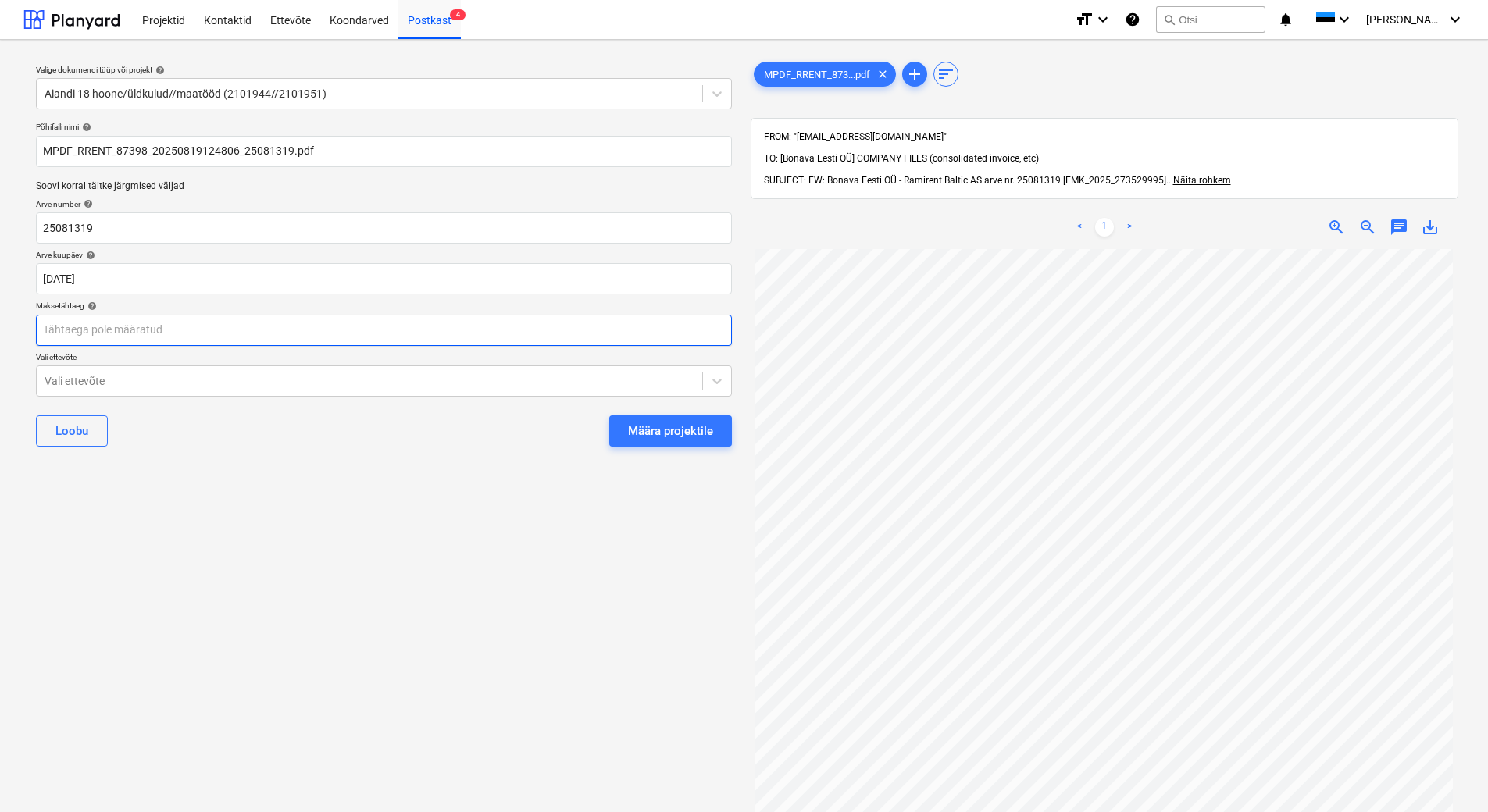
click at [299, 342] on body "Projektid Kontaktid Ettevõte Koondarved Postkast 4 format_size keyboard_arrow_d…" at bounding box center [744, 406] width 1488 height 812
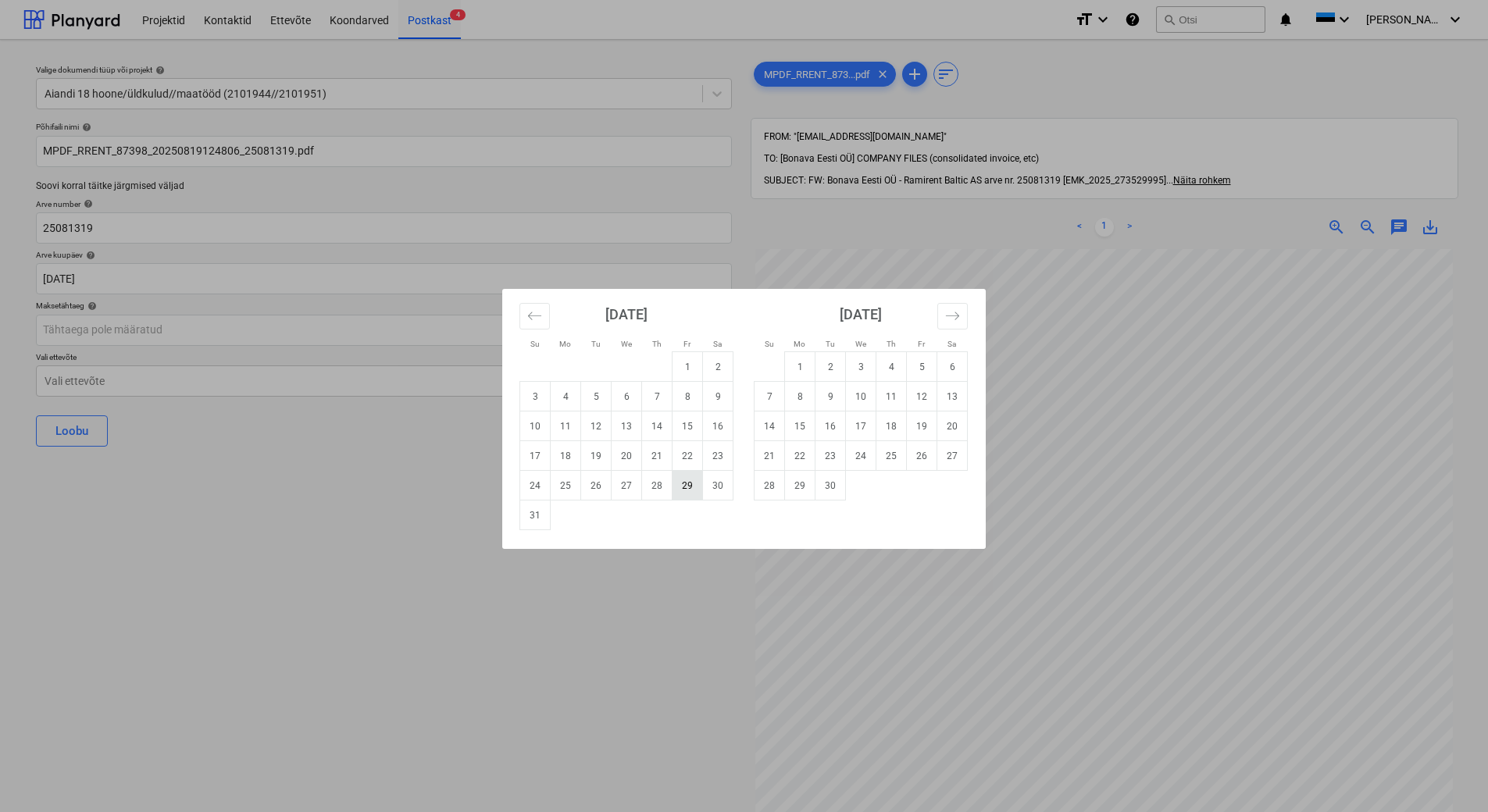
click at [686, 490] on td "29" at bounding box center [687, 486] width 31 height 30
type input "[DATE]"
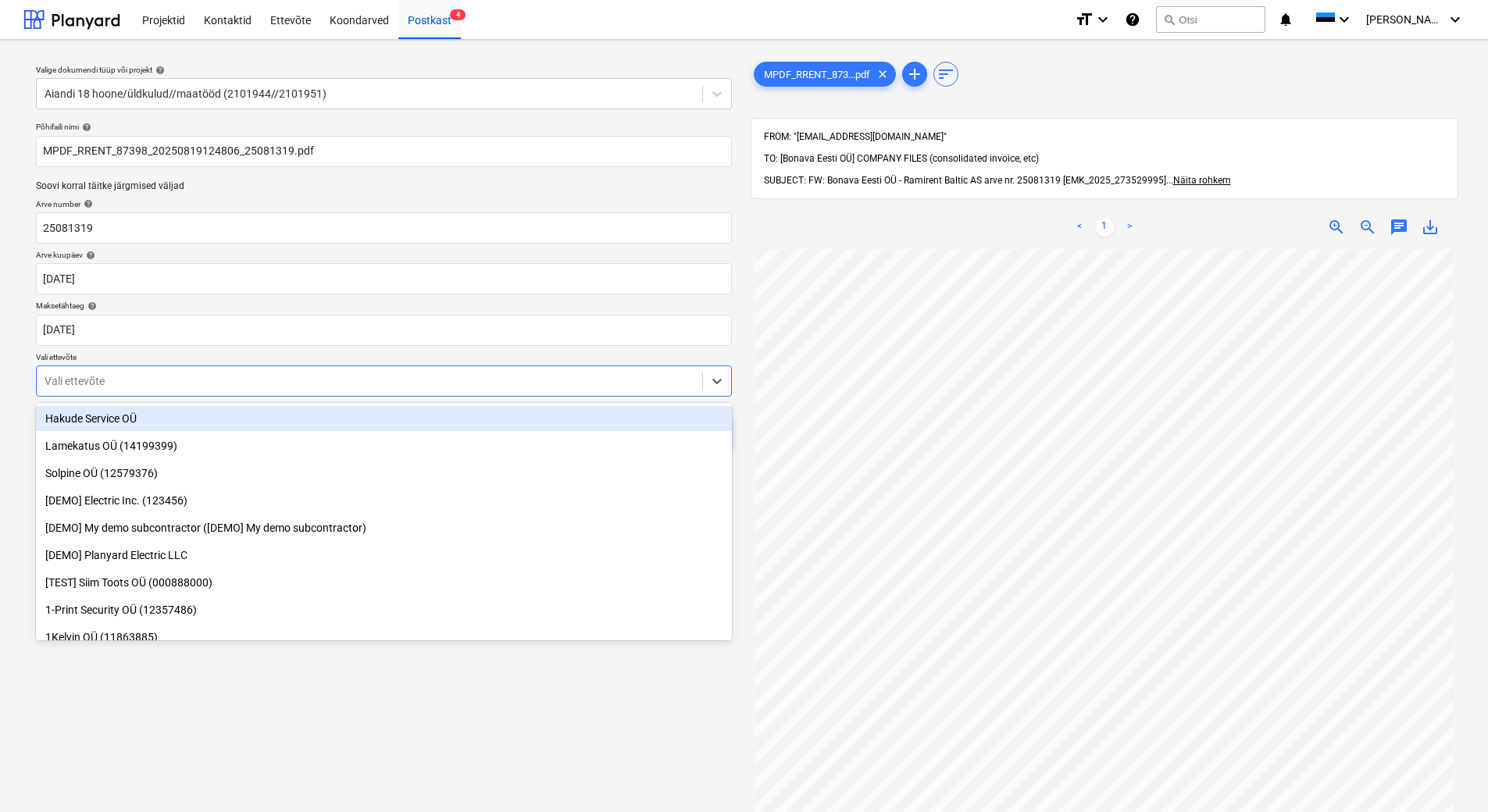
click at [288, 391] on div "Vali ettevõte" at bounding box center [370, 381] width 666 height 22
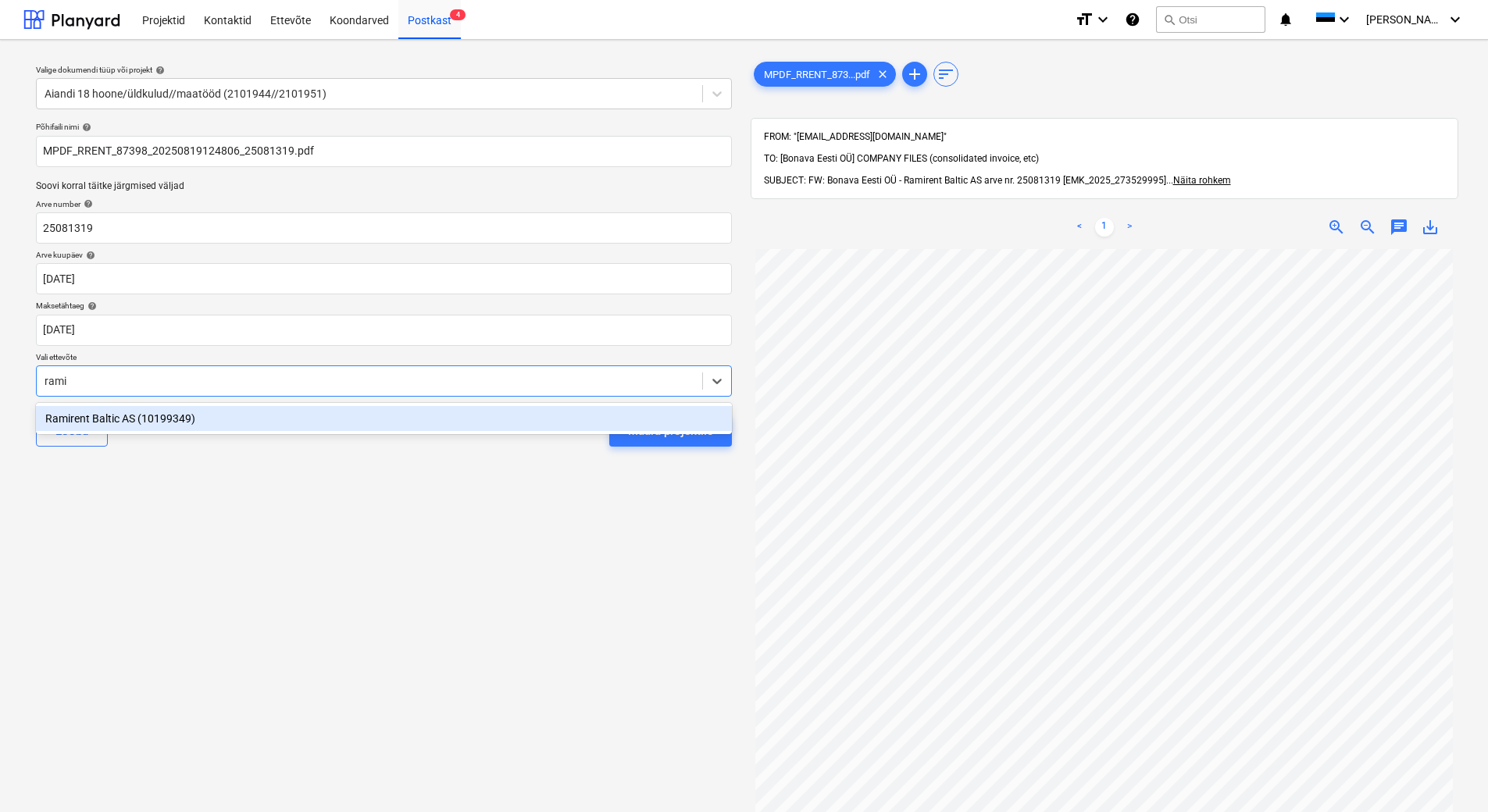
type input "ramir"
click at [265, 420] on div "Ramirent Baltic AS (10199349)" at bounding box center [384, 418] width 696 height 25
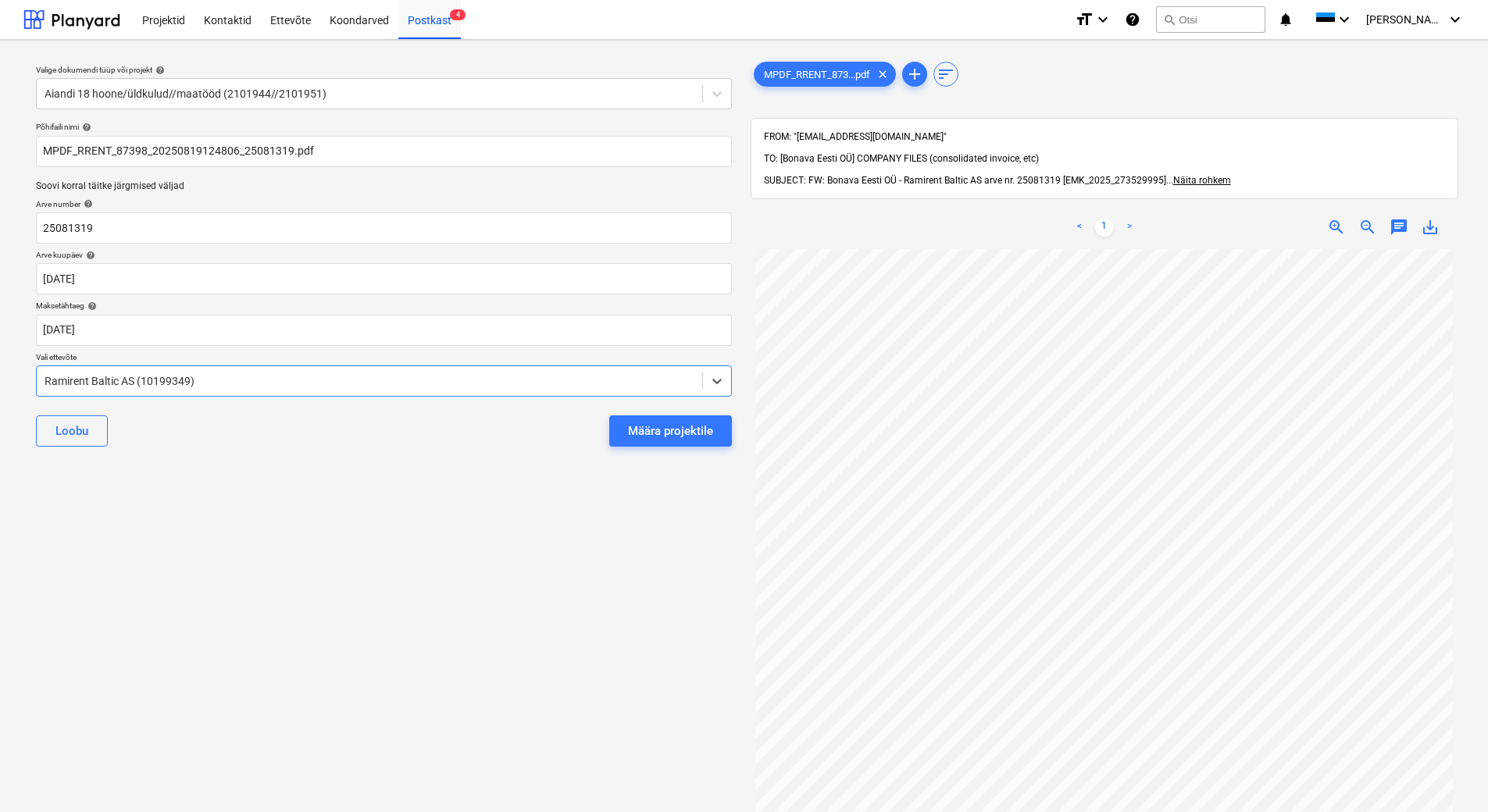
click at [308, 481] on div "Valige dokumendi tüüp või projekt help Aiandi 18 hoone/üldkulud//maatööd (21019…" at bounding box center [384, 537] width 721 height 971
click at [694, 423] on div "Määra projektile" at bounding box center [670, 430] width 85 height 21
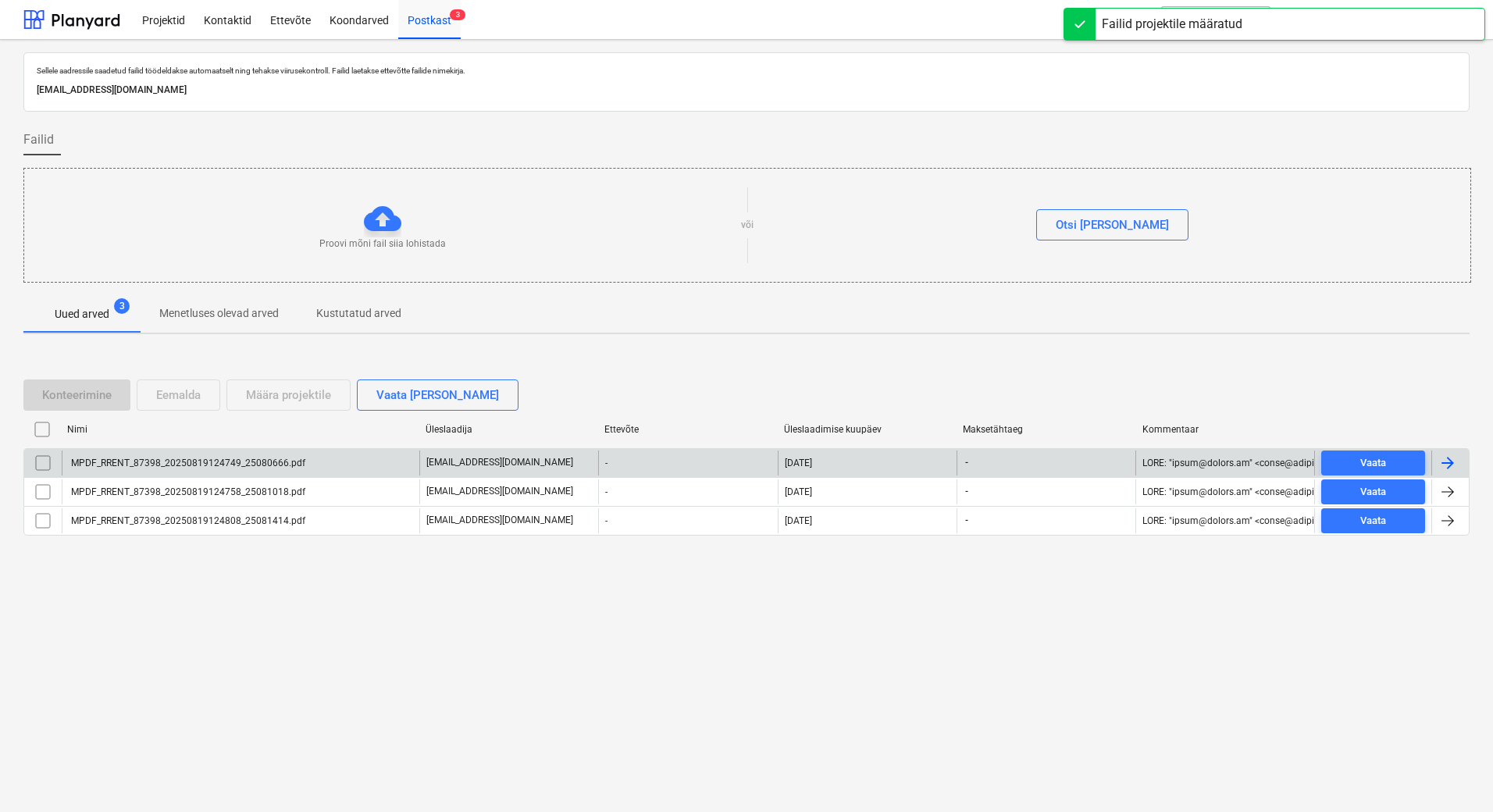
click at [1439, 464] on div at bounding box center [1447, 462] width 19 height 19
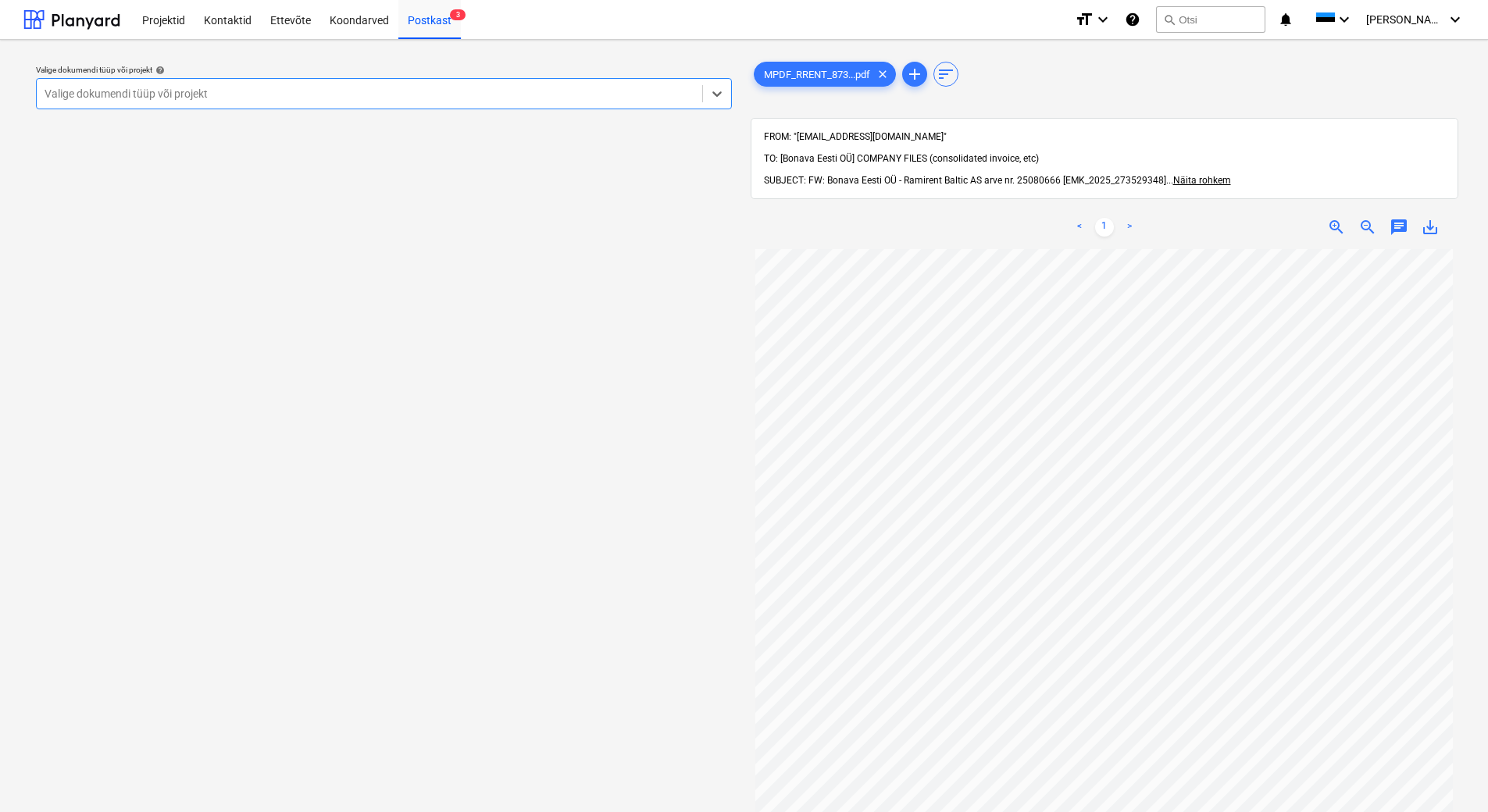
click at [336, 101] on div at bounding box center [370, 93] width 650 height 16
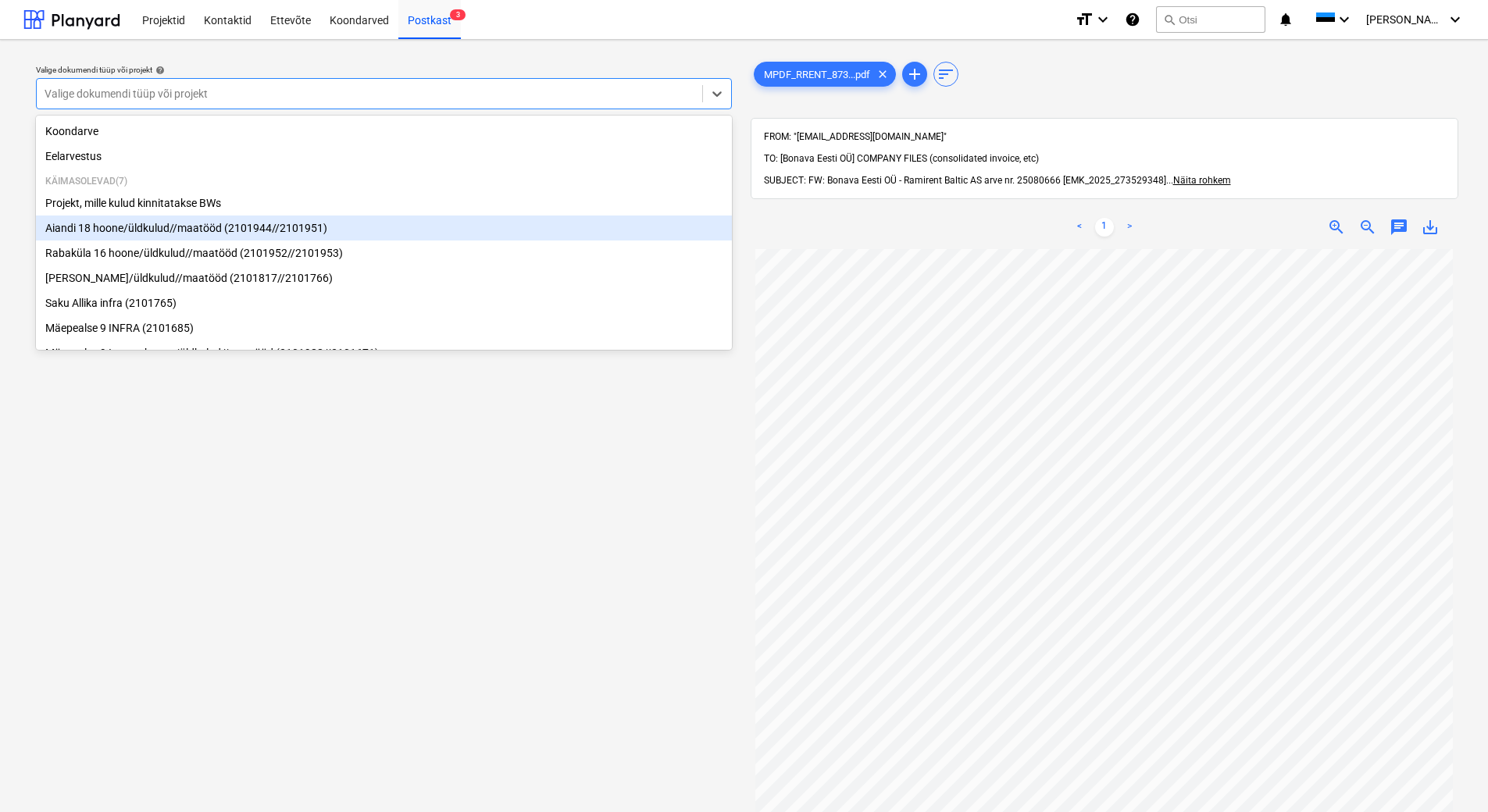
click at [308, 234] on div "Aiandi 18 hoone/üldkulud//maatööd (2101944//2101951)" at bounding box center [384, 228] width 696 height 25
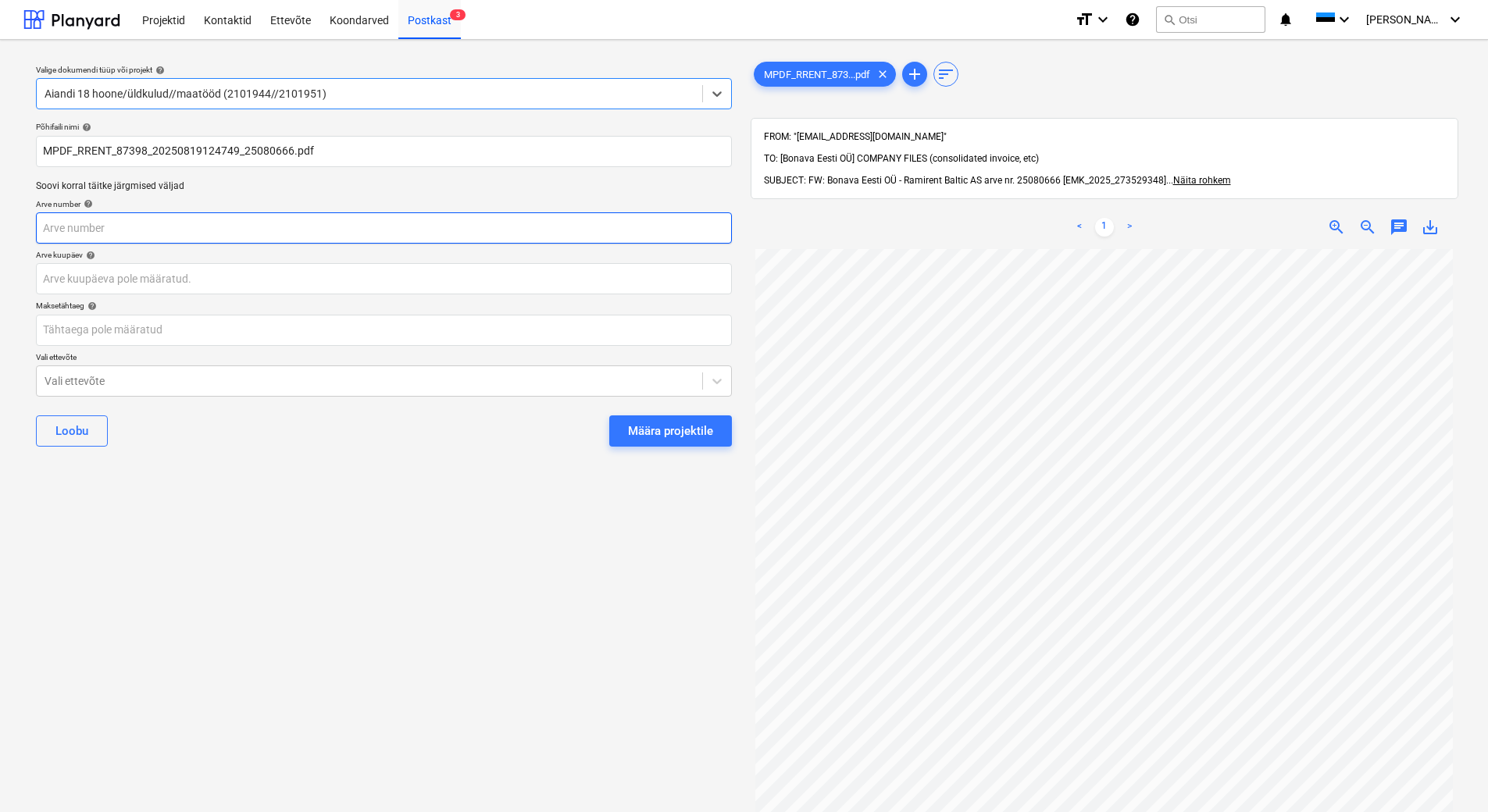
click at [194, 218] on input "text" at bounding box center [384, 228] width 696 height 31
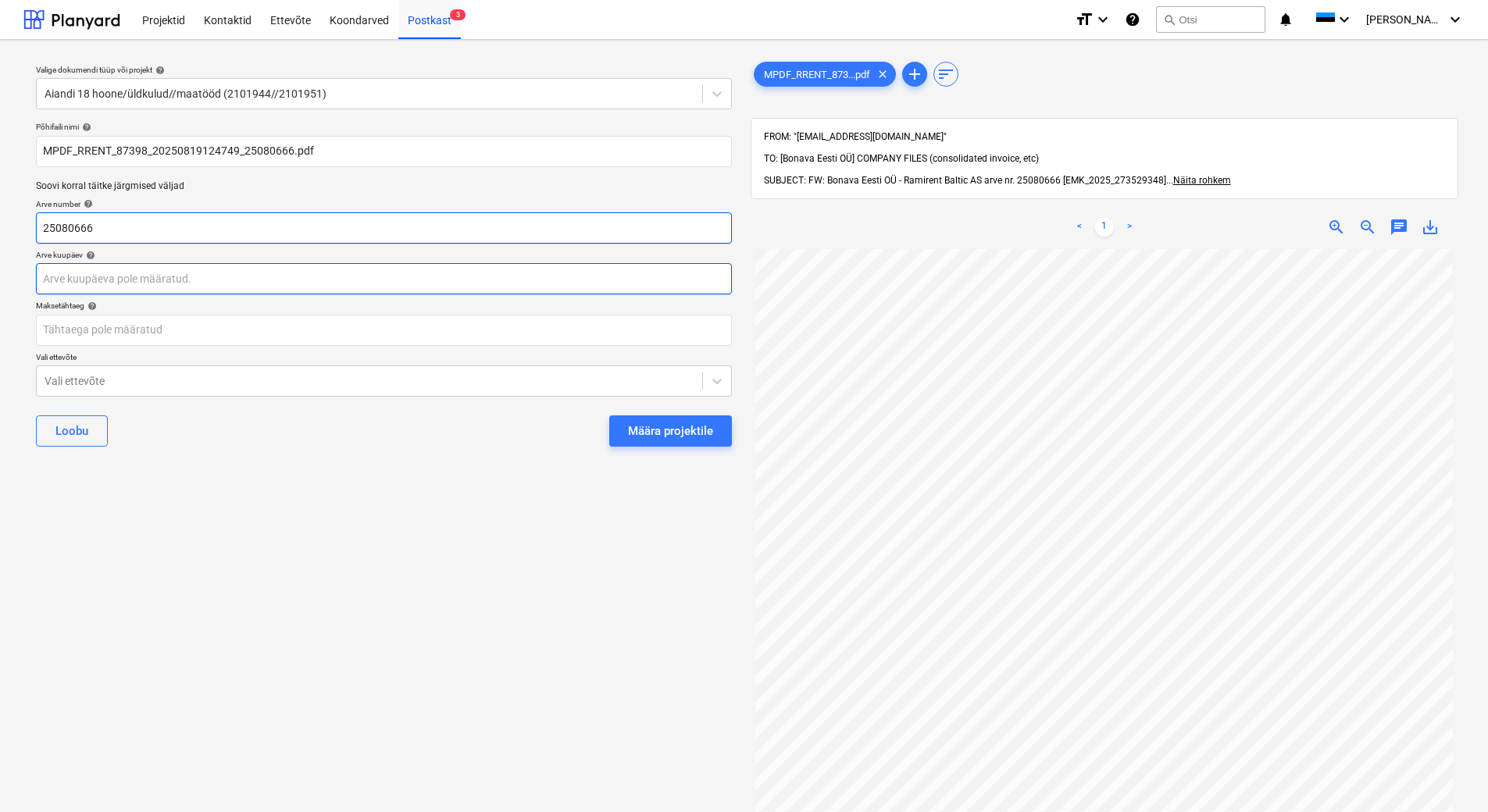
type input "25080666"
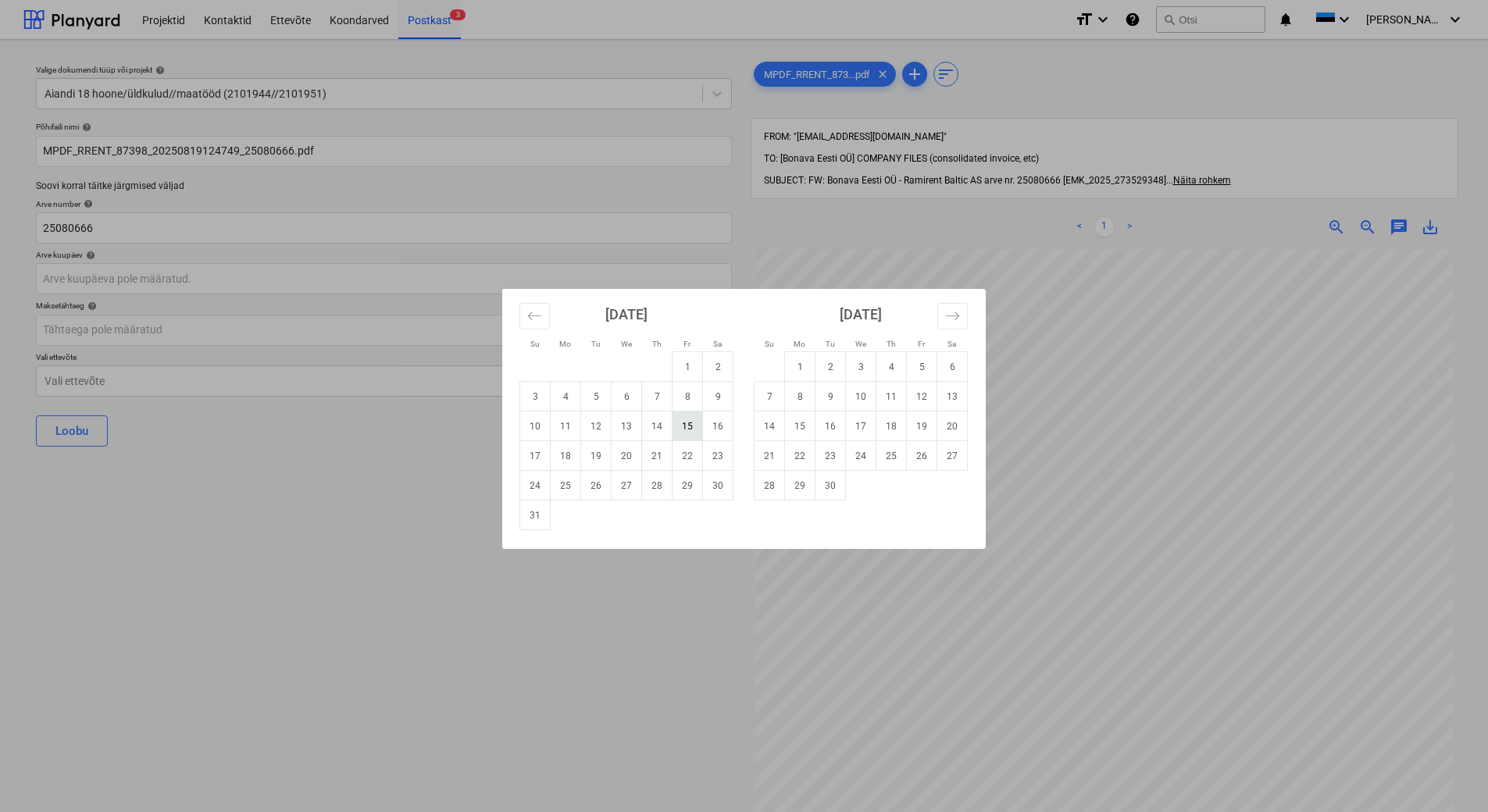
click at [681, 426] on td "15" at bounding box center [687, 426] width 31 height 30
type input "[DATE]"
click at [243, 323] on body "Projektid Kontaktid Ettevõte Koondarved Postkast 3 format_size keyboard_arrow_d…" at bounding box center [744, 406] width 1488 height 812
click at [686, 494] on td "29" at bounding box center [687, 486] width 31 height 30
type input "[DATE]"
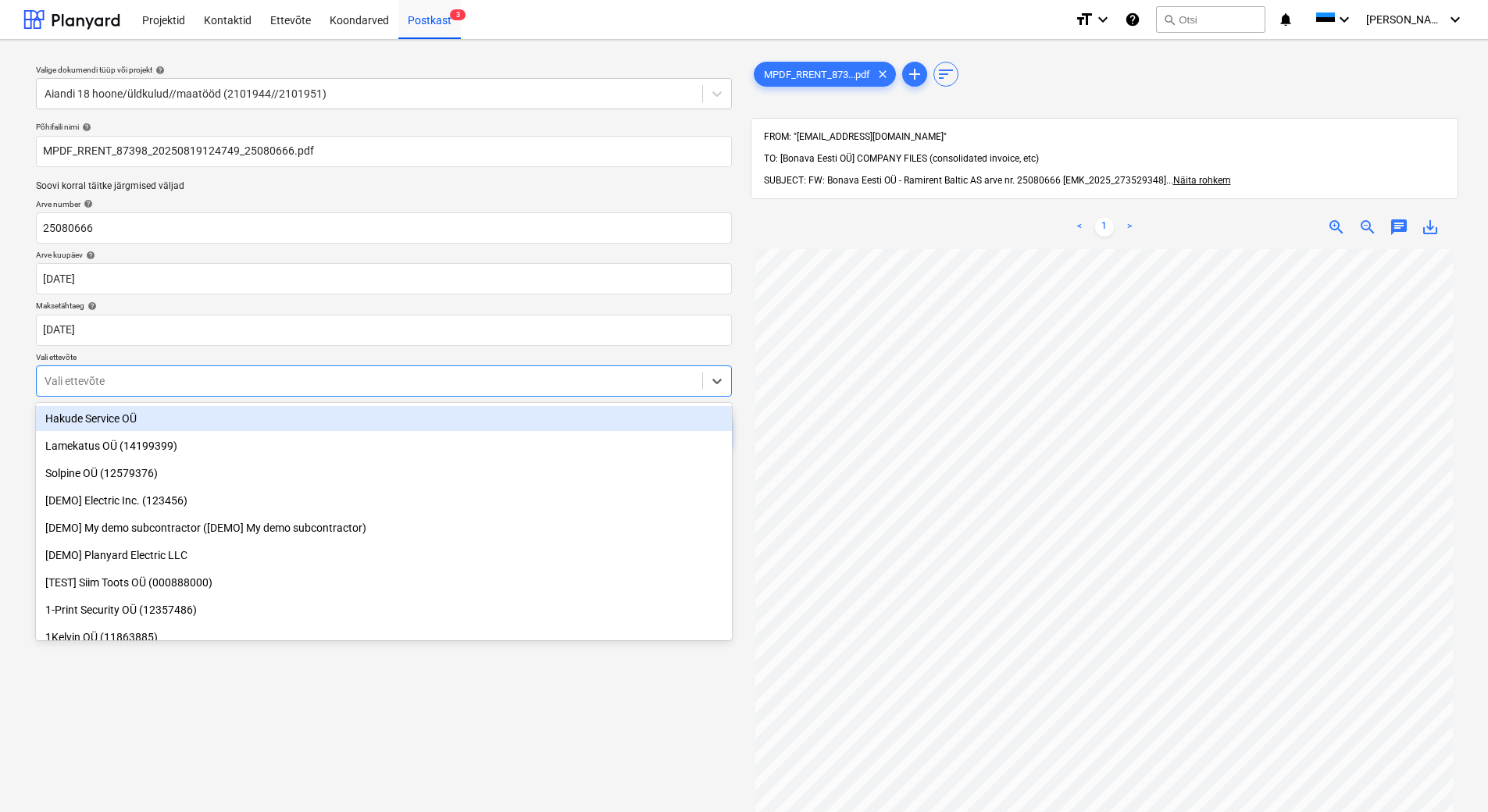
click at [233, 380] on div at bounding box center [370, 381] width 650 height 16
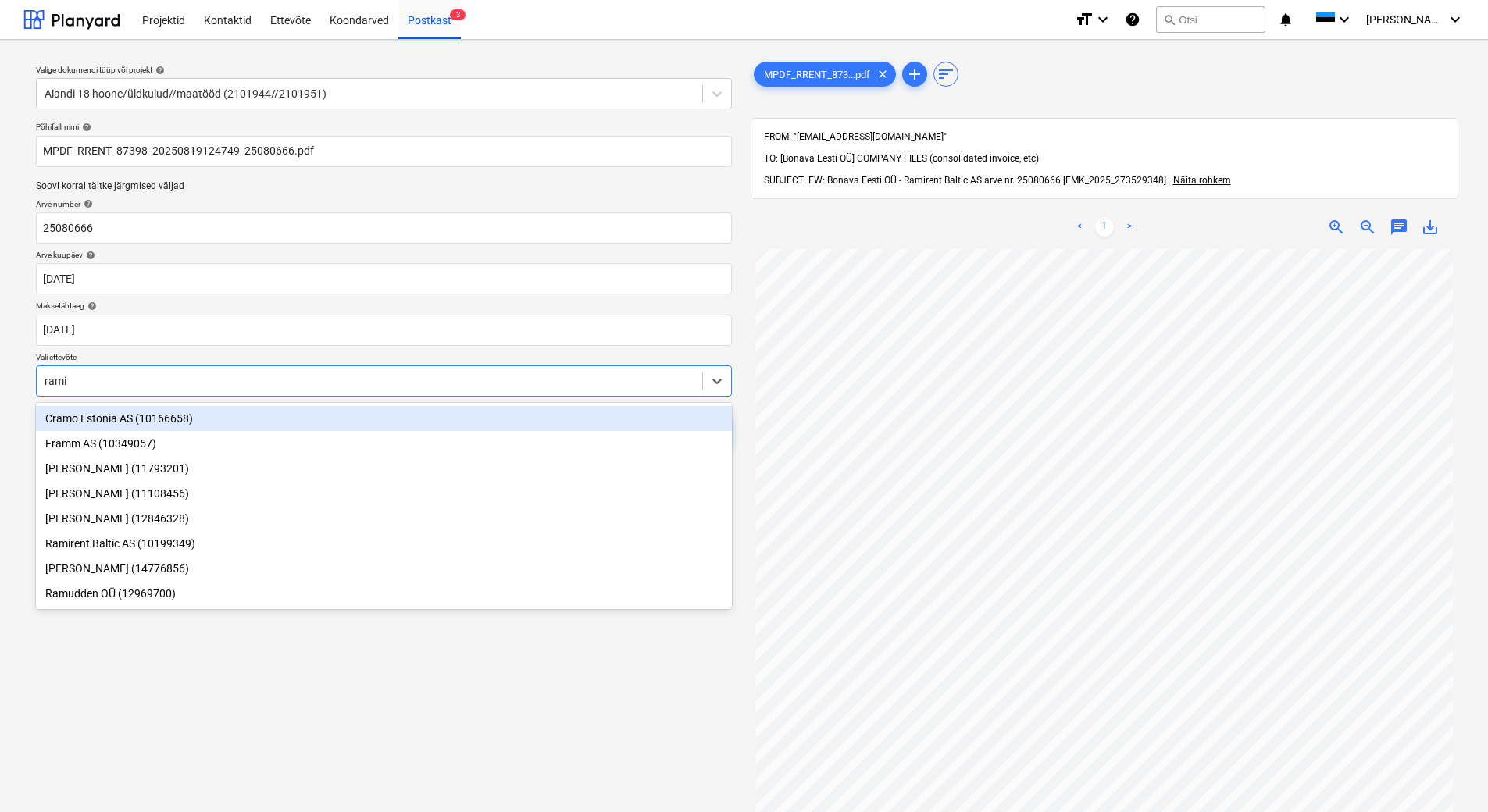
type input "ramir"
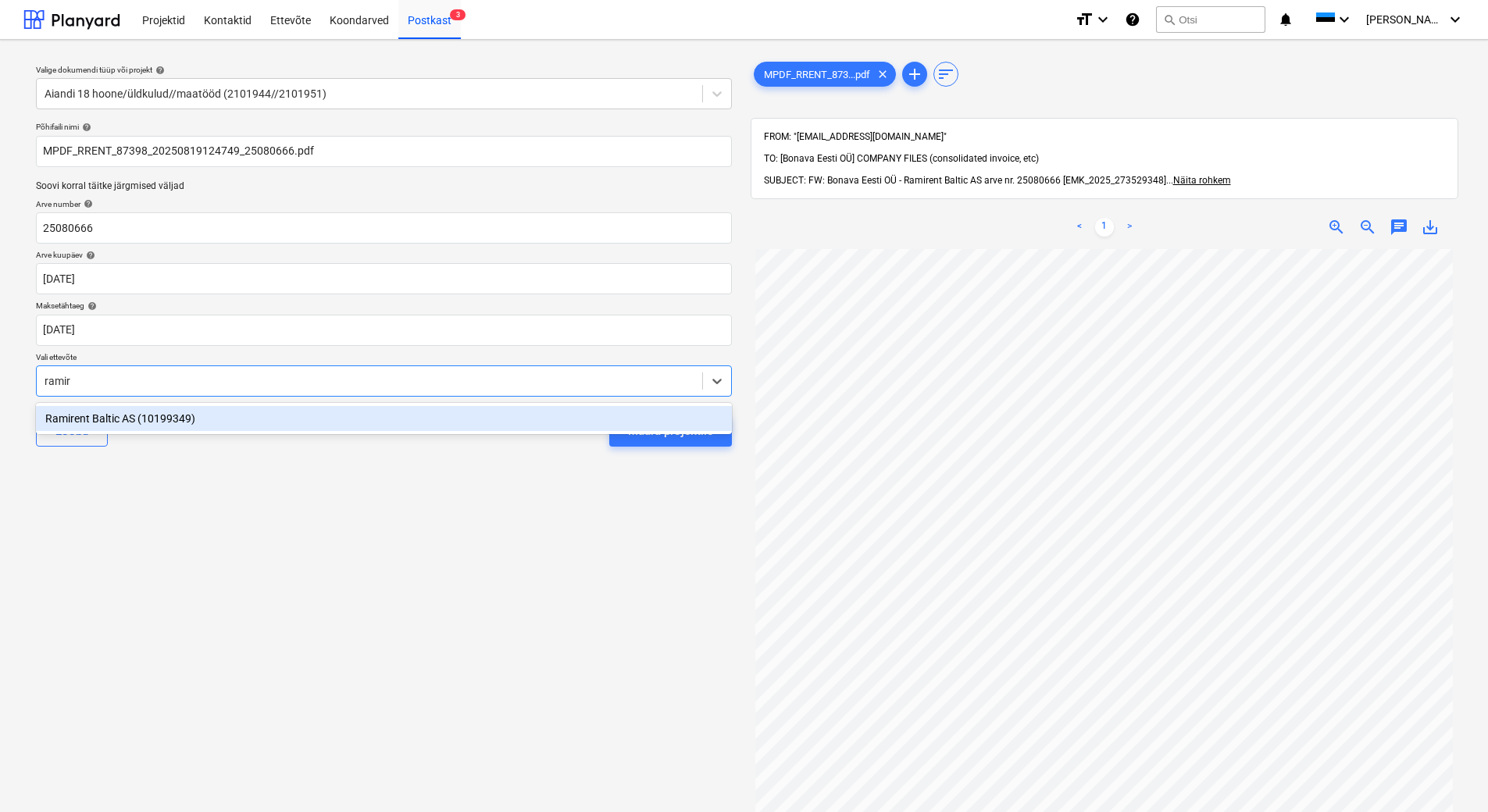
click at [148, 427] on div "Ramirent Baltic AS (10199349)" at bounding box center [384, 418] width 696 height 25
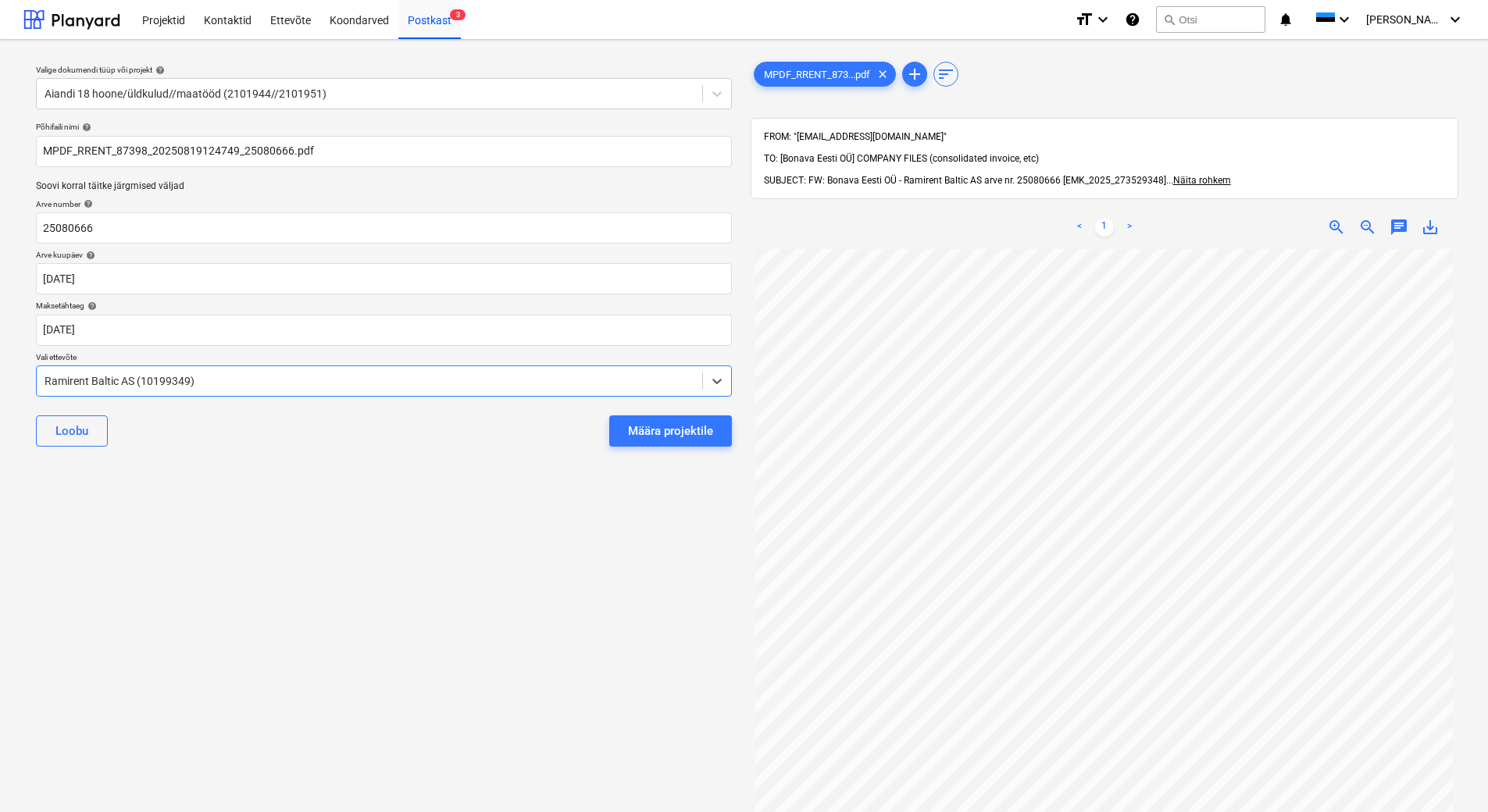
click at [304, 511] on div "Valige dokumendi tüüp või projekt help Aiandi 18 hoone/üldkulud//maatööd (21019…" at bounding box center [384, 537] width 721 height 971
click at [682, 428] on div "Määra projektile" at bounding box center [670, 430] width 85 height 21
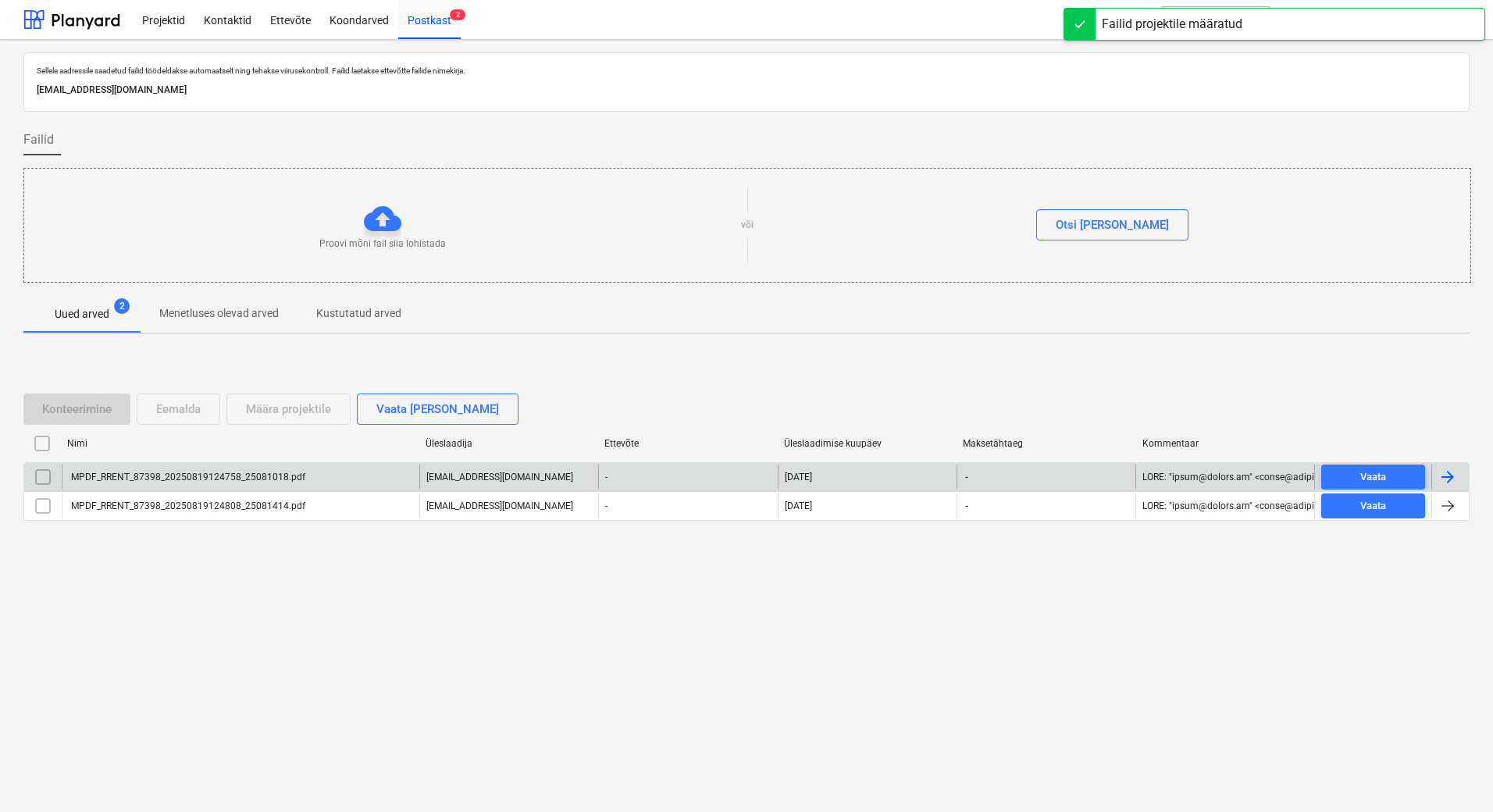
click at [671, 468] on div "-" at bounding box center [687, 477] width 179 height 25
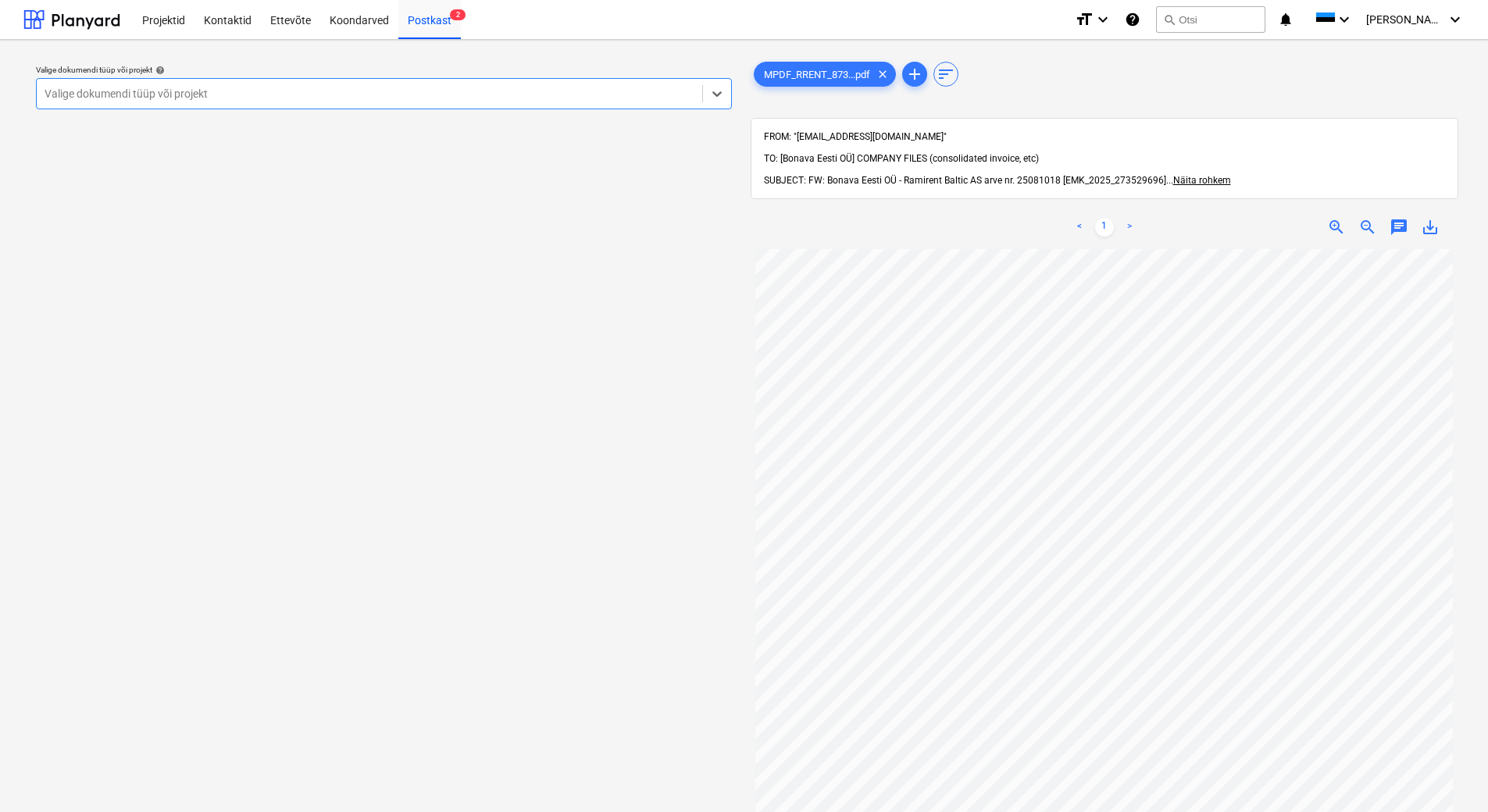
click at [210, 95] on div at bounding box center [370, 93] width 650 height 16
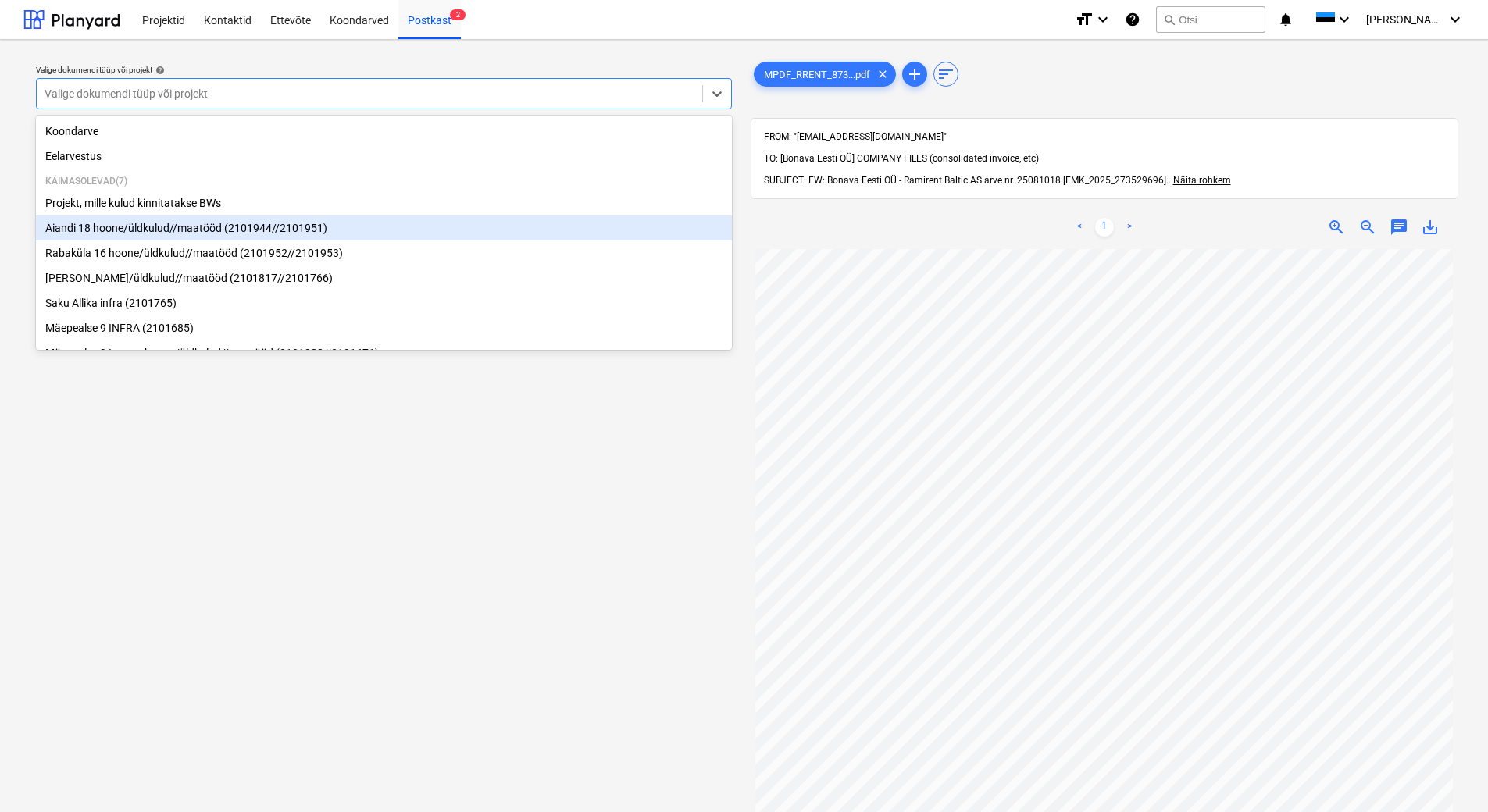
click at [204, 229] on div "Aiandi 18 hoone/üldkulud//maatööd (2101944//2101951)" at bounding box center [384, 228] width 696 height 25
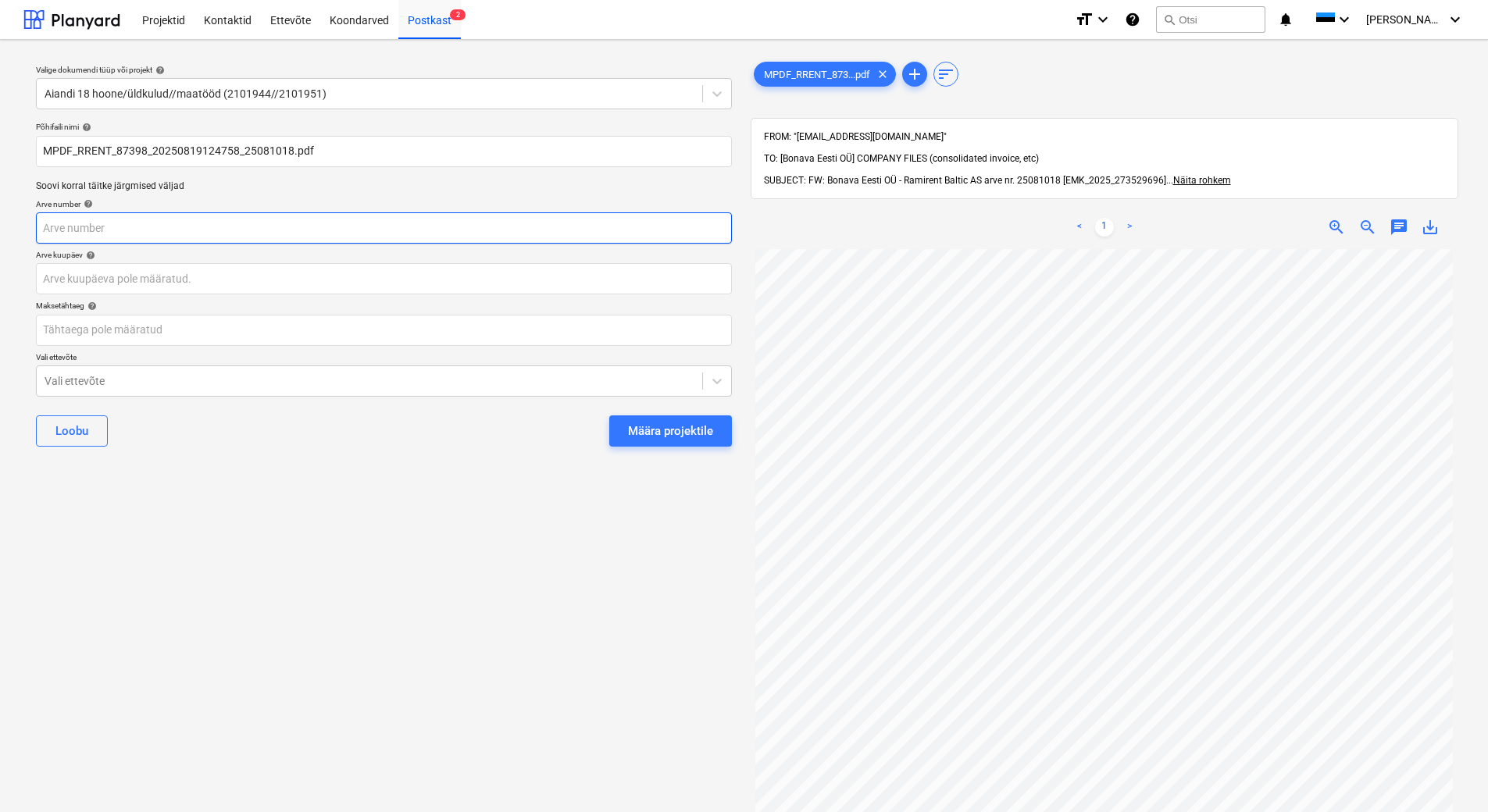
click at [167, 227] on input "text" at bounding box center [384, 228] width 696 height 31
type input "25081018"
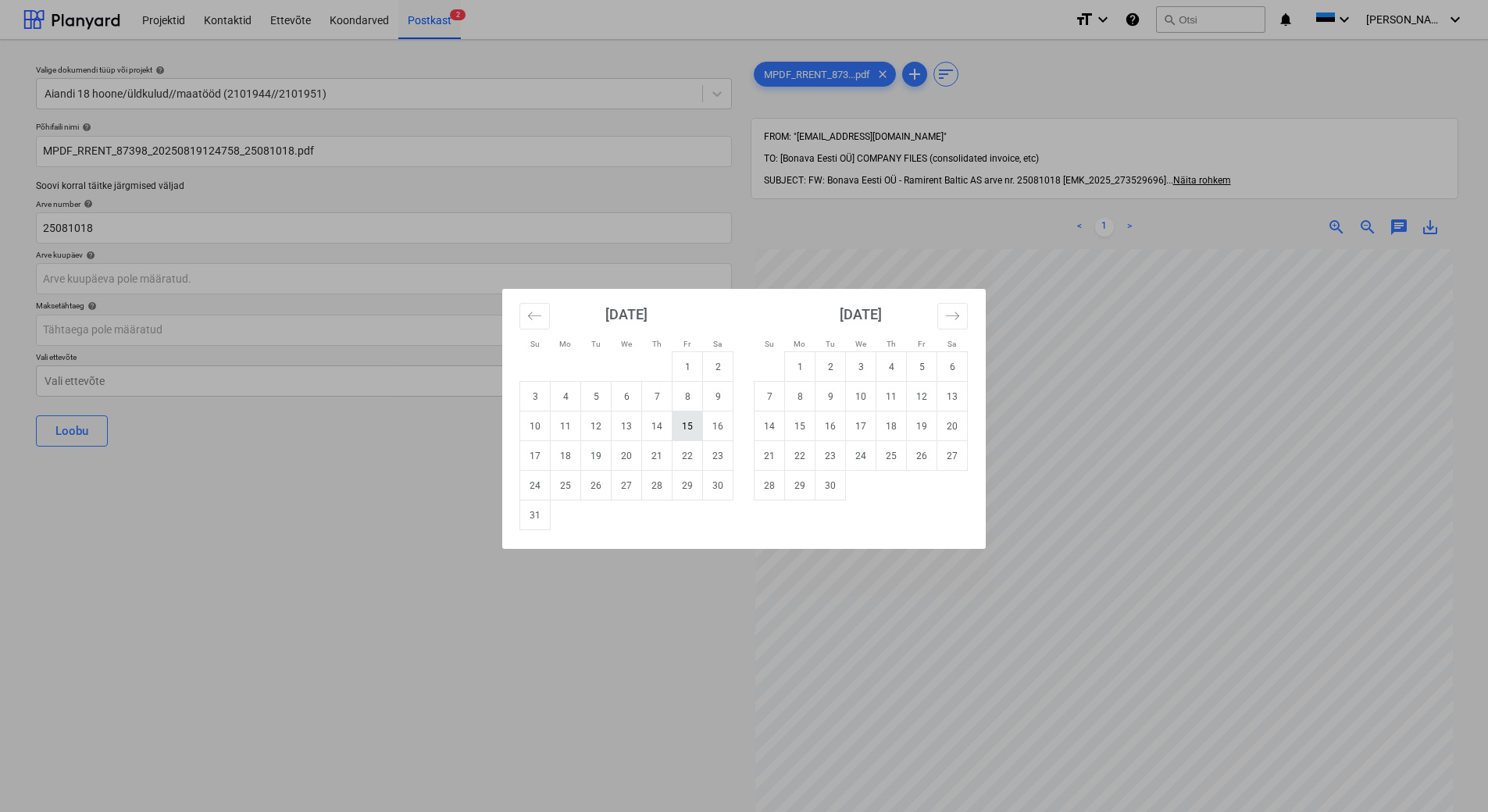
click at [685, 427] on td "15" at bounding box center [687, 426] width 31 height 30
type input "[DATE]"
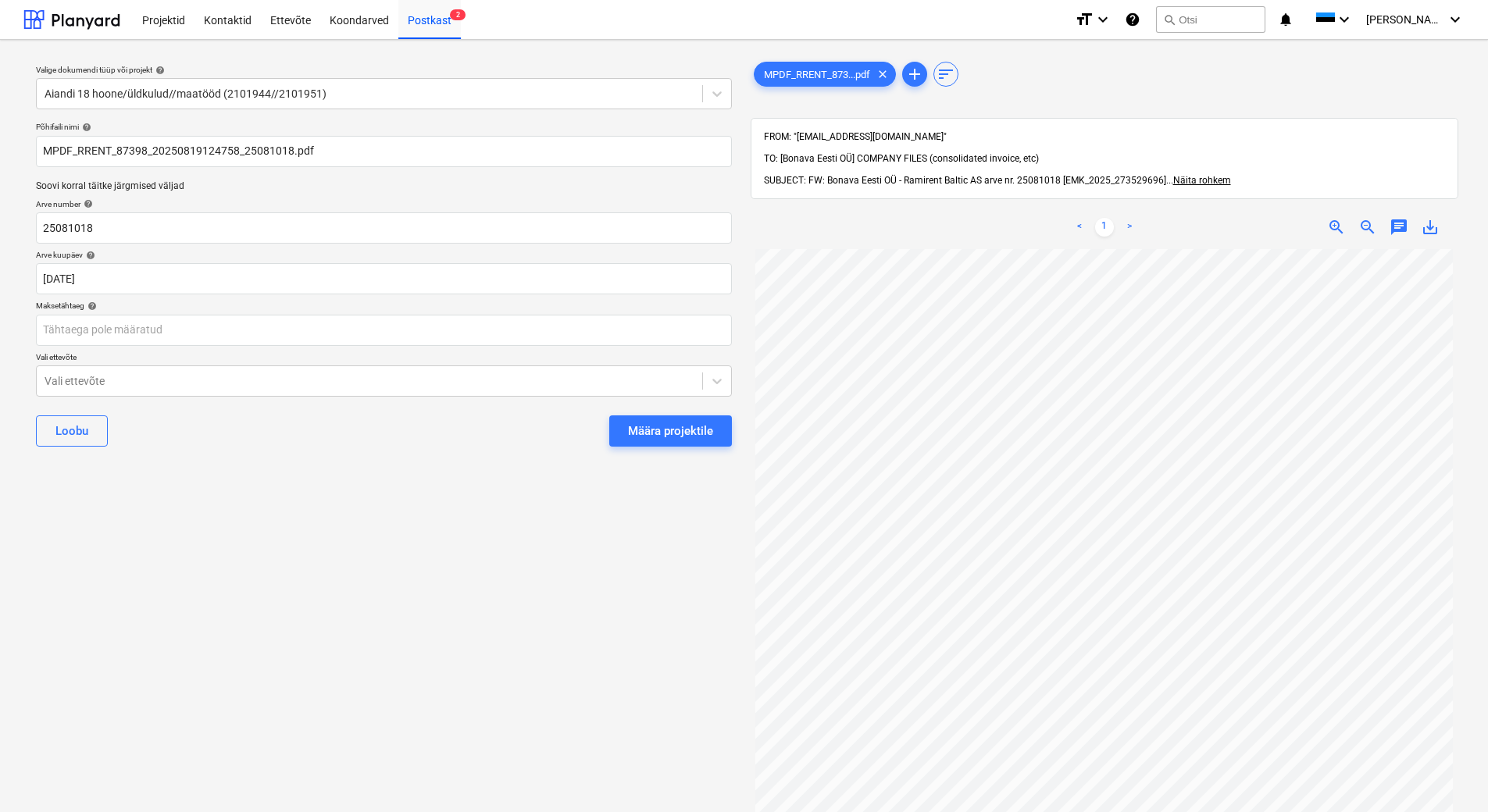
click at [224, 312] on p "Maksetähtaeg help" at bounding box center [384, 307] width 696 height 13
click at [226, 326] on body "Projektid Kontaktid Ettevõte Koondarved Postkast 2 format_size keyboard_arrow_d…" at bounding box center [744, 406] width 1488 height 812
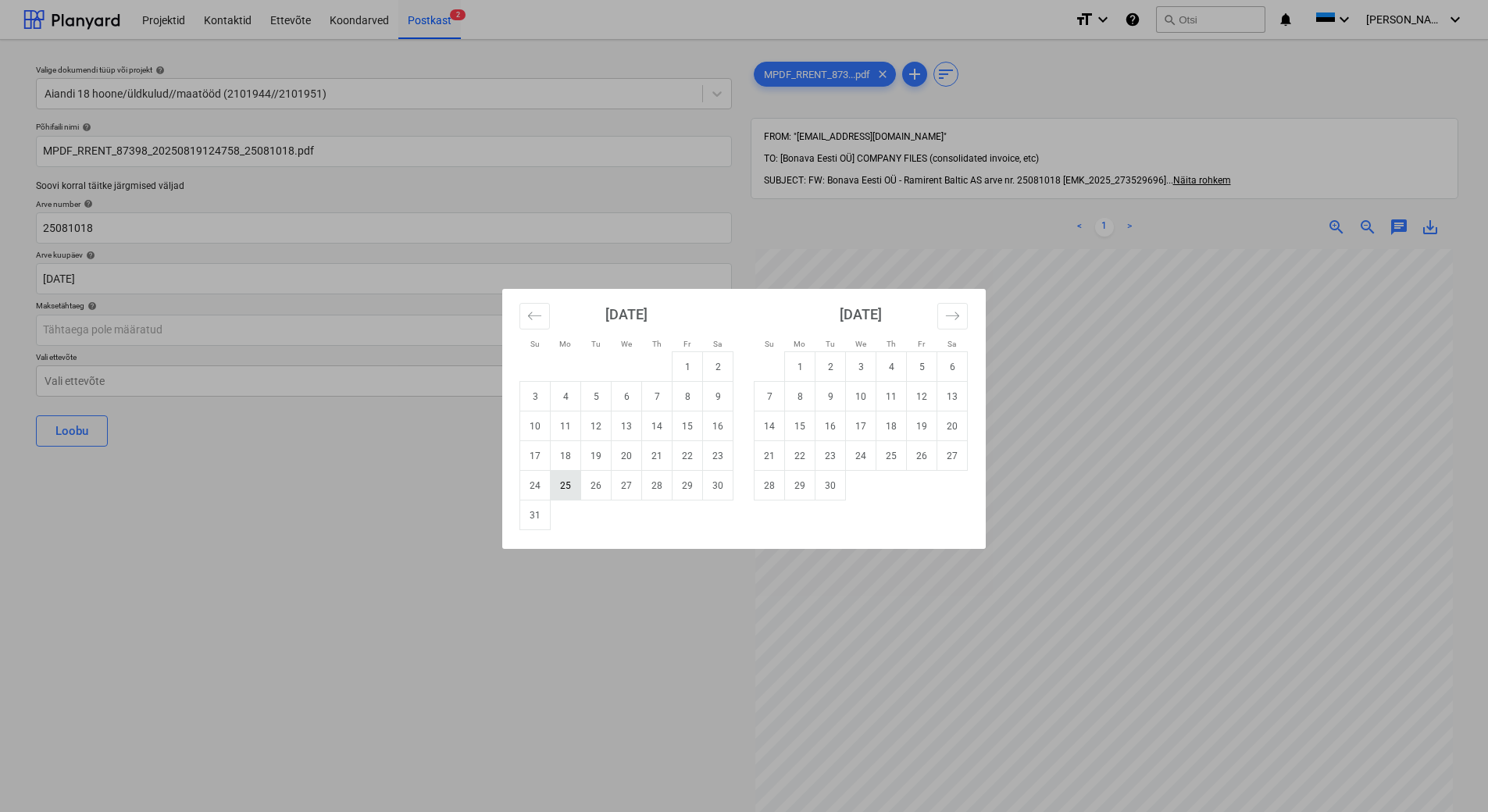
click at [568, 491] on td "25" at bounding box center [566, 486] width 31 height 30
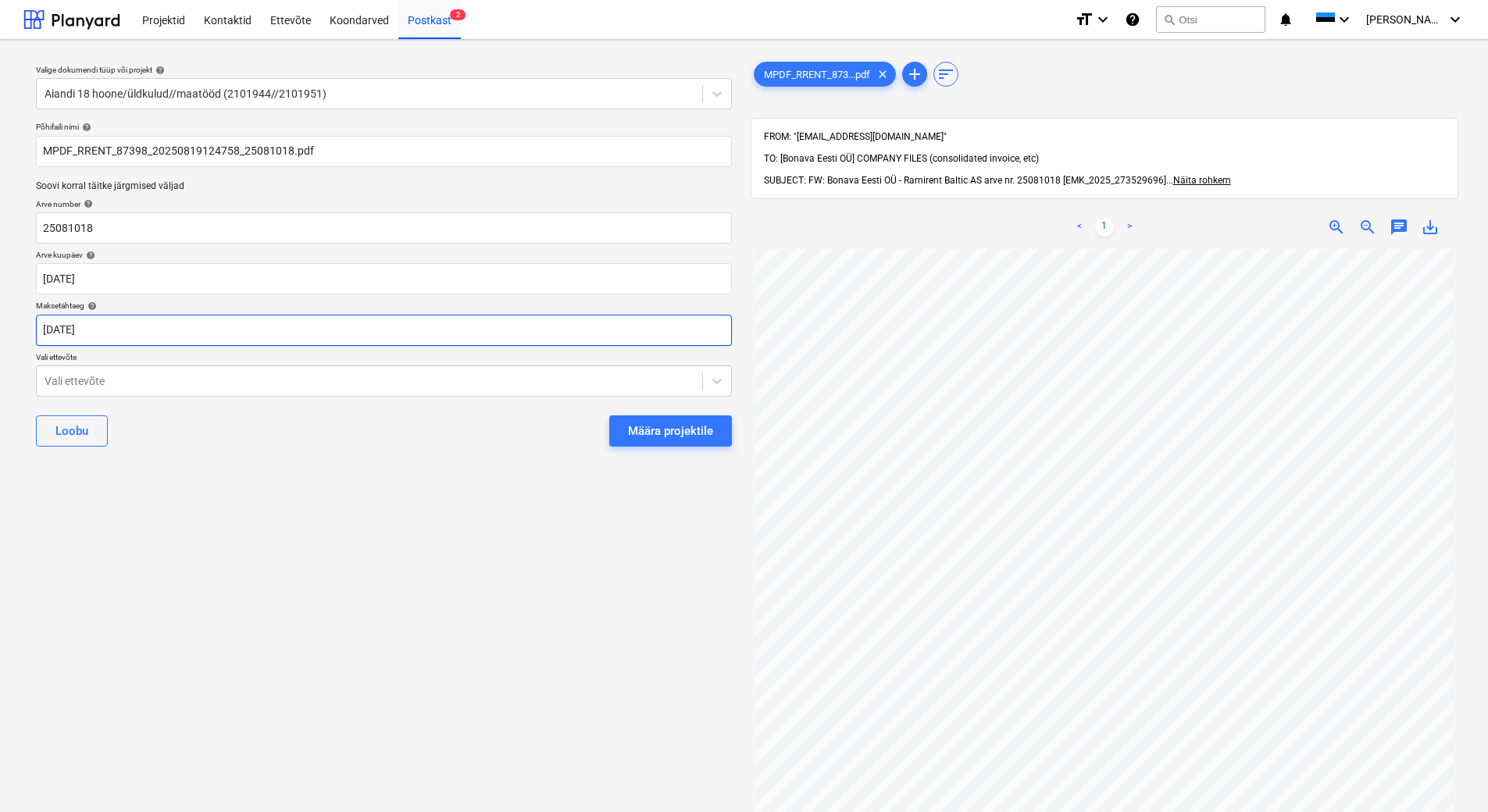
click at [246, 322] on body "Projektid Kontaktid Ettevõte Koondarved Postkast 2 format_size keyboard_arrow_d…" at bounding box center [744, 406] width 1488 height 812
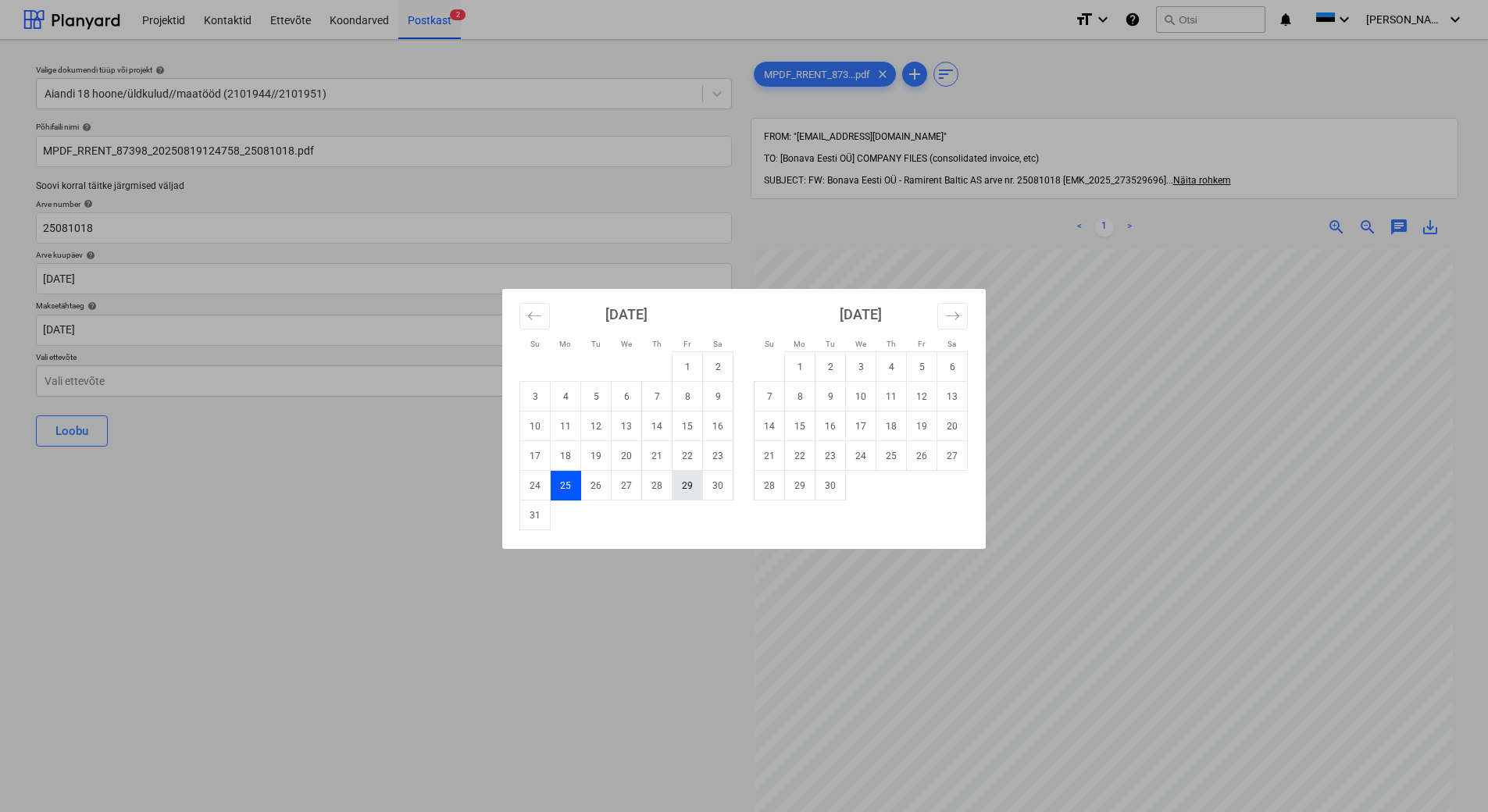
click at [686, 489] on td "29" at bounding box center [687, 486] width 31 height 30
type input "[DATE]"
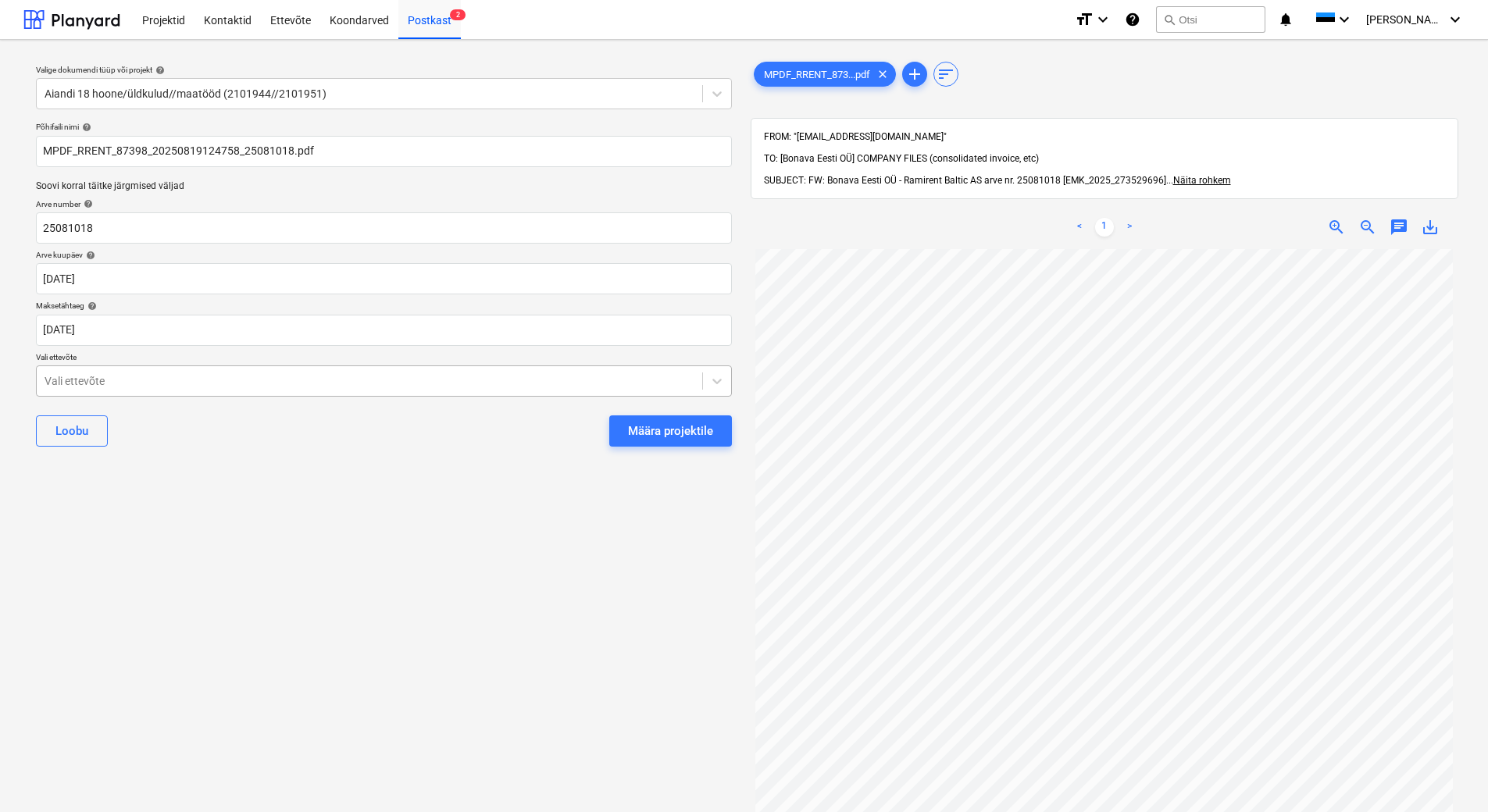
click at [332, 384] on div at bounding box center [370, 381] width 650 height 16
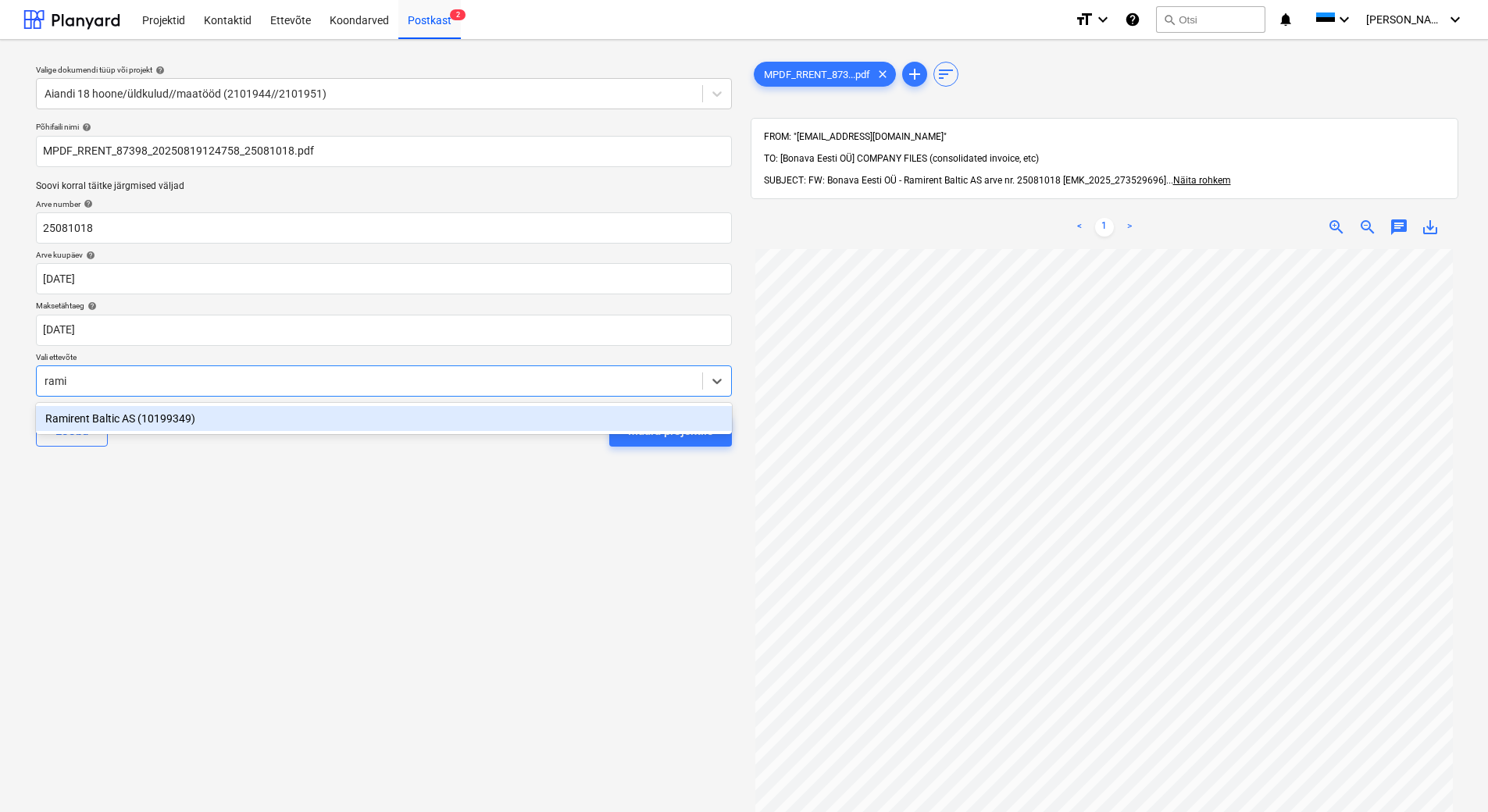
type input "ramir"
click at [313, 426] on div "Ramirent Baltic AS (10199349)" at bounding box center [384, 418] width 696 height 25
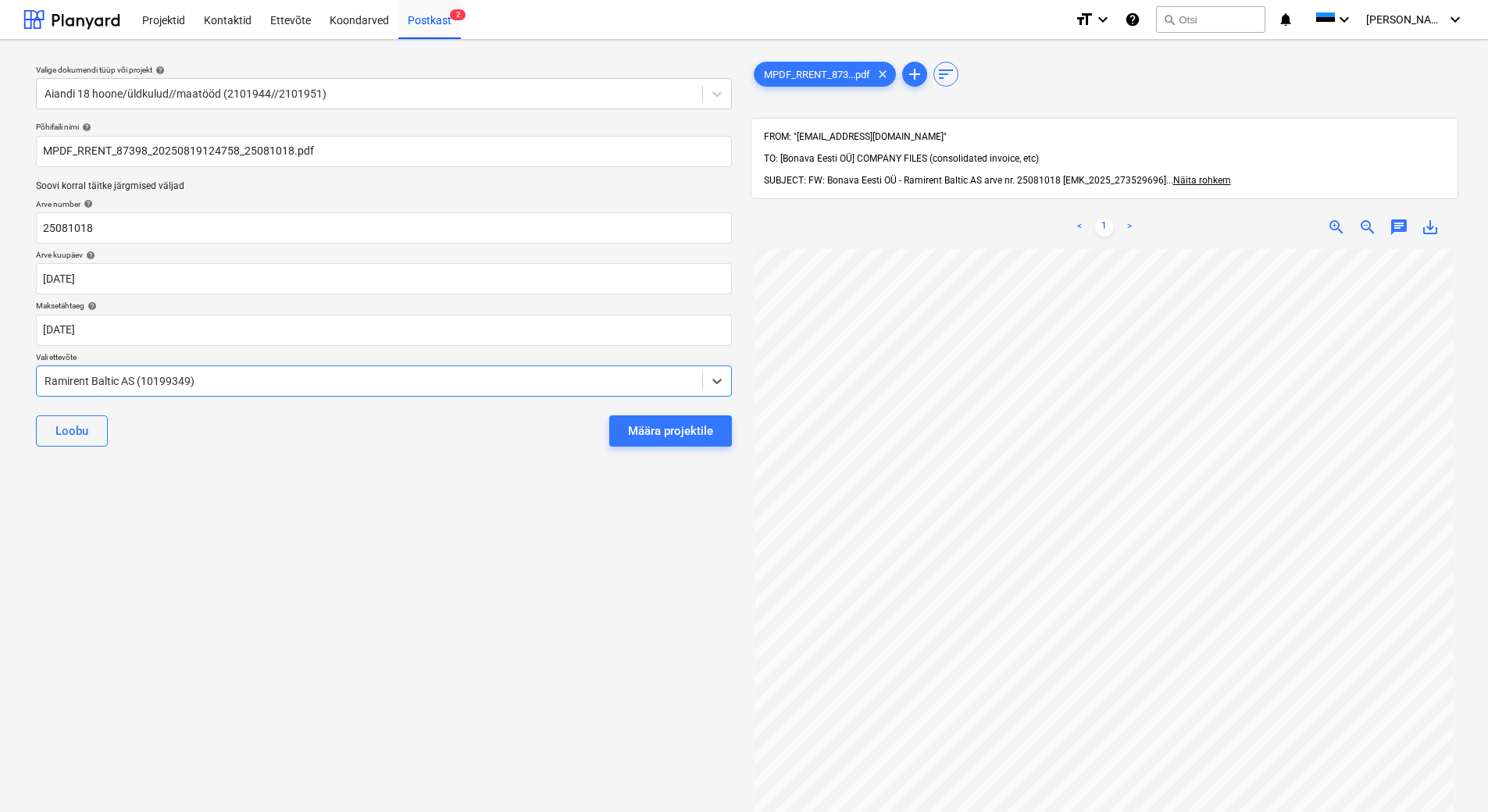
click at [370, 493] on div "Valige dokumendi tüüp või projekt help Aiandi 18 hoone/üldkulud//maatööd (21019…" at bounding box center [384, 537] width 721 height 971
click at [670, 434] on div "Määra projektile" at bounding box center [670, 430] width 85 height 21
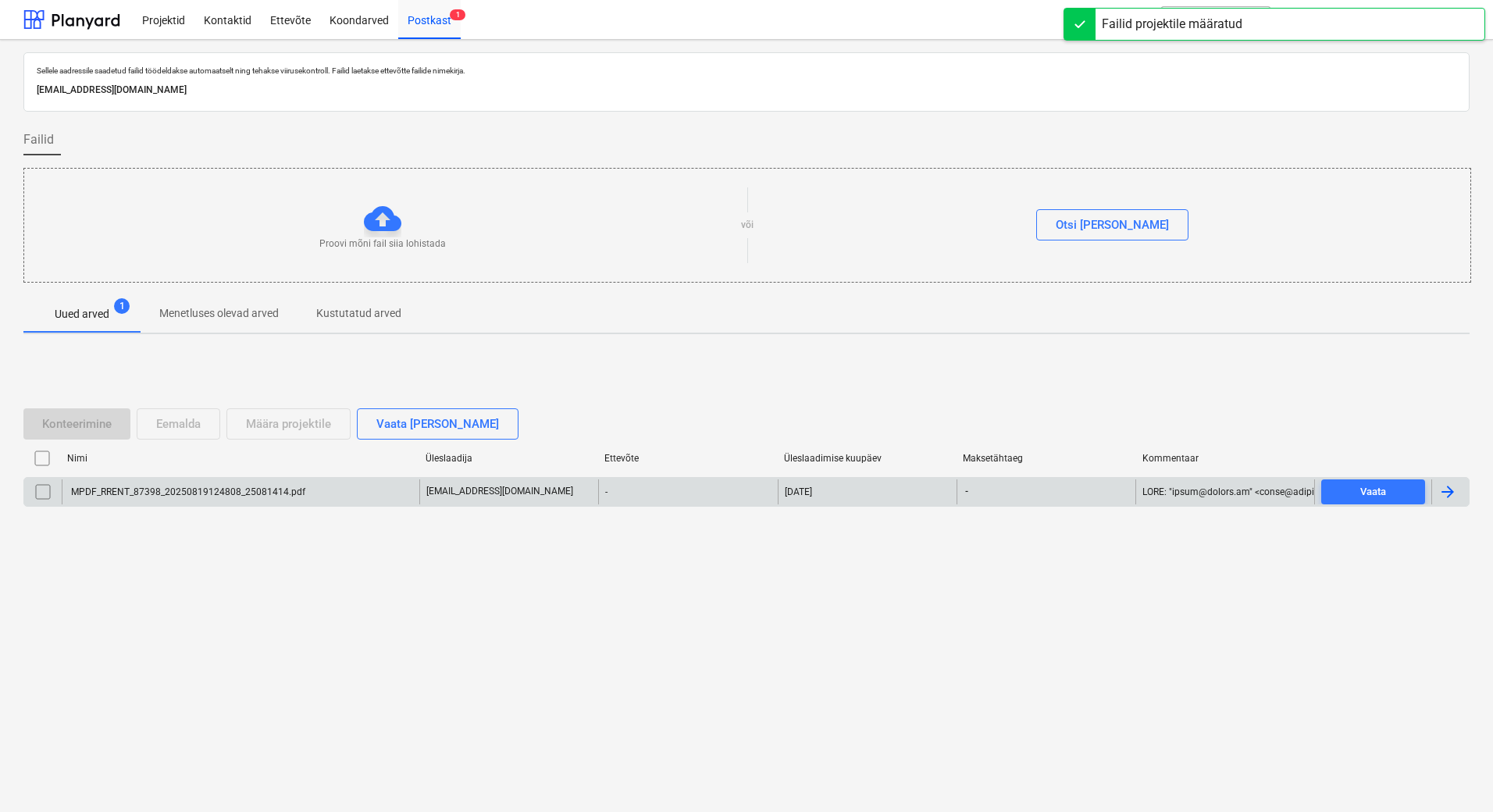
click at [1447, 493] on div at bounding box center [1447, 491] width 19 height 19
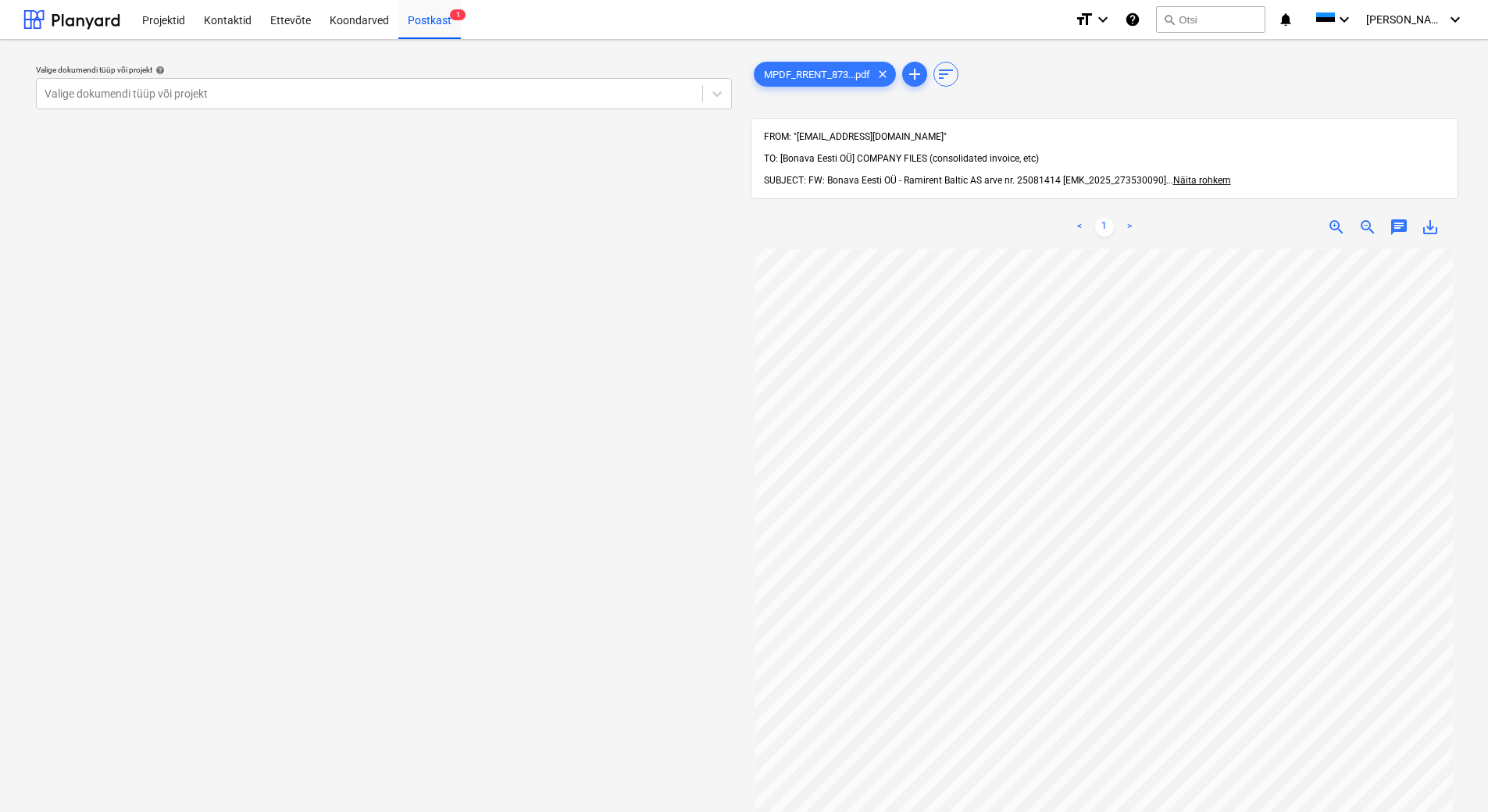
scroll to position [221, 0]
click at [375, 90] on div at bounding box center [370, 93] width 650 height 16
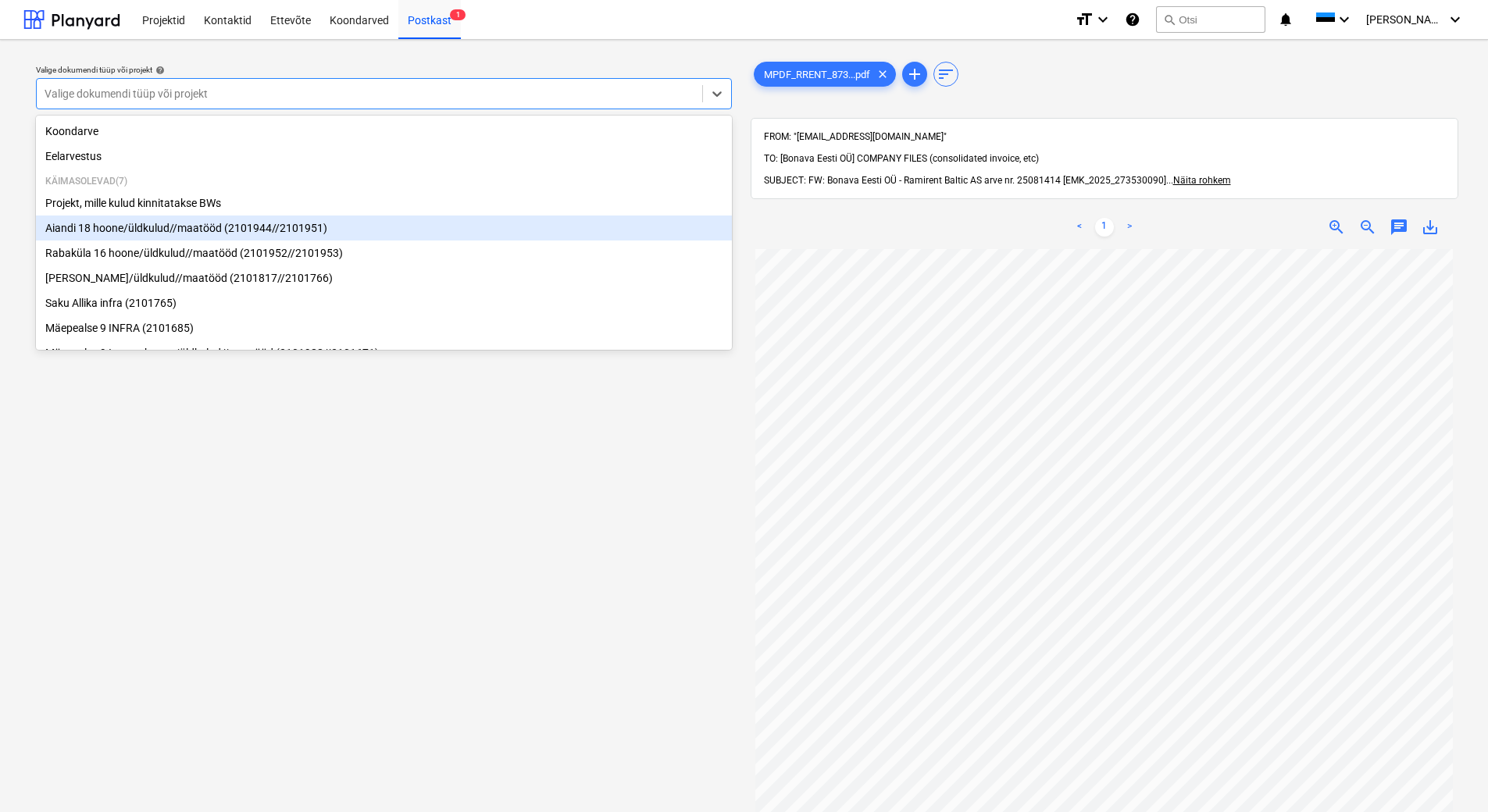
click at [356, 228] on div "Aiandi 18 hoone/üldkulud//maatööd (2101944//2101951)" at bounding box center [384, 228] width 696 height 25
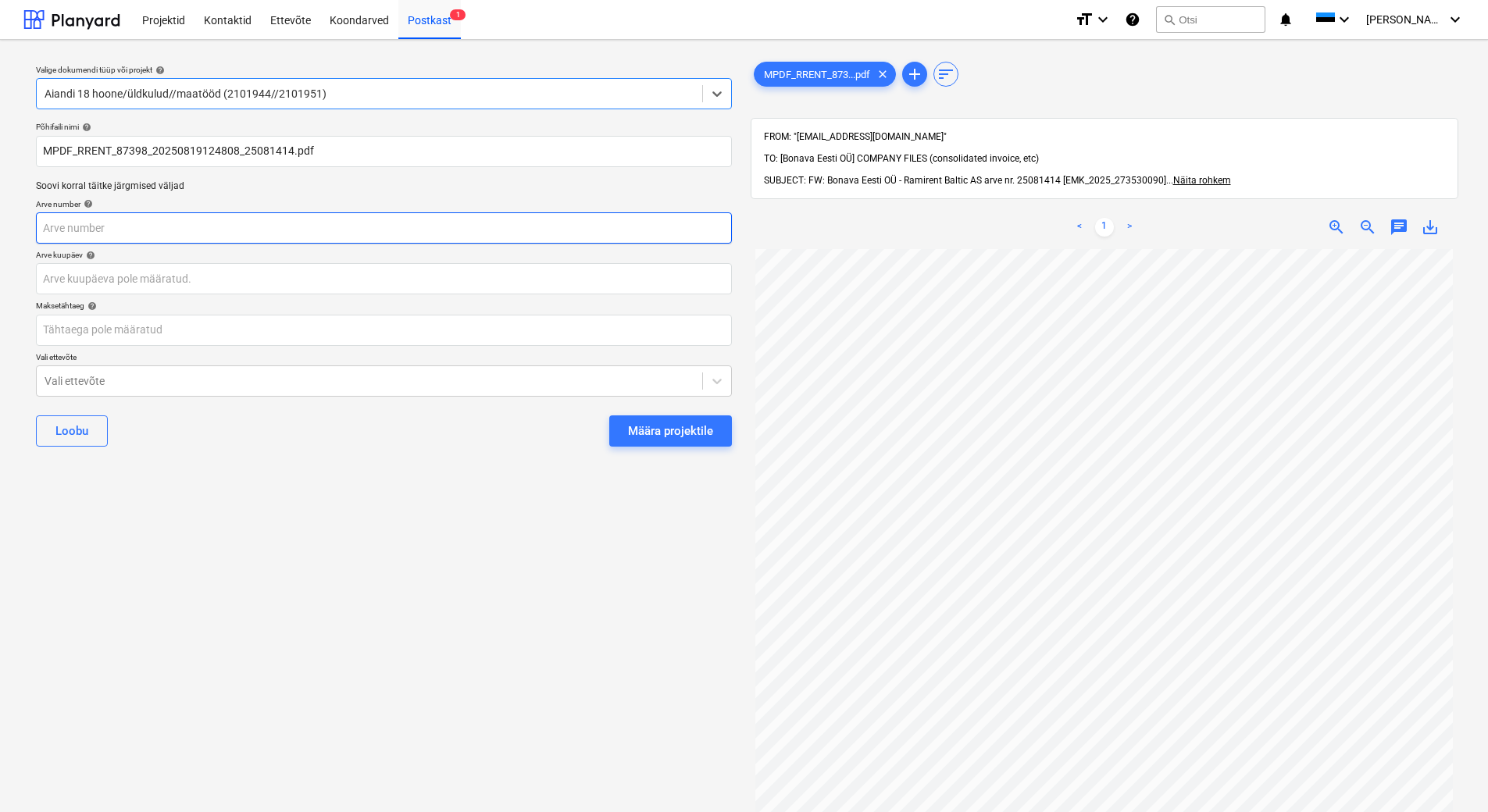
click at [347, 232] on input "text" at bounding box center [384, 228] width 696 height 31
type input "25081414"
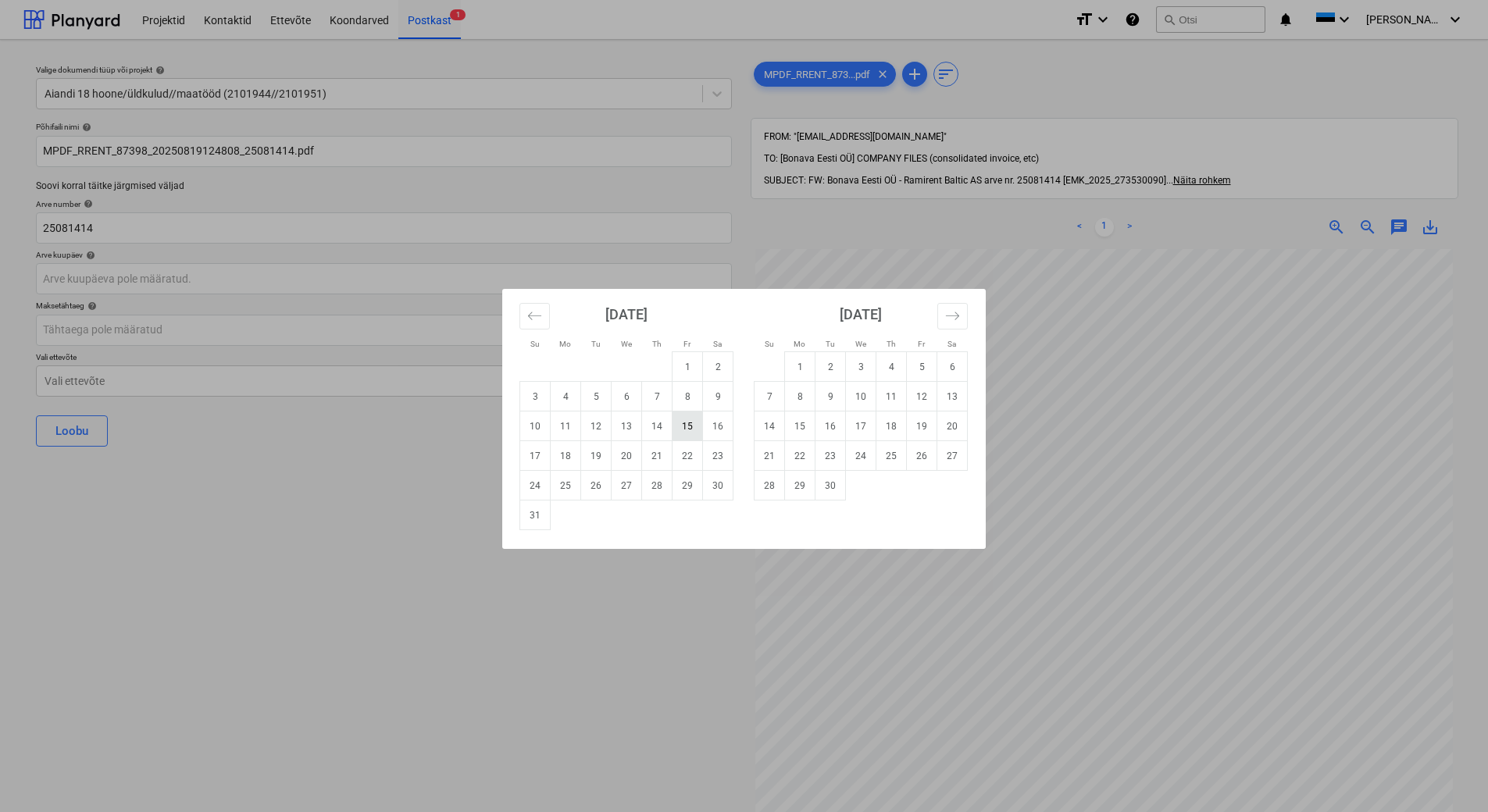
click at [684, 431] on td "15" at bounding box center [687, 426] width 31 height 30
type input "[DATE]"
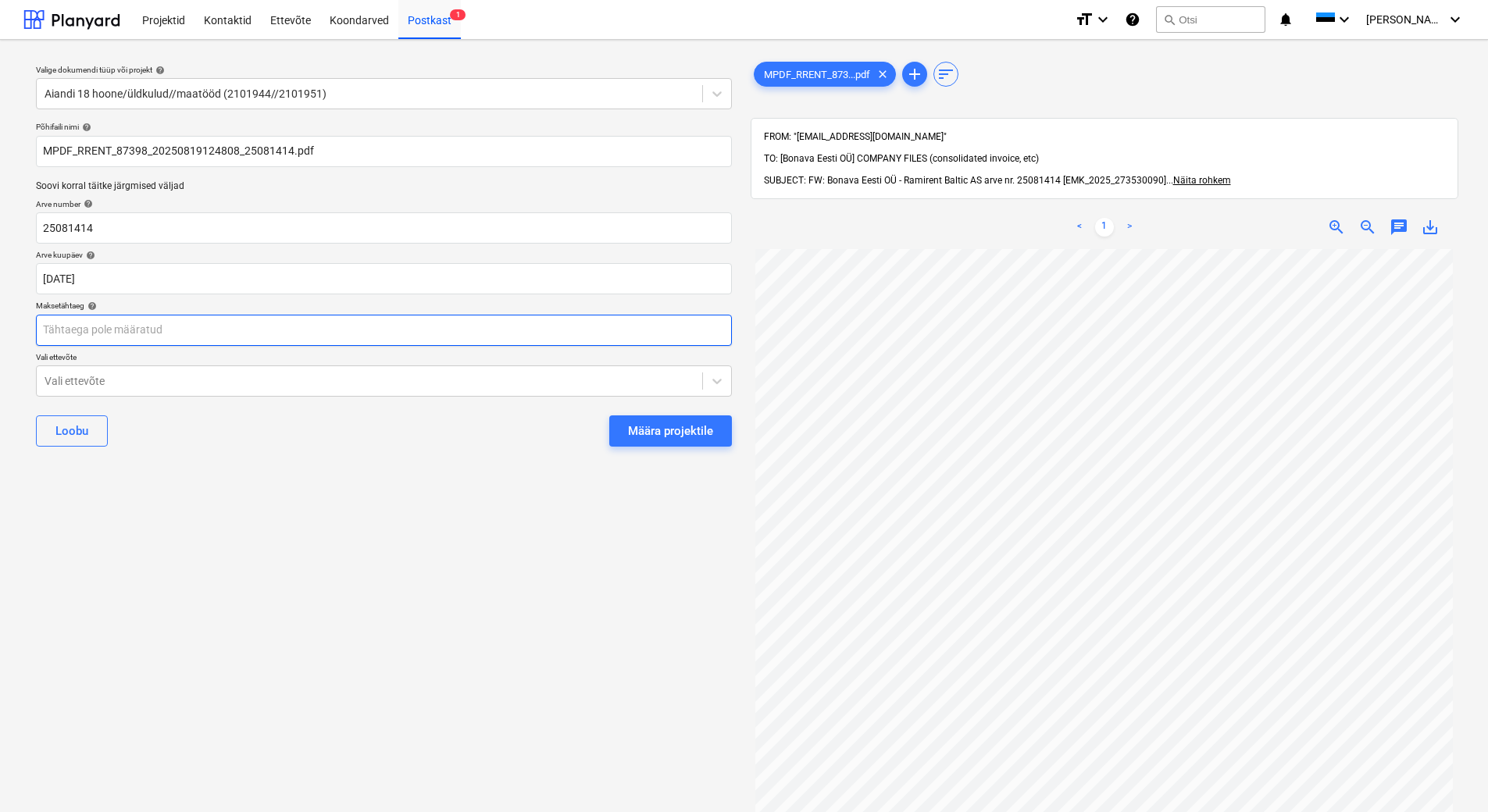
click at [291, 344] on body "Projektid Kontaktid Ettevõte Koondarved Postkast 1 format_size keyboard_arrow_d…" at bounding box center [744, 406] width 1488 height 812
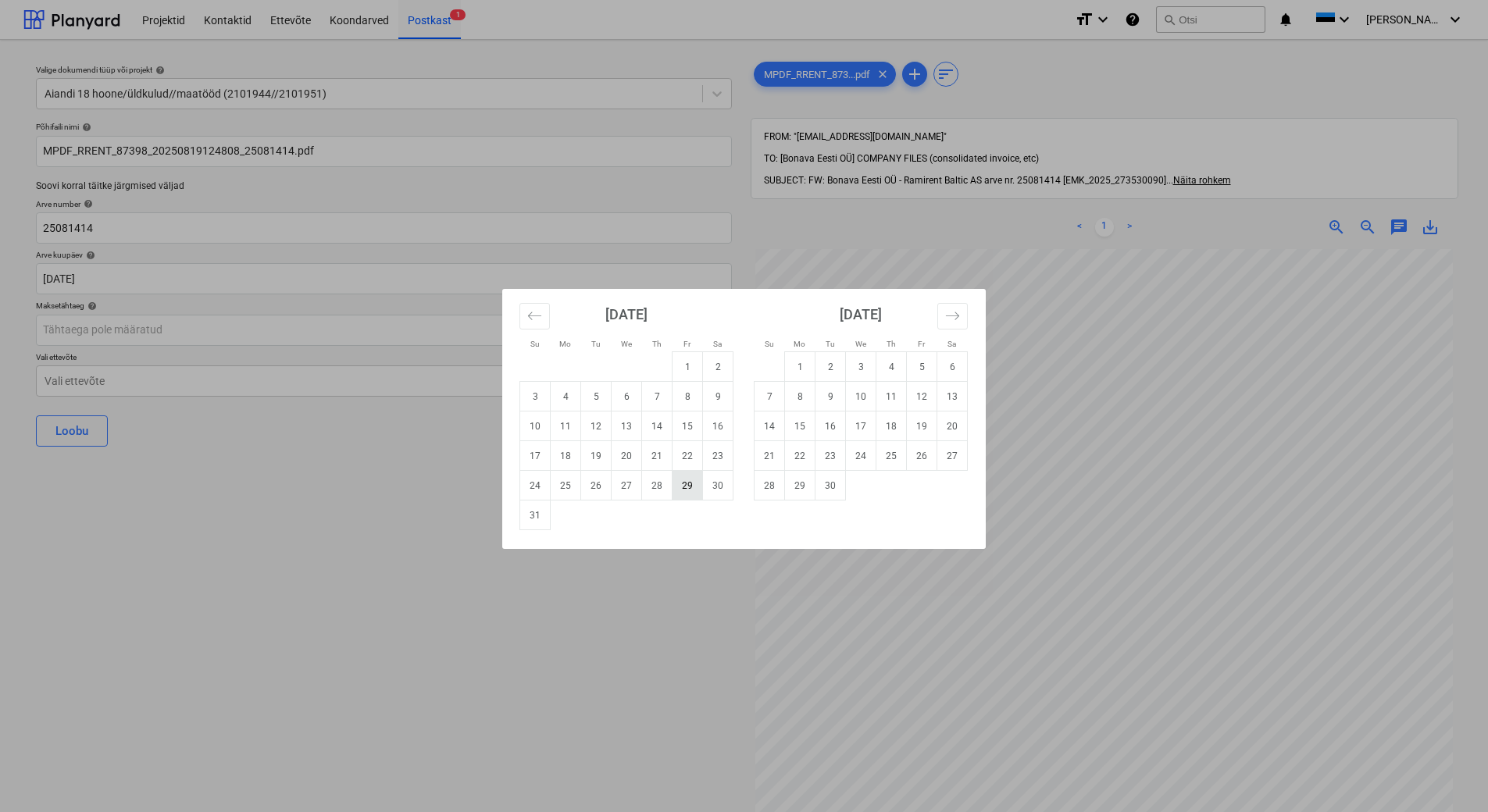
click at [690, 494] on td "29" at bounding box center [687, 486] width 31 height 30
type input "[DATE]"
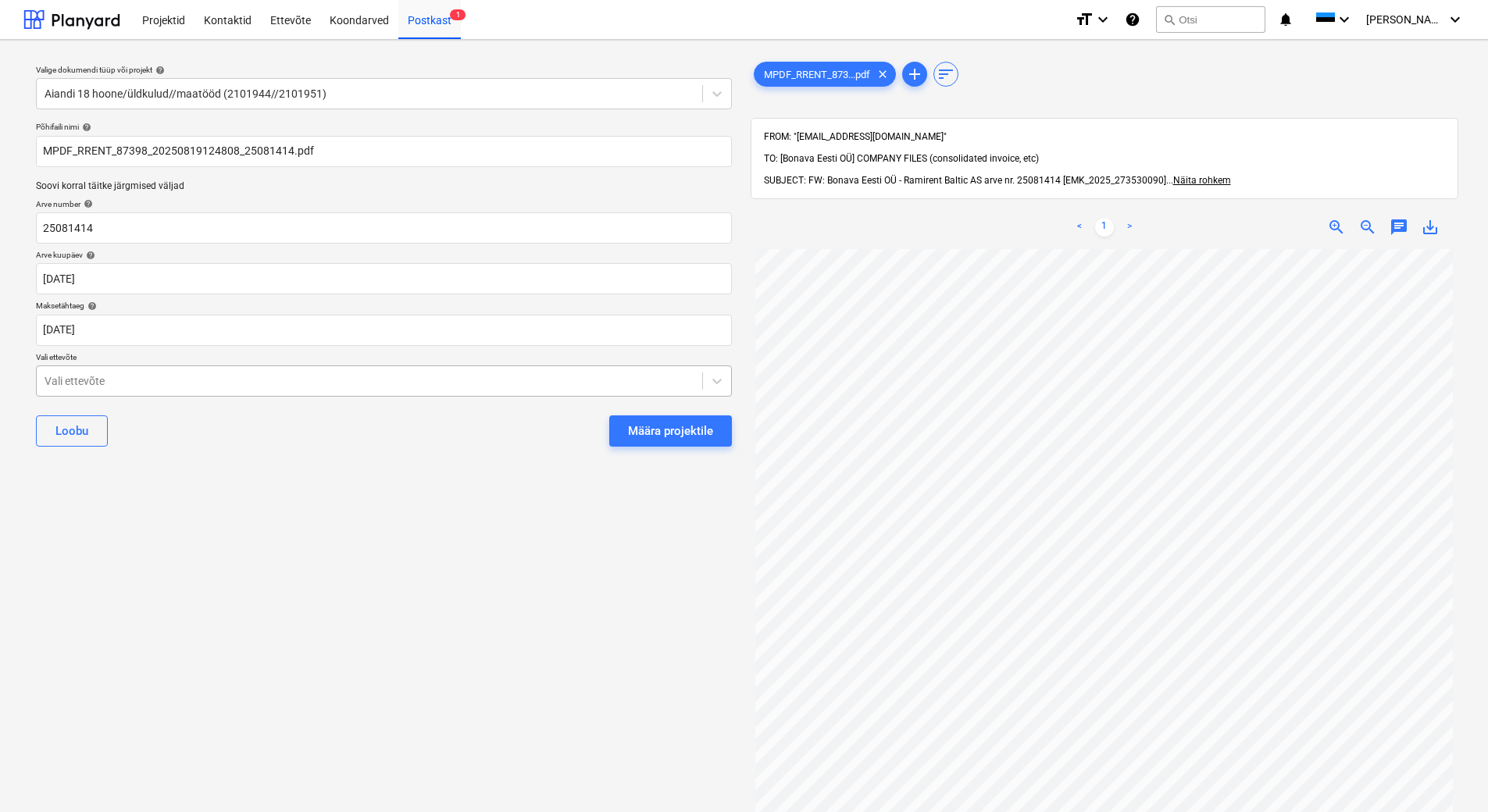
click at [322, 391] on div "Vali ettevõte" at bounding box center [370, 381] width 666 height 22
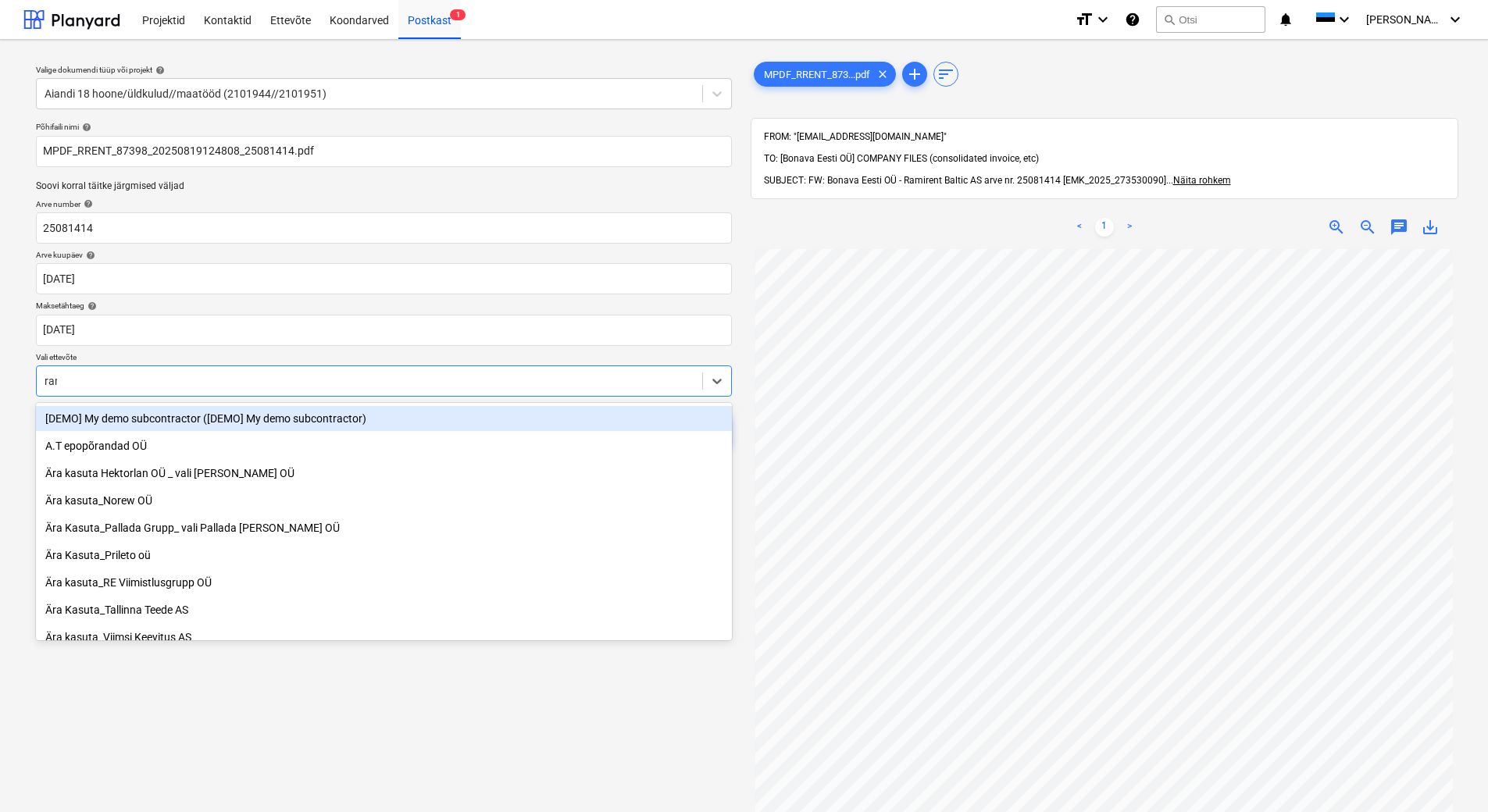
type input "rami"
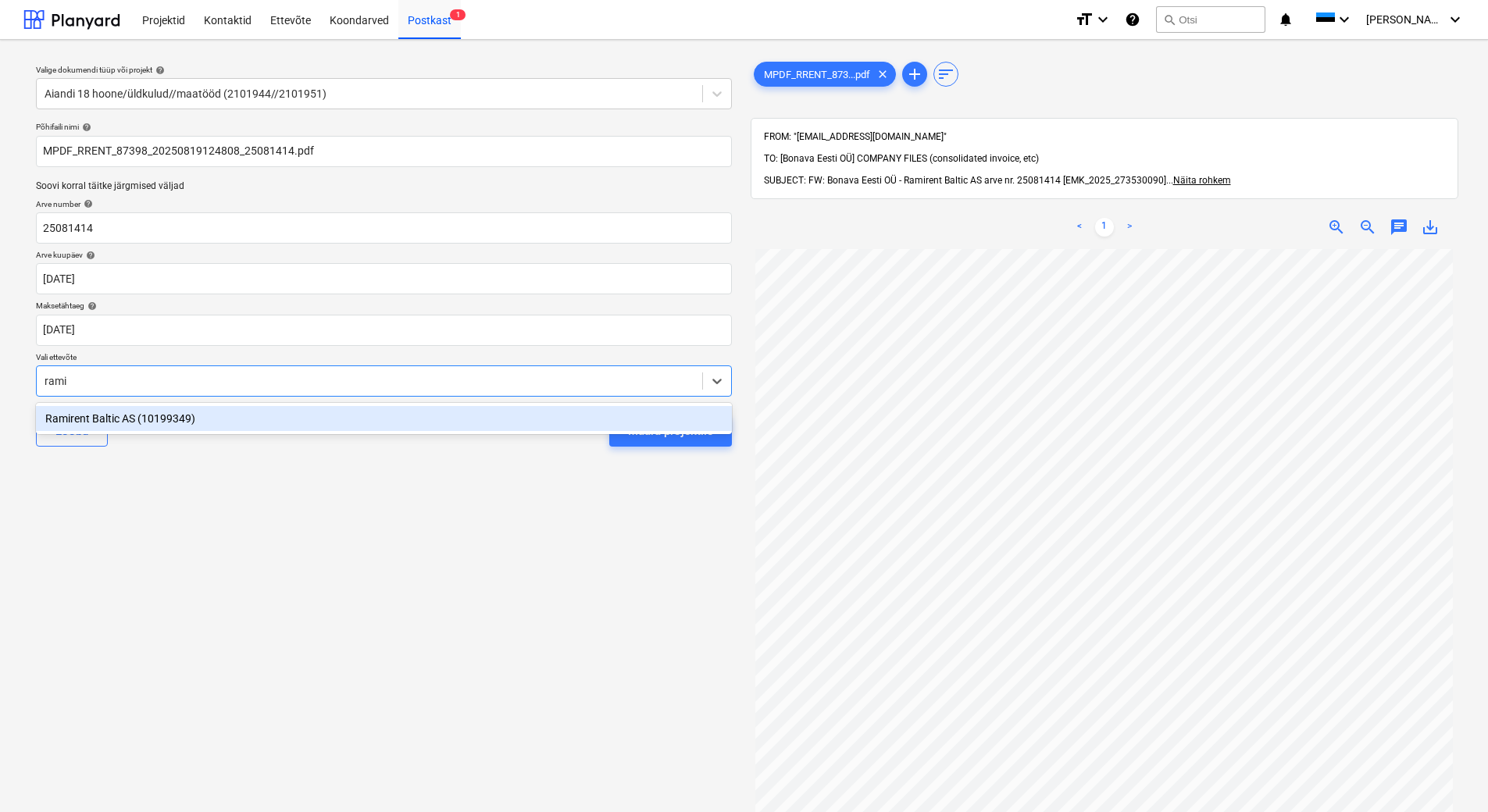
click at [314, 422] on div "Ramirent Baltic AS (10199349)" at bounding box center [384, 418] width 696 height 25
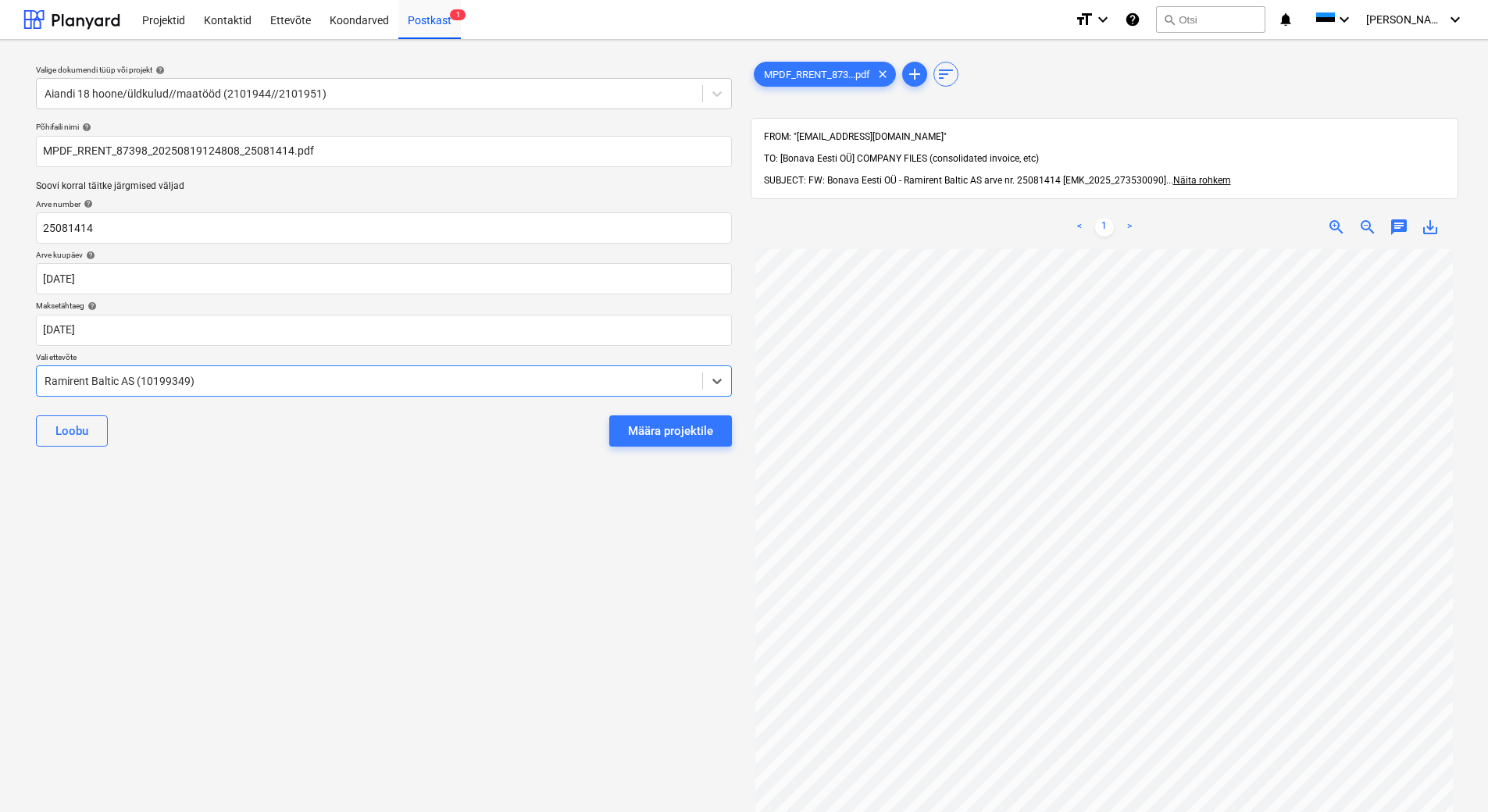
click at [346, 513] on div "Valige dokumendi tüüp või projekt help Aiandi 18 hoone/üldkulud//maatööd (21019…" at bounding box center [384, 537] width 721 height 971
click at [678, 429] on div "Määra projektile" at bounding box center [670, 430] width 85 height 21
